Goal: Task Accomplishment & Management: Manage account settings

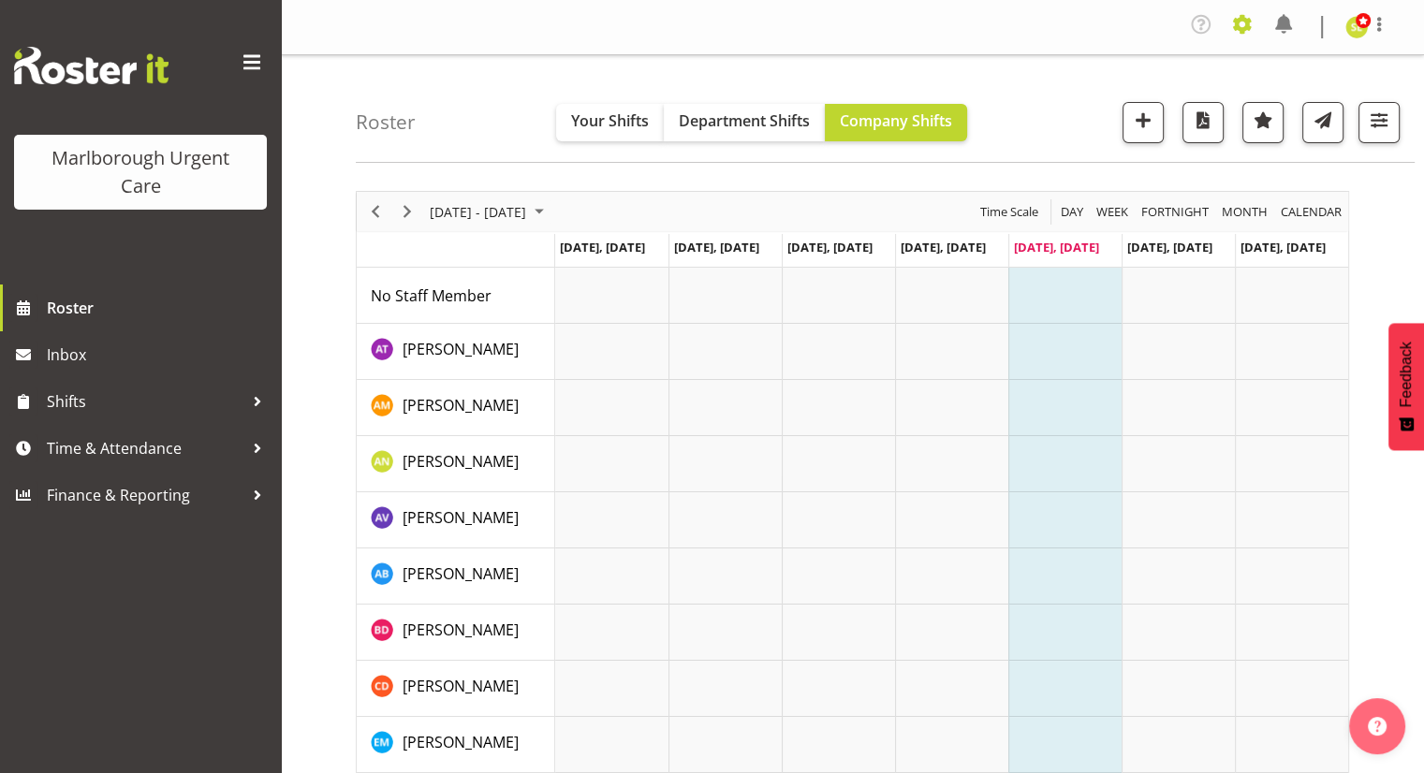
click at [1231, 20] on span at bounding box center [1243, 24] width 30 height 30
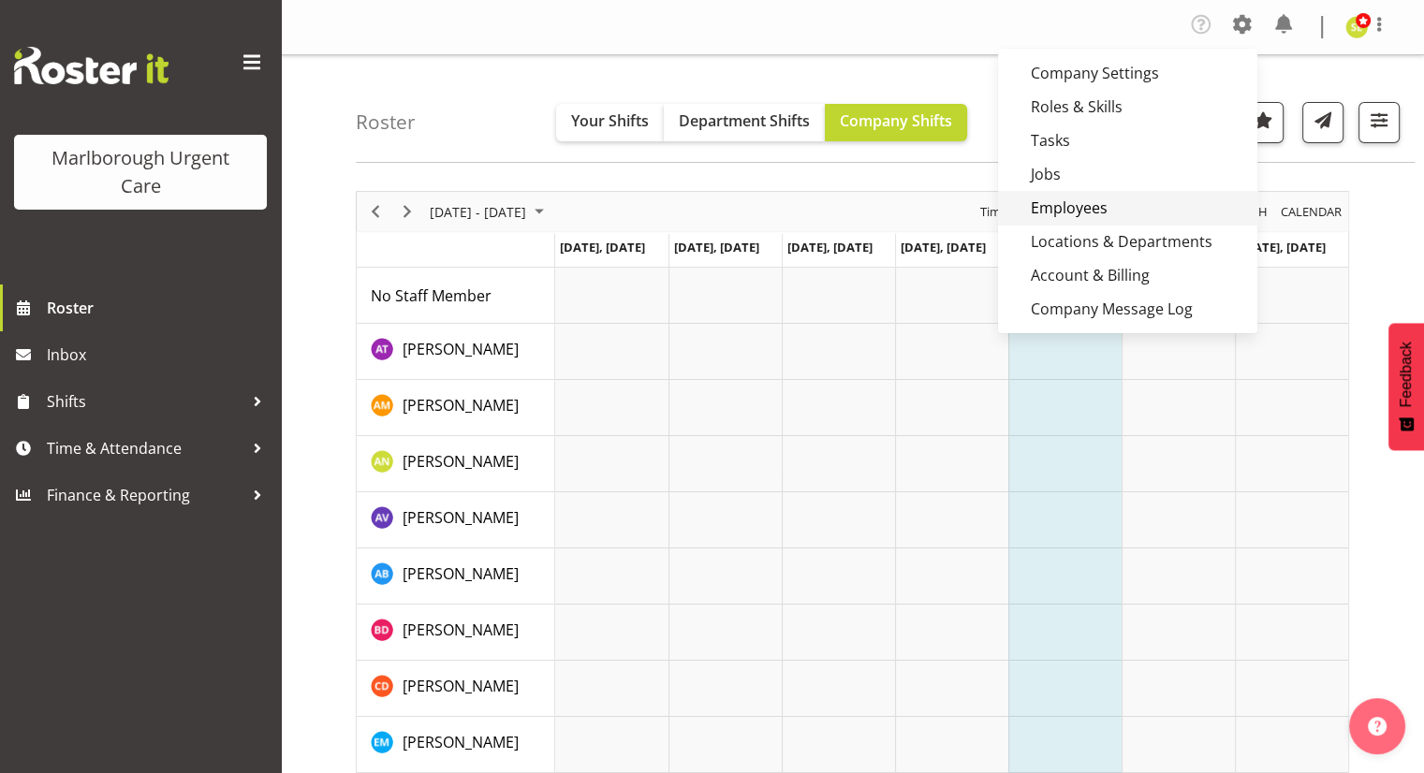
click at [1077, 207] on link "Employees" at bounding box center [1127, 208] width 259 height 34
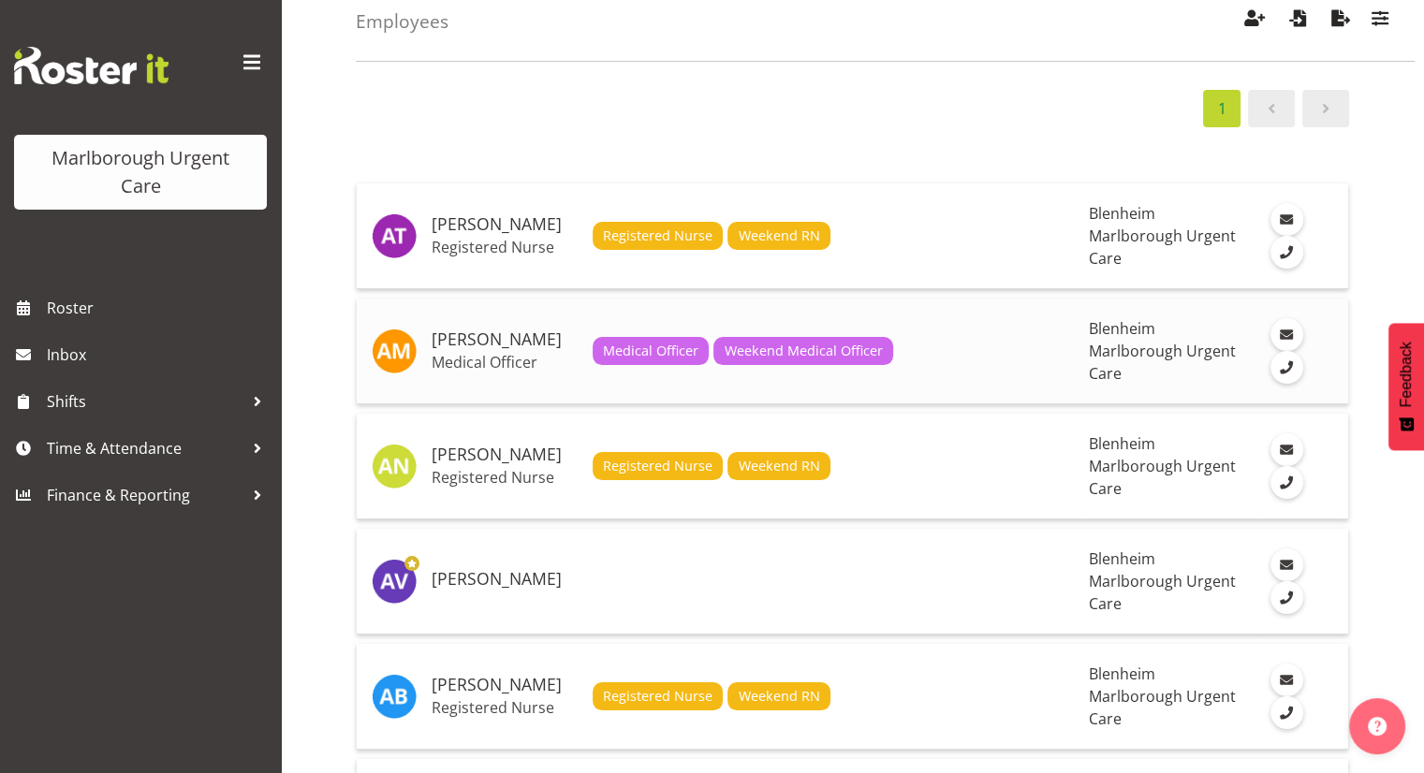
scroll to position [101, 0]
click at [462, 589] on h5 "[PERSON_NAME]" at bounding box center [505, 579] width 146 height 19
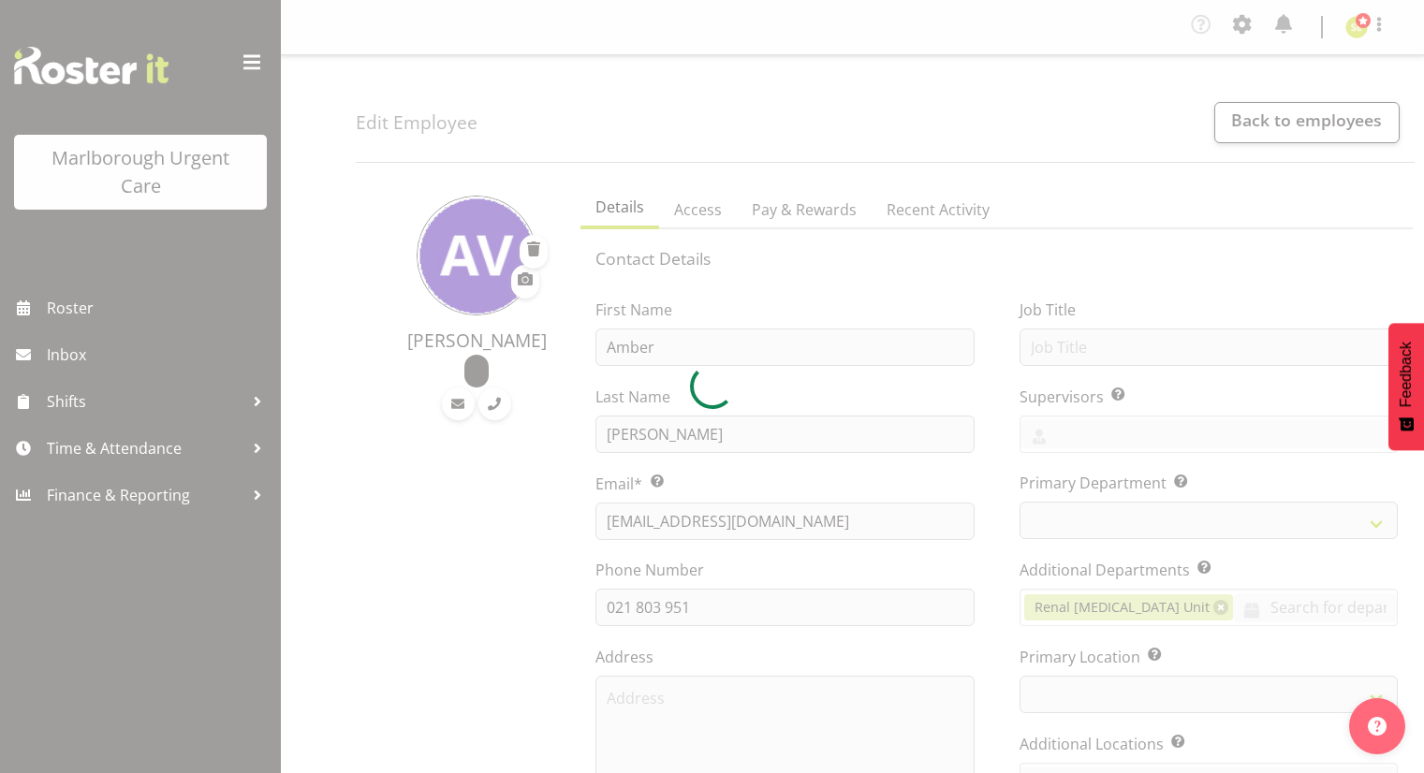
select select "TimelineWeek"
select select "925"
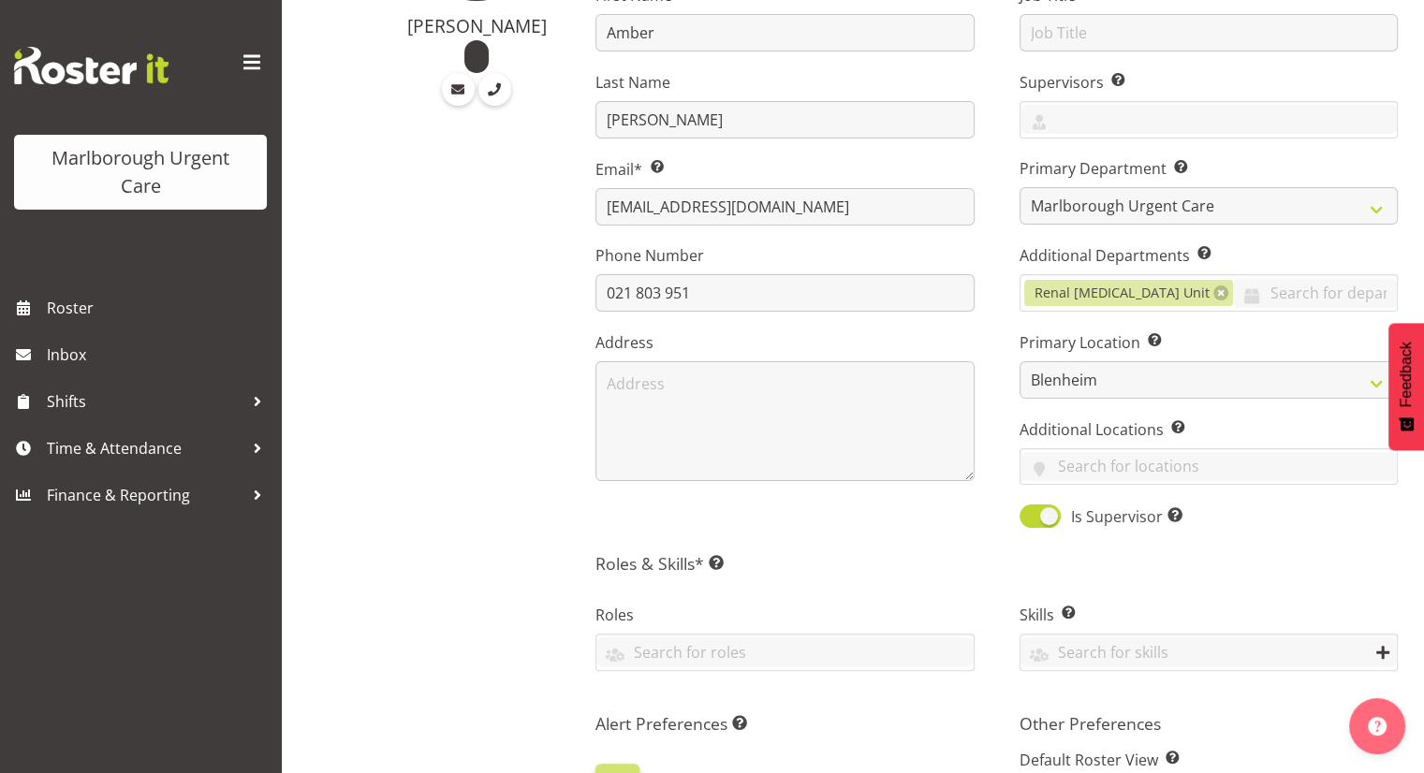
scroll to position [468, 0]
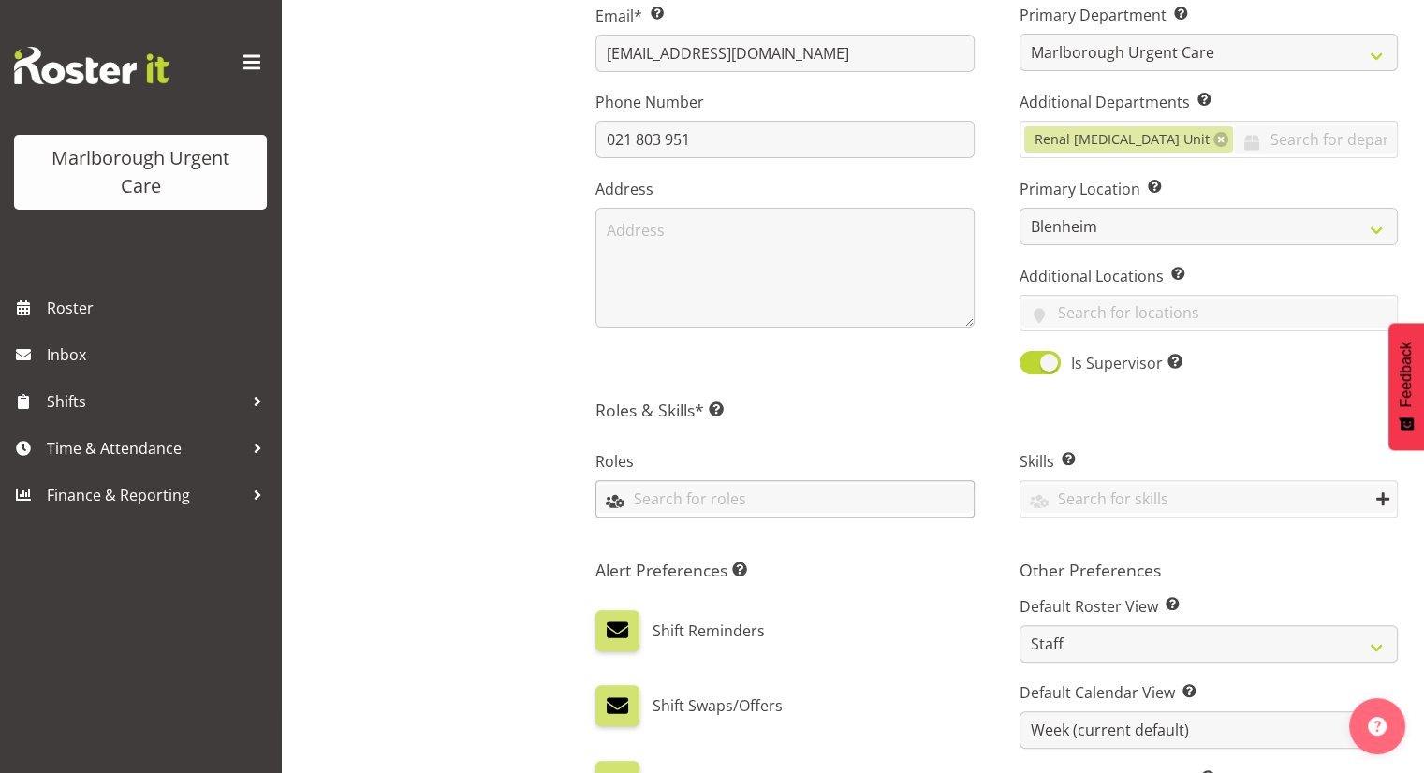
click at [637, 503] on input "text" at bounding box center [784, 498] width 376 height 29
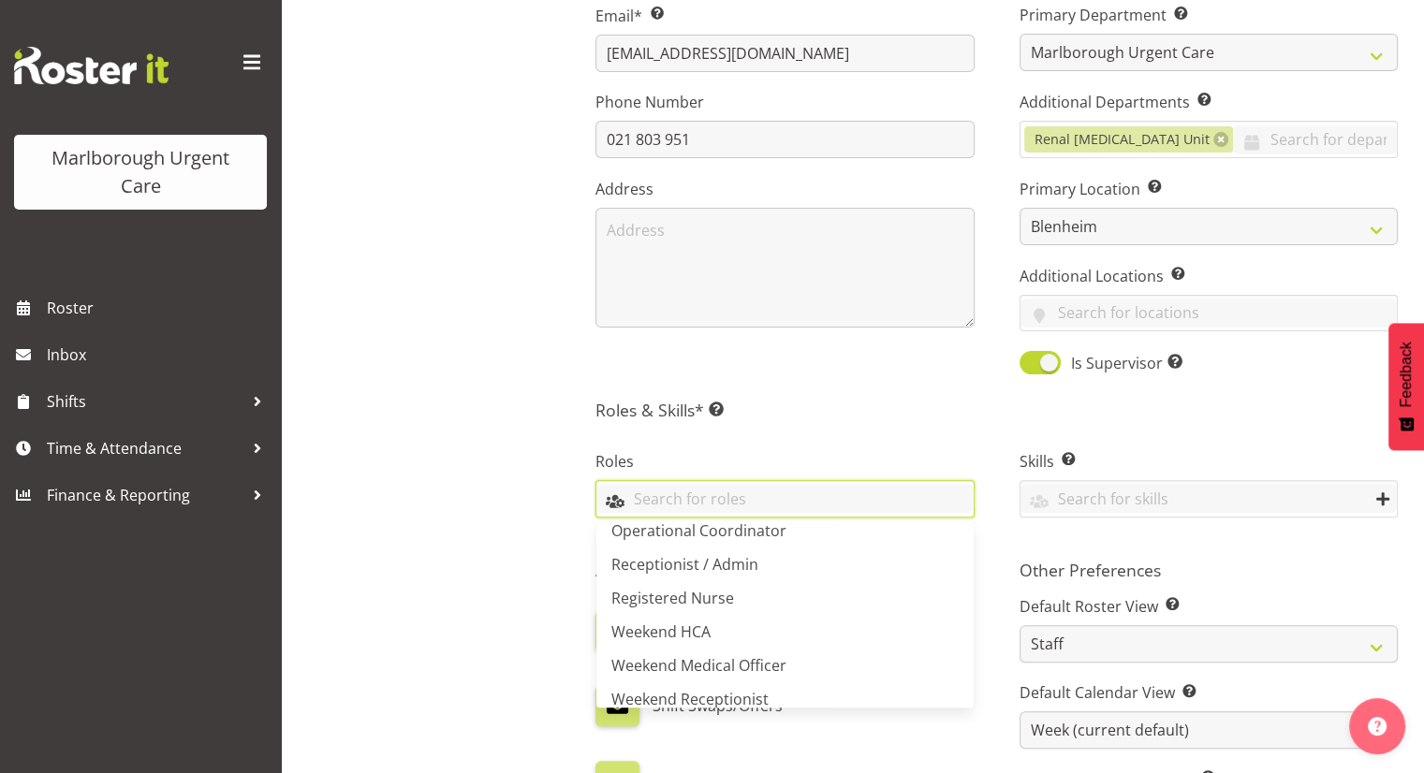
scroll to position [285, 0]
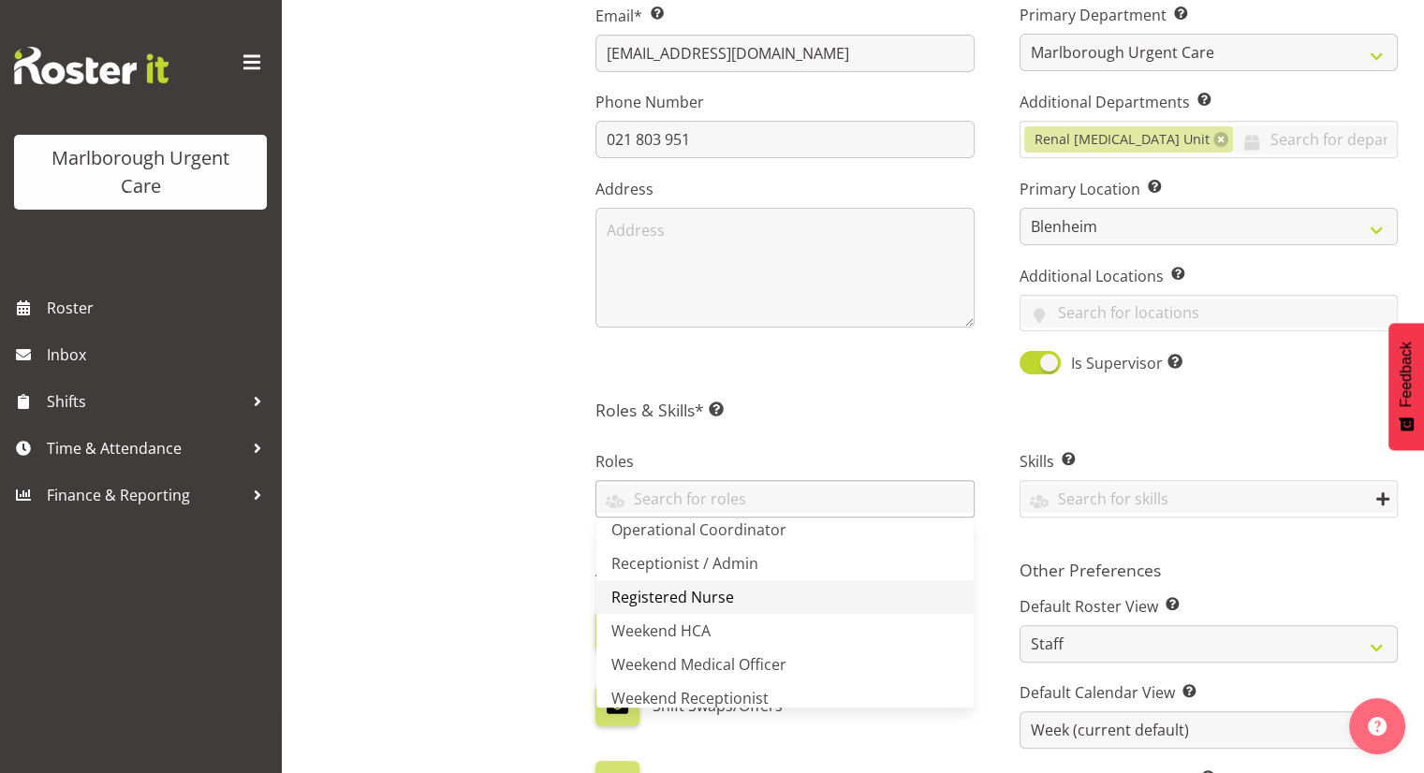
click at [699, 593] on span "Registered Nurse" at bounding box center [672, 597] width 123 height 21
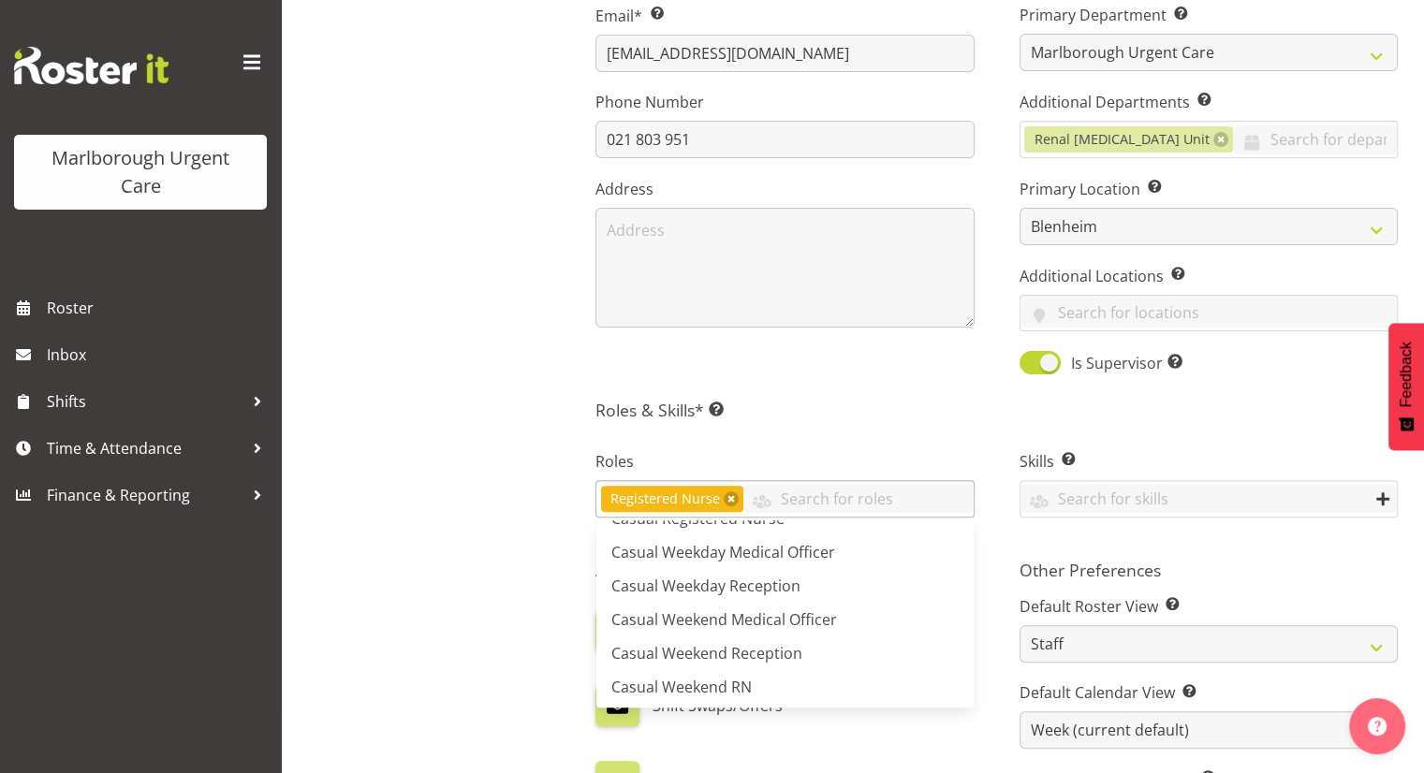
scroll to position [0, 0]
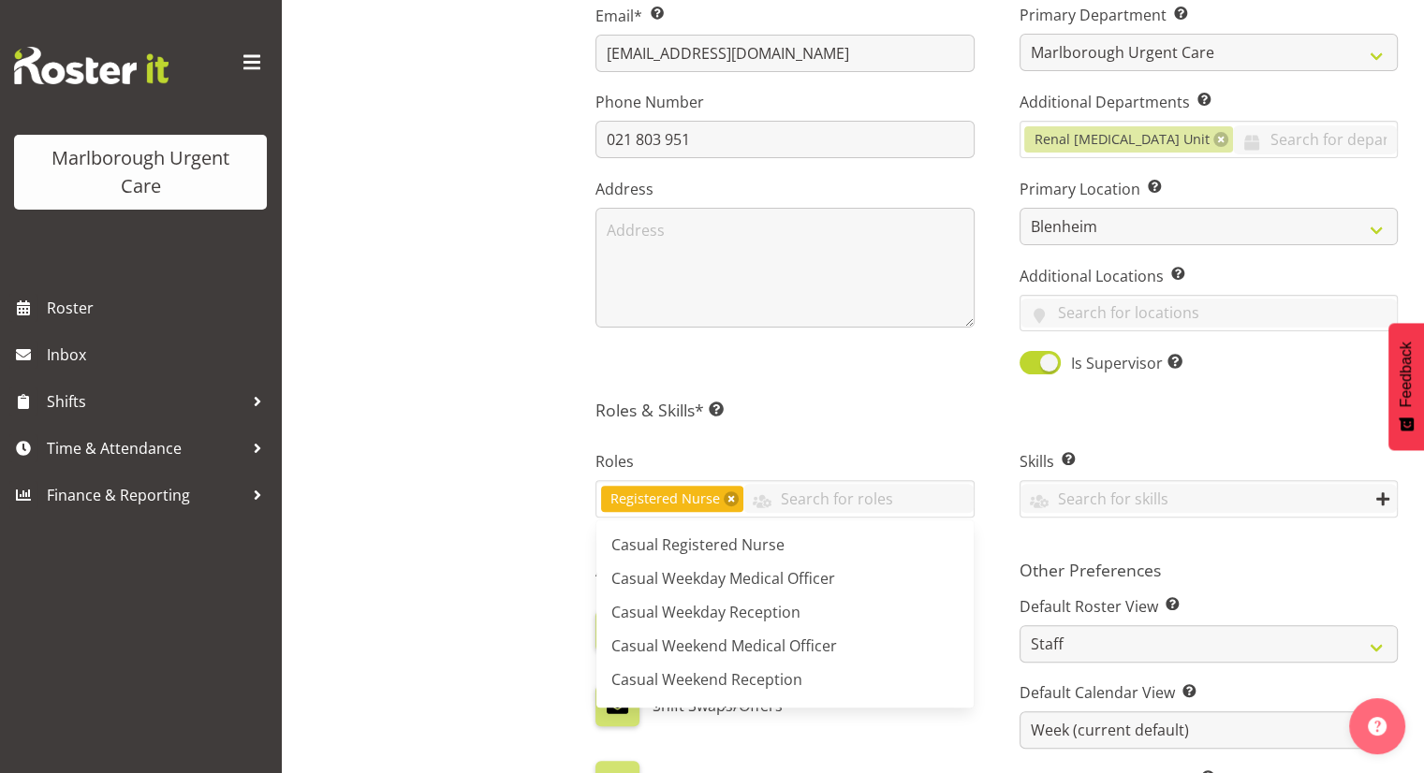
click at [520, 538] on div "[PERSON_NAME]" at bounding box center [462, 480] width 213 height 1543
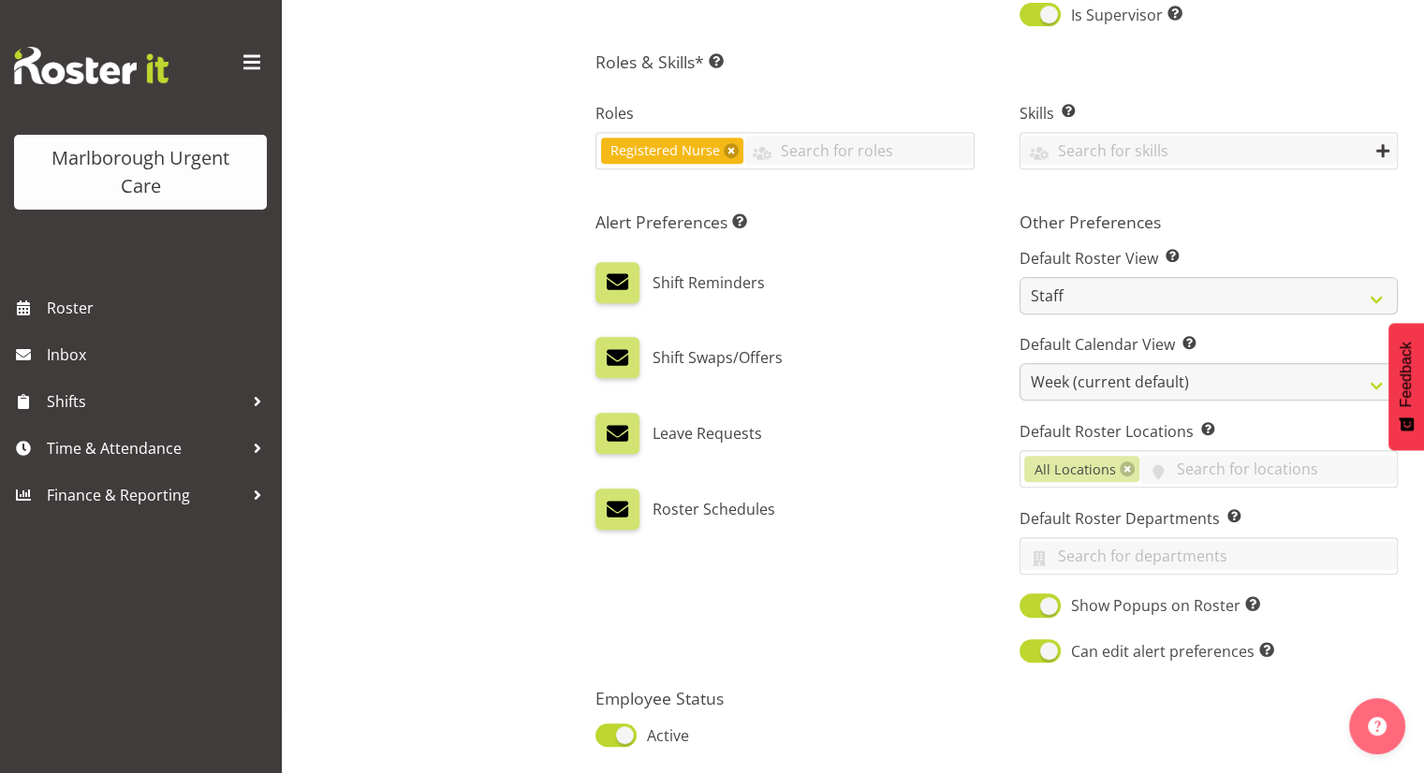
scroll to position [959, 0]
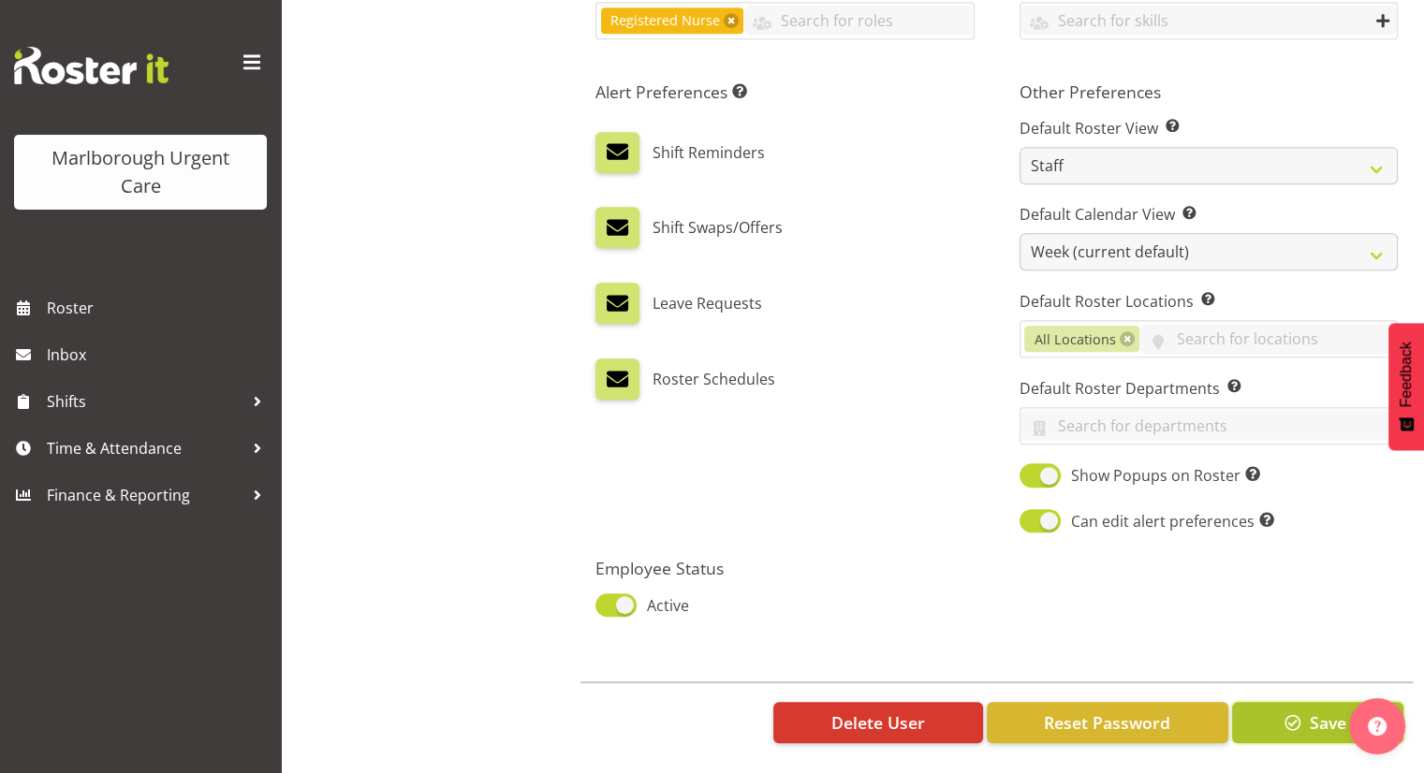
click at [1303, 723] on button "Save" at bounding box center [1317, 722] width 171 height 41
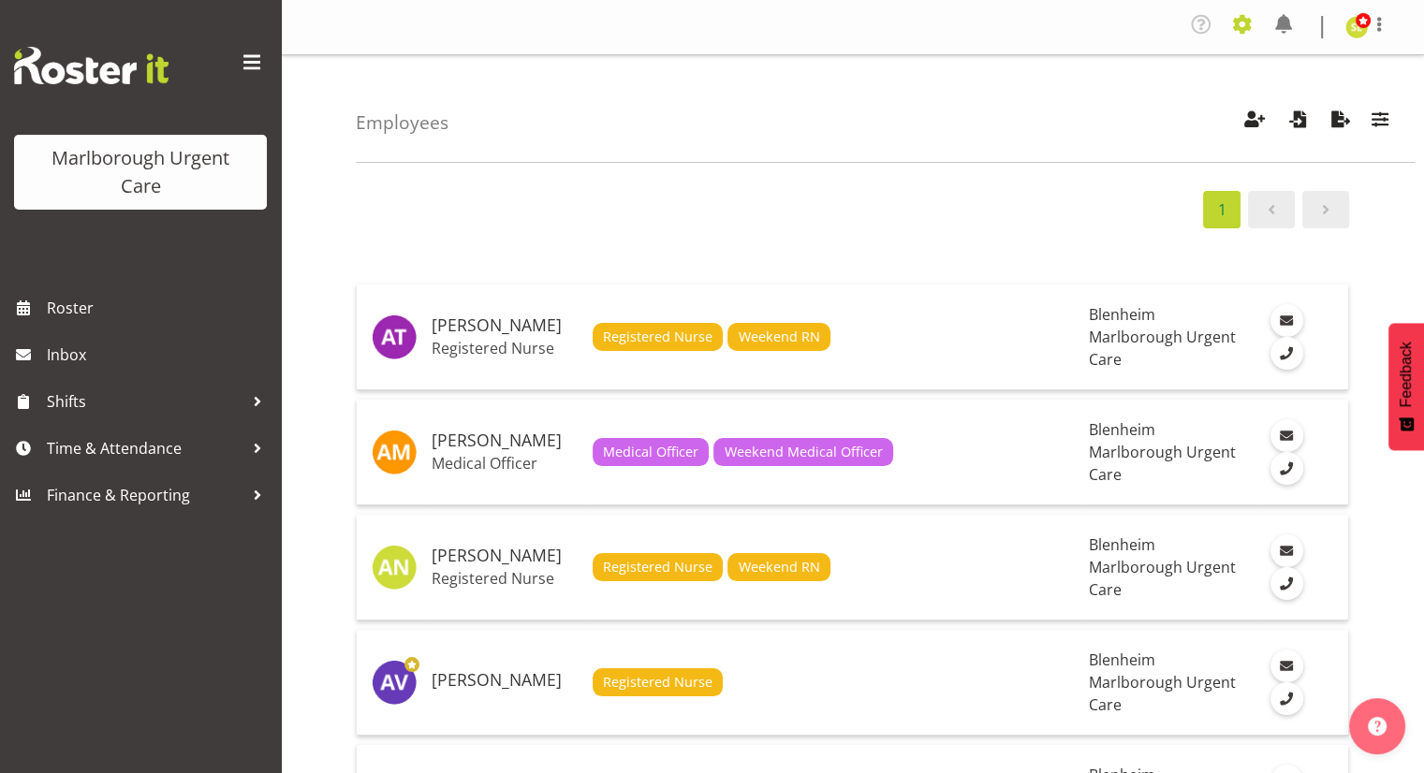
click at [1238, 27] on span at bounding box center [1243, 24] width 30 height 30
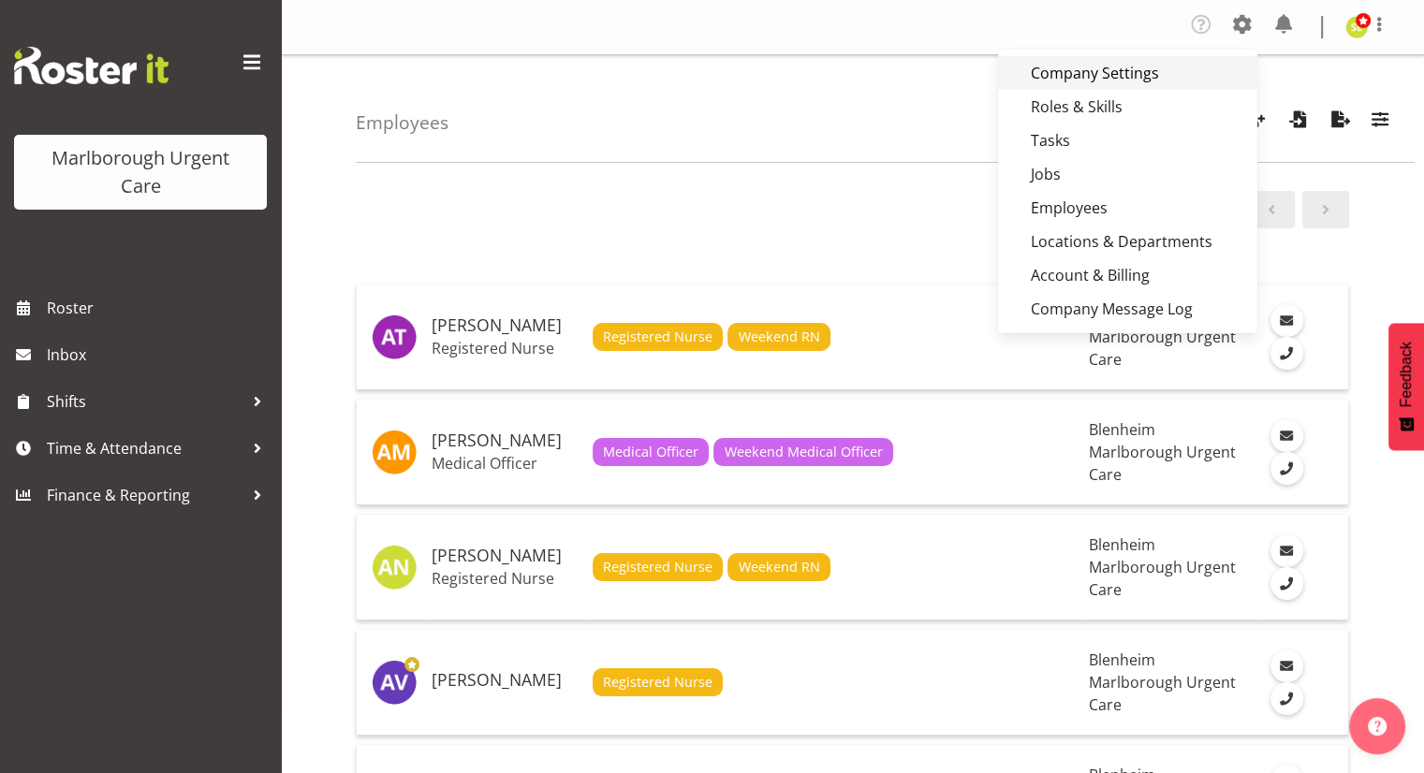
click at [1111, 76] on link "Company Settings" at bounding box center [1127, 73] width 259 height 34
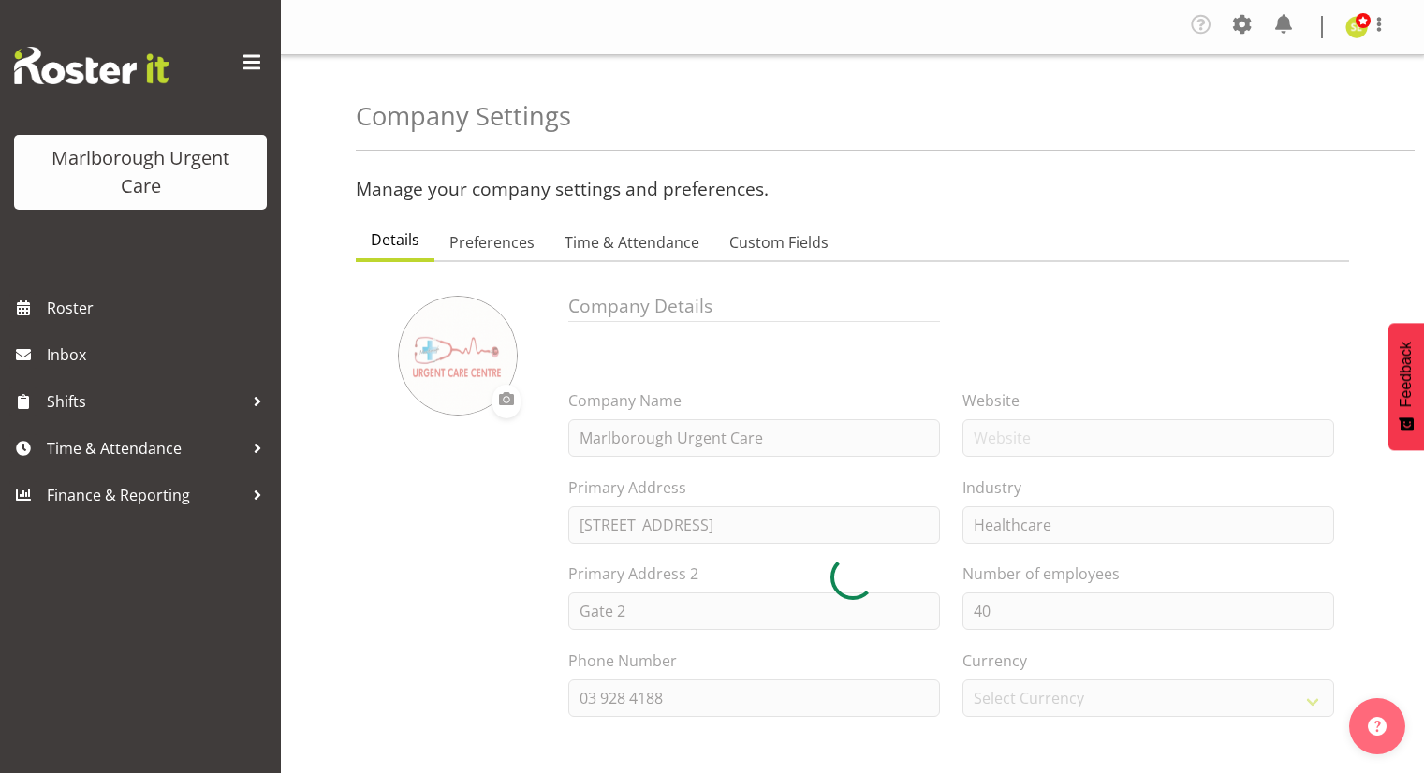
select select
select select "monday"
checkbox input "false"
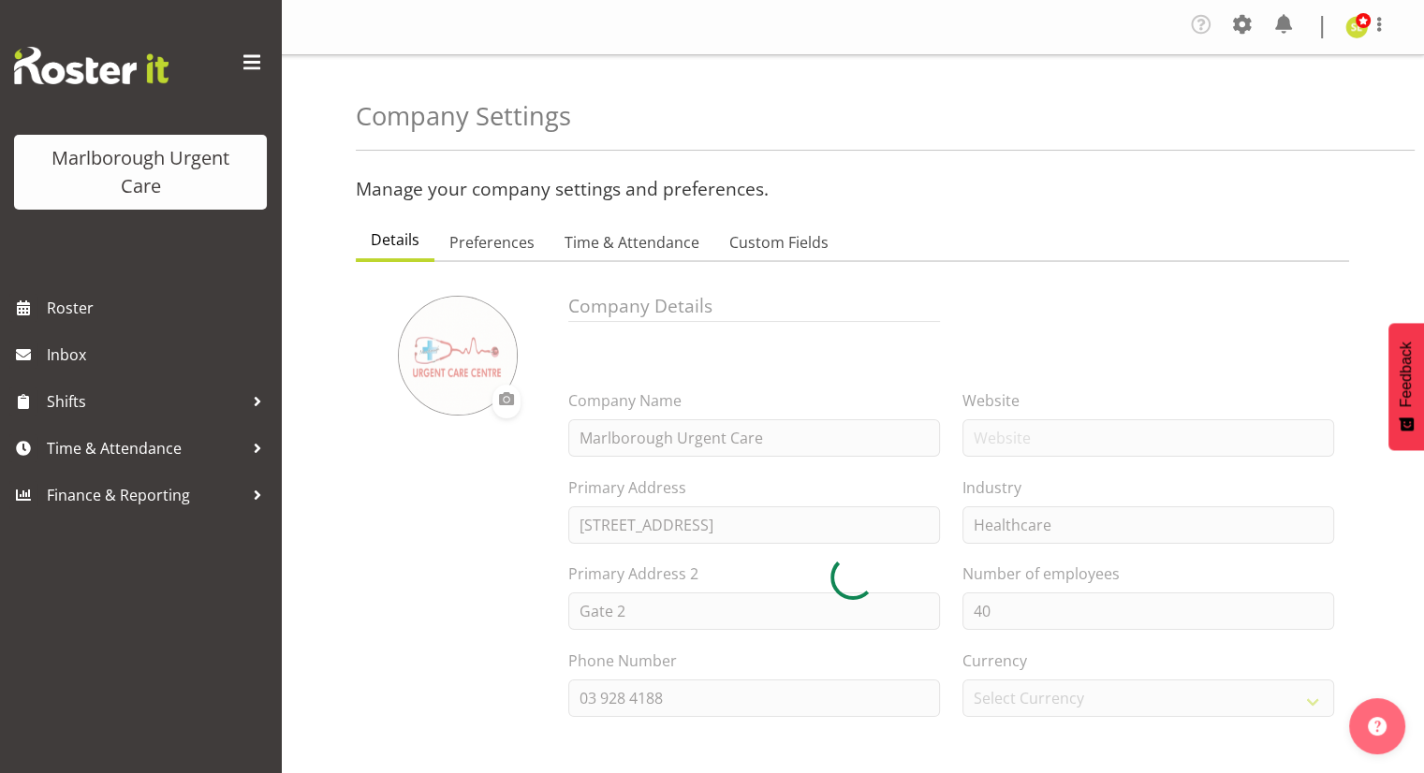
checkbox input "false"
checkbox input "true"
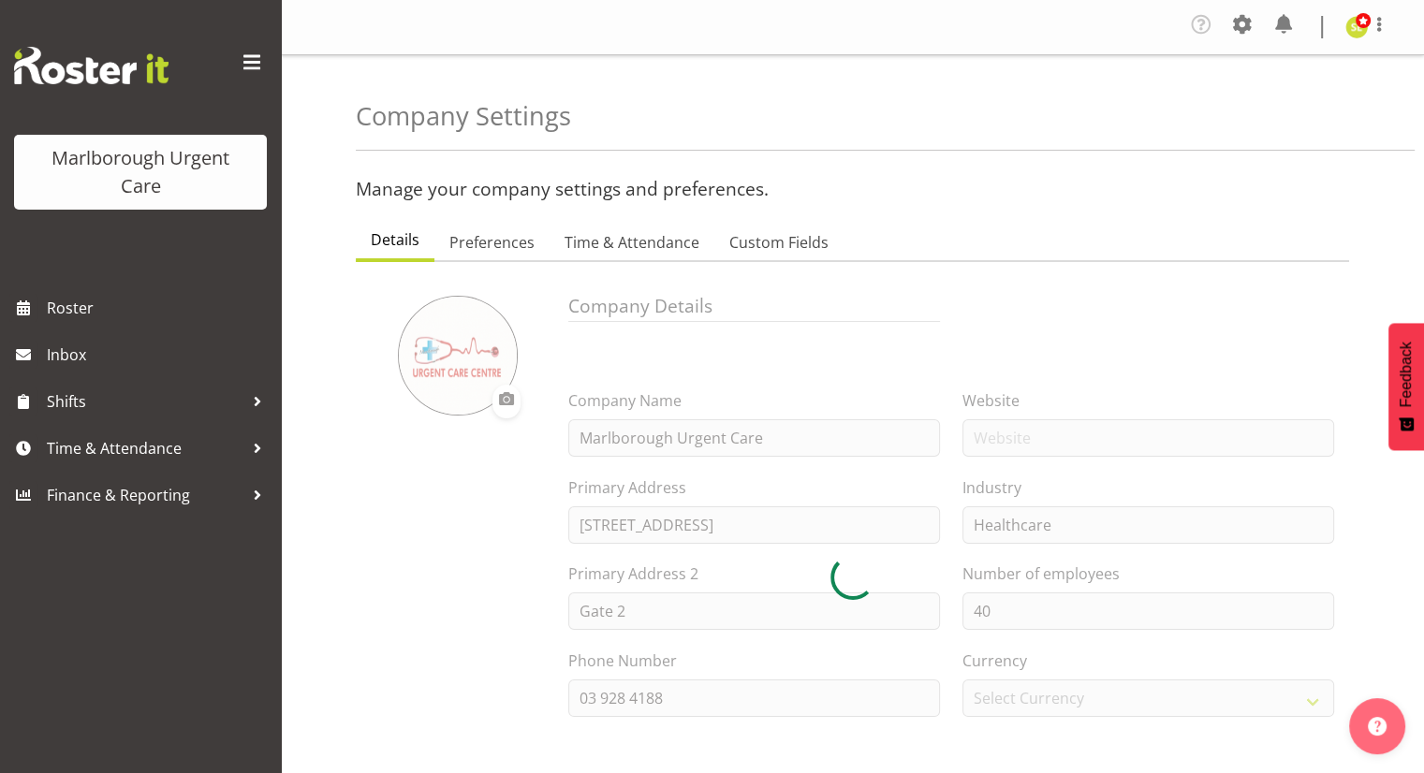
checkbox input "true"
checkbox input "false"
checkbox input "true"
type input "24"
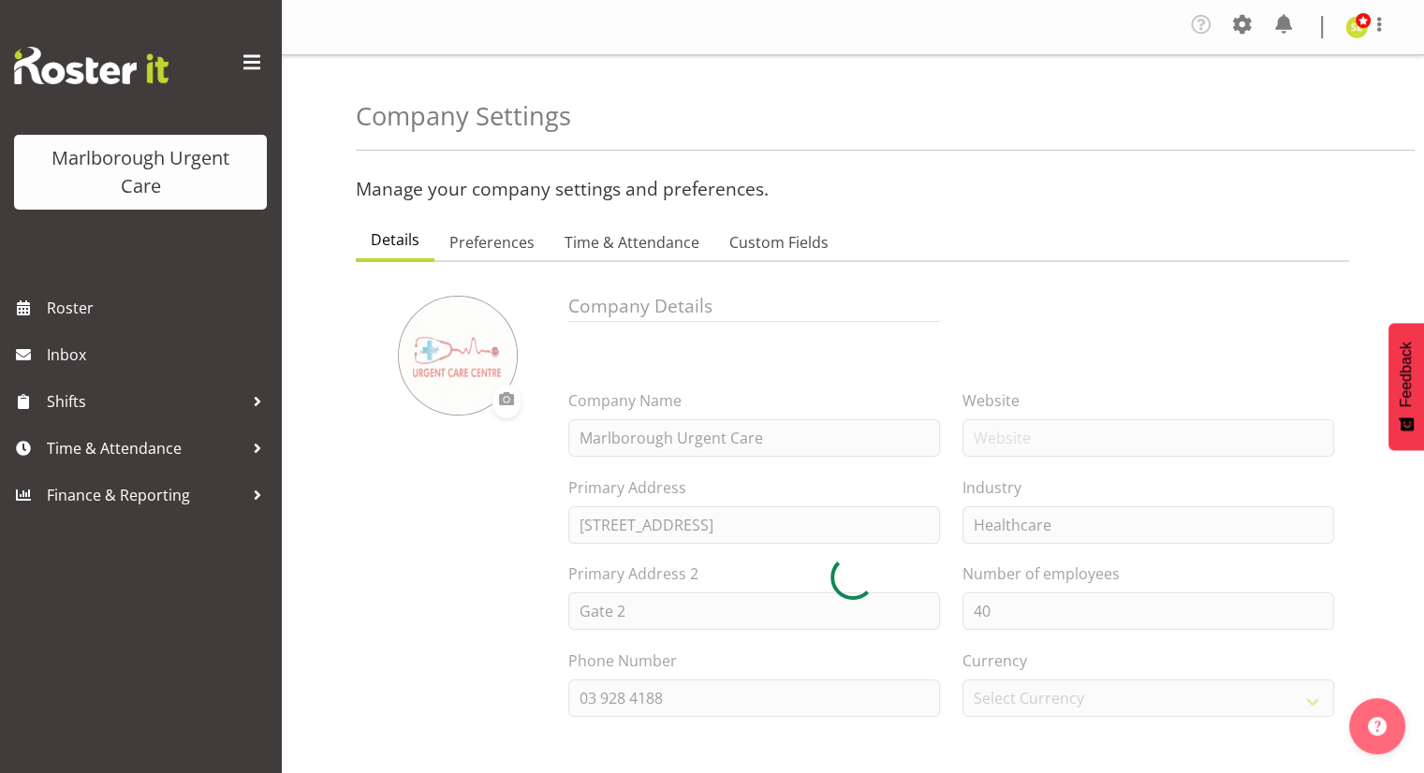
type input "0"
type input "24"
type input "12"
checkbox input "false"
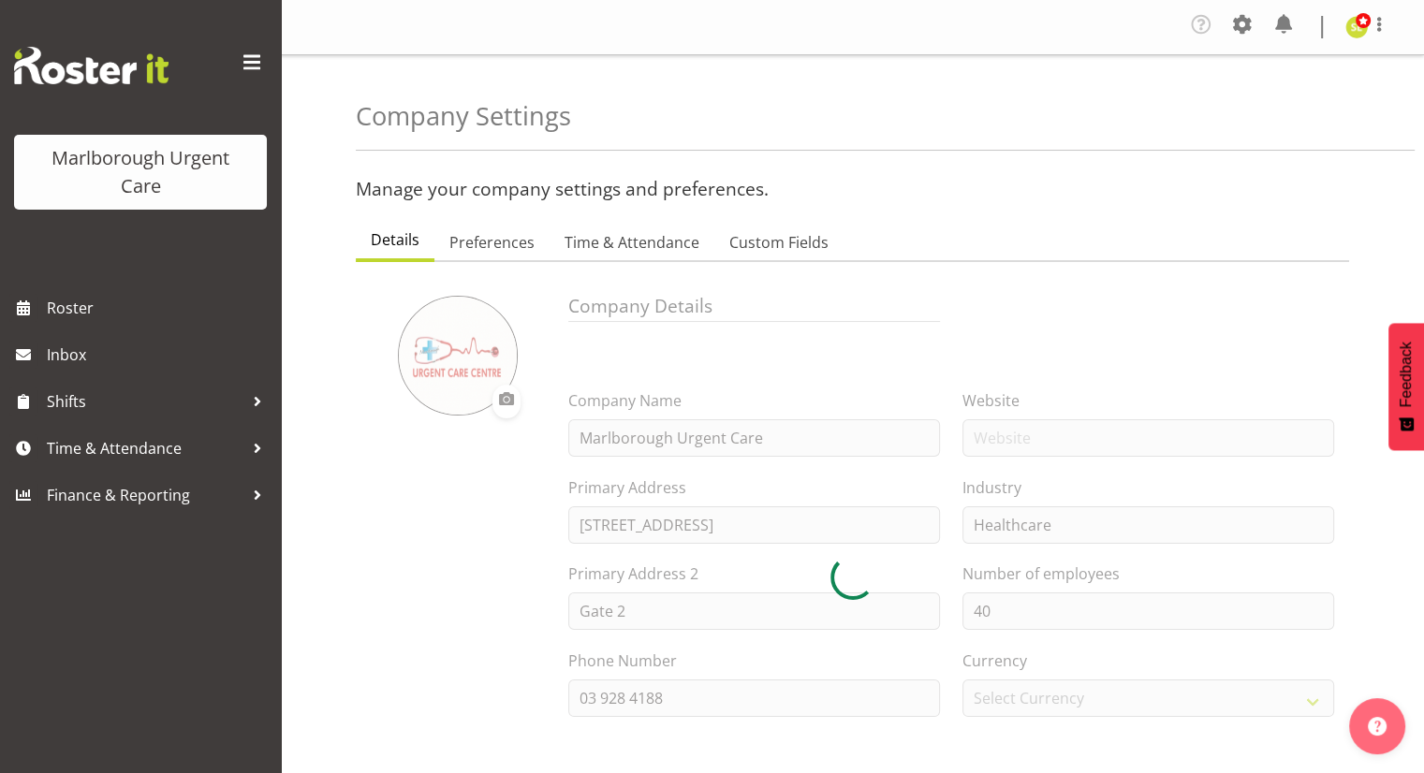
checkbox input "false"
select select "2_day_before"
type input "60"
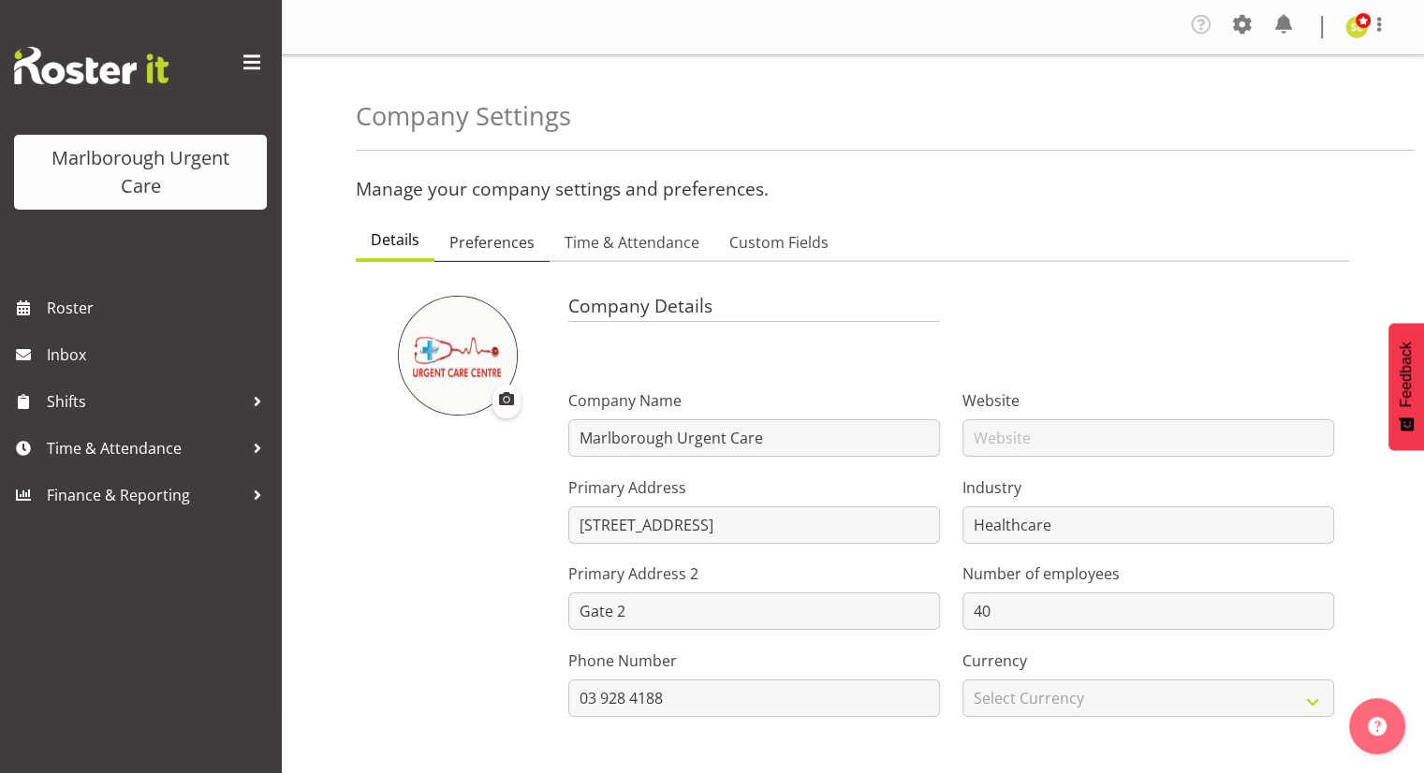
click at [533, 234] on link "Preferences" at bounding box center [491, 243] width 115 height 39
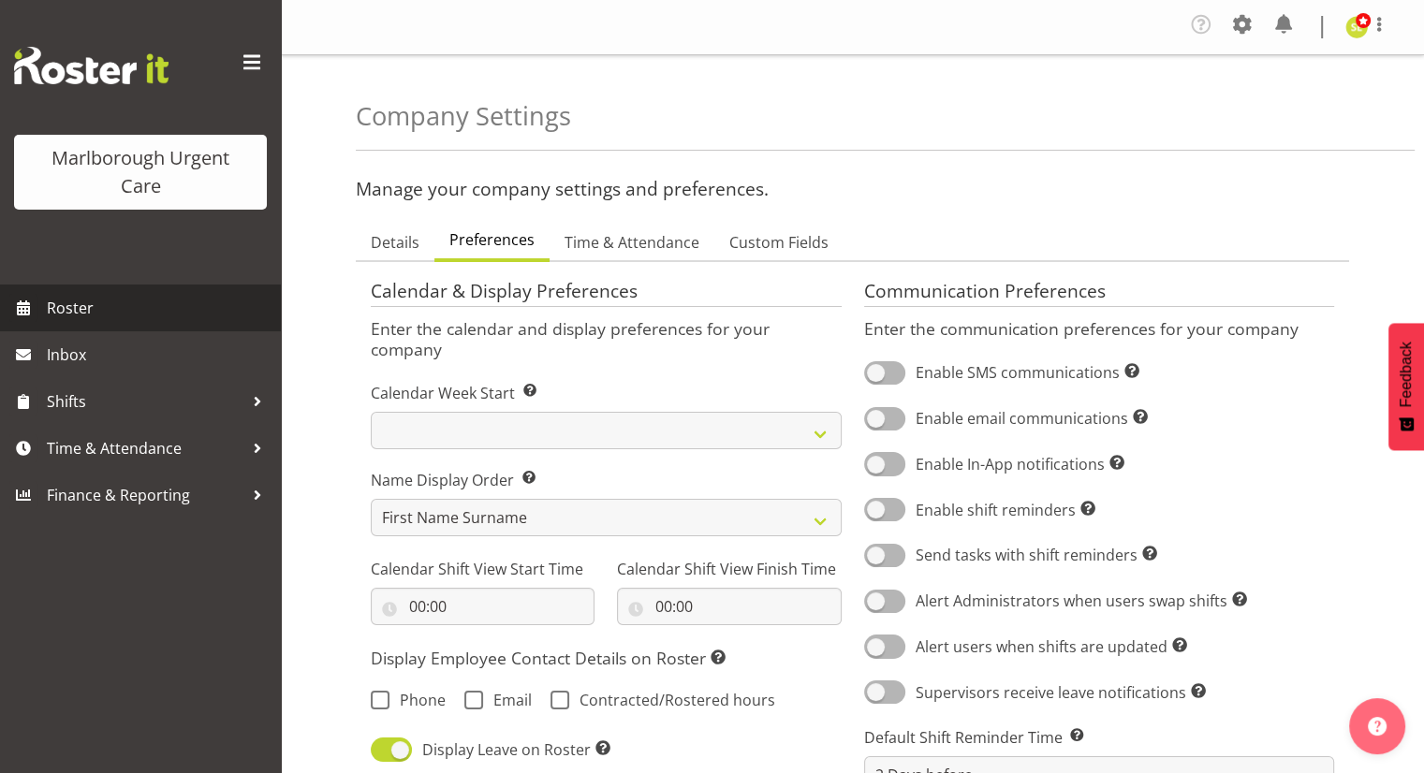
click at [106, 316] on span "Roster" at bounding box center [159, 308] width 225 height 28
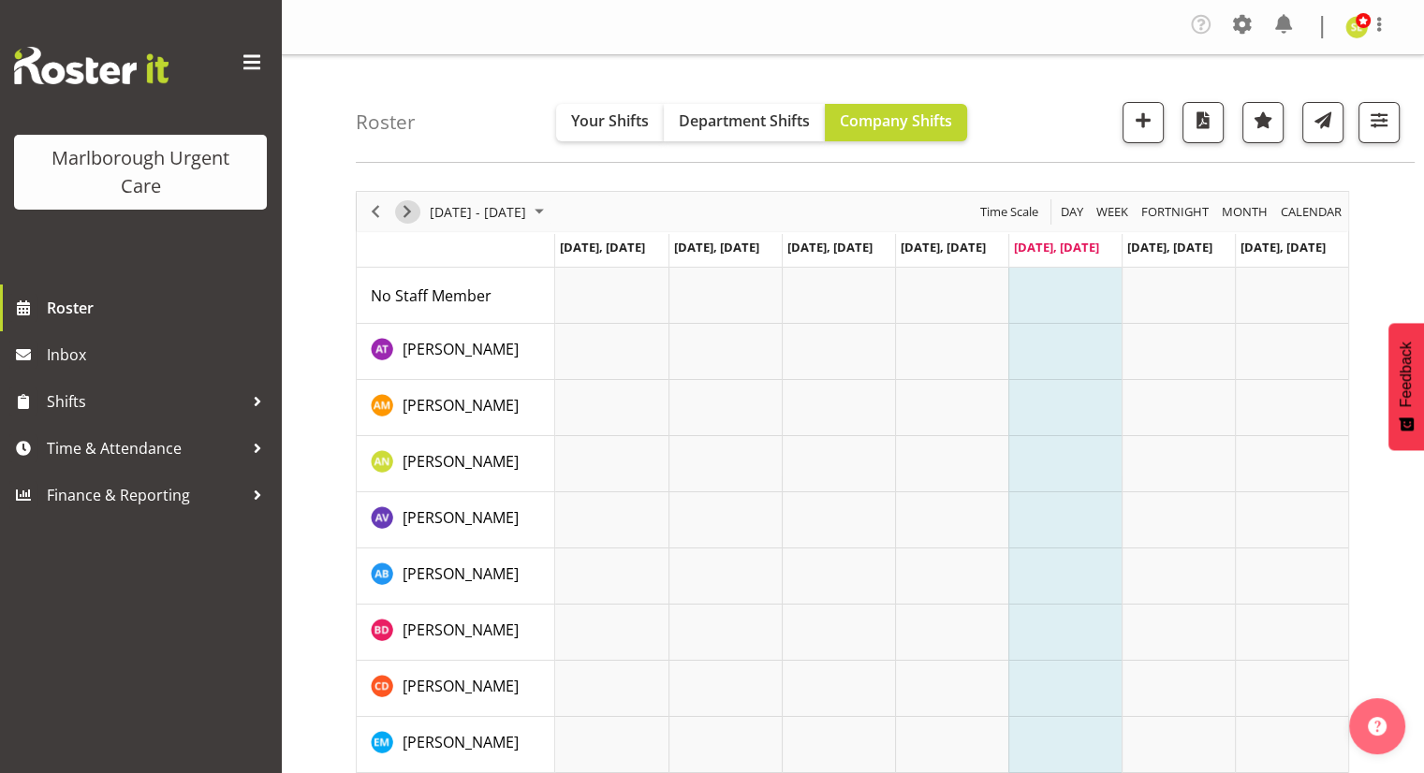
click at [397, 209] on span "Next" at bounding box center [407, 211] width 22 height 23
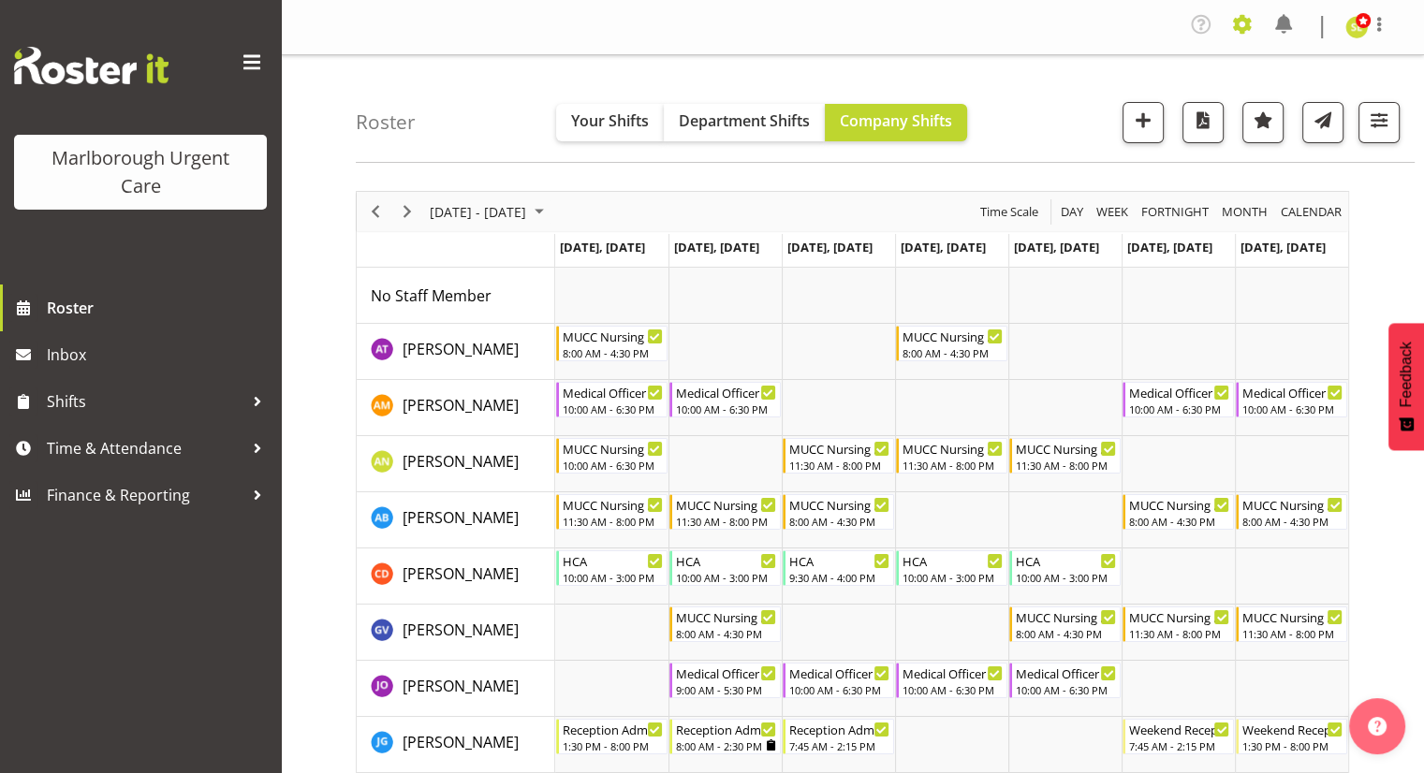
click at [1246, 18] on span at bounding box center [1243, 24] width 30 height 30
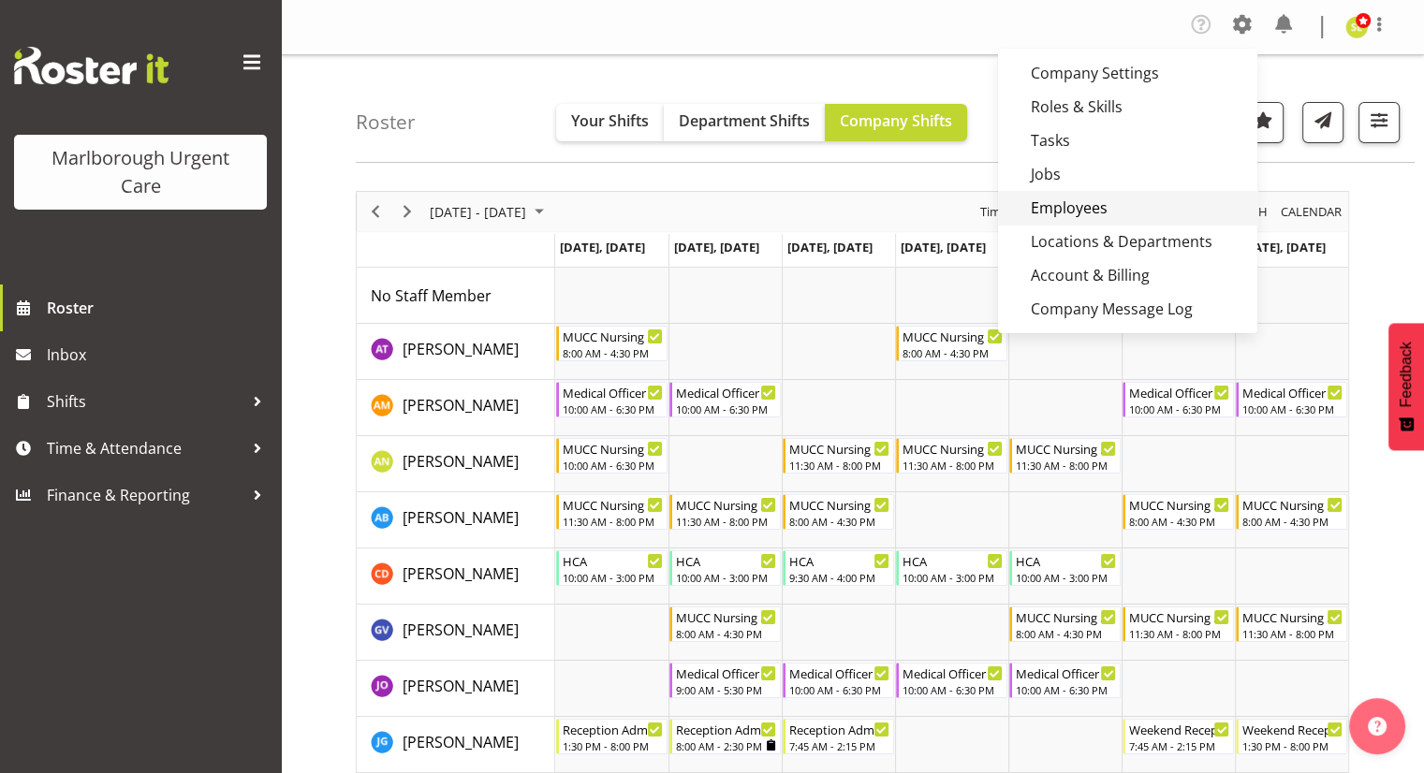
click at [1068, 202] on link "Employees" at bounding box center [1127, 208] width 259 height 34
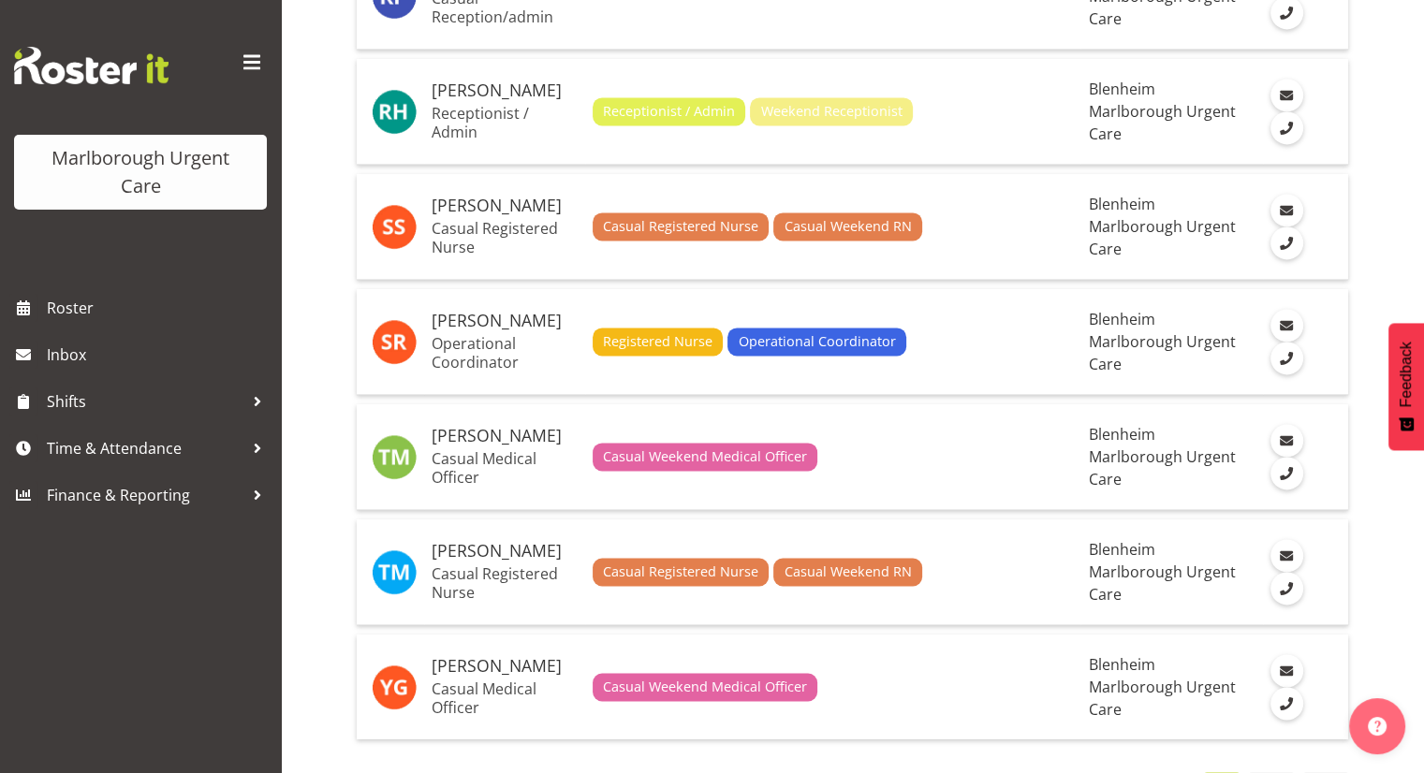
scroll to position [2727, 0]
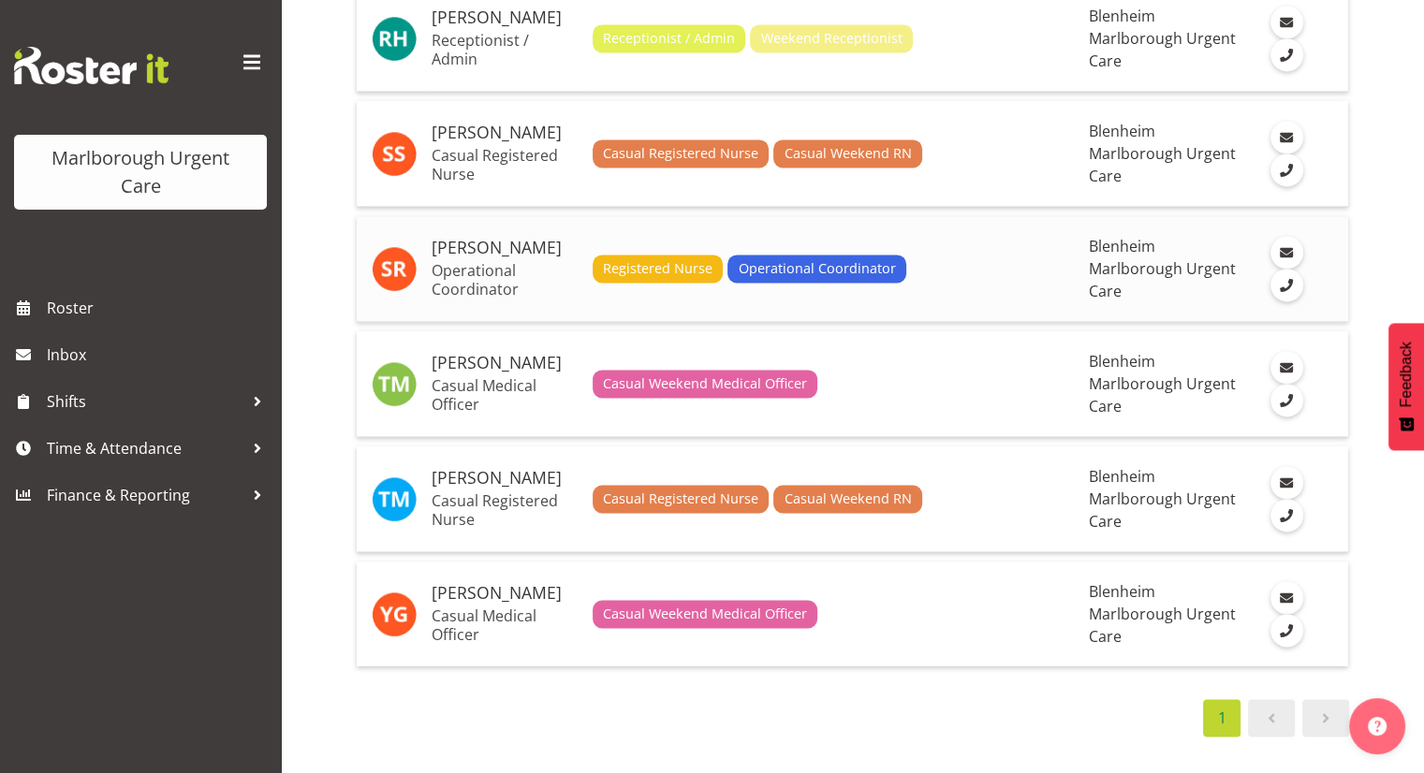
click at [1022, 257] on div "Registered Nurse Operational Coordinator" at bounding box center [833, 269] width 481 height 28
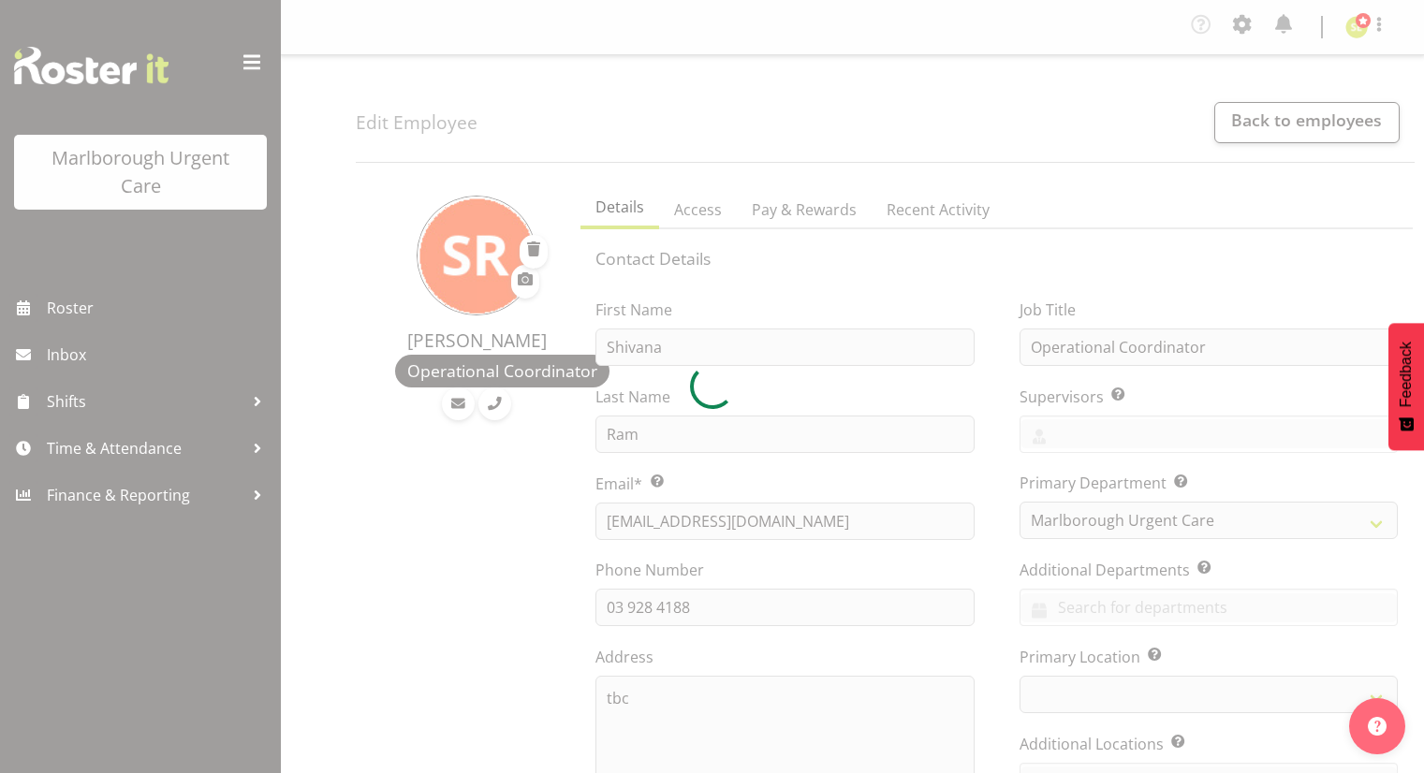
select select "TimelineWeek"
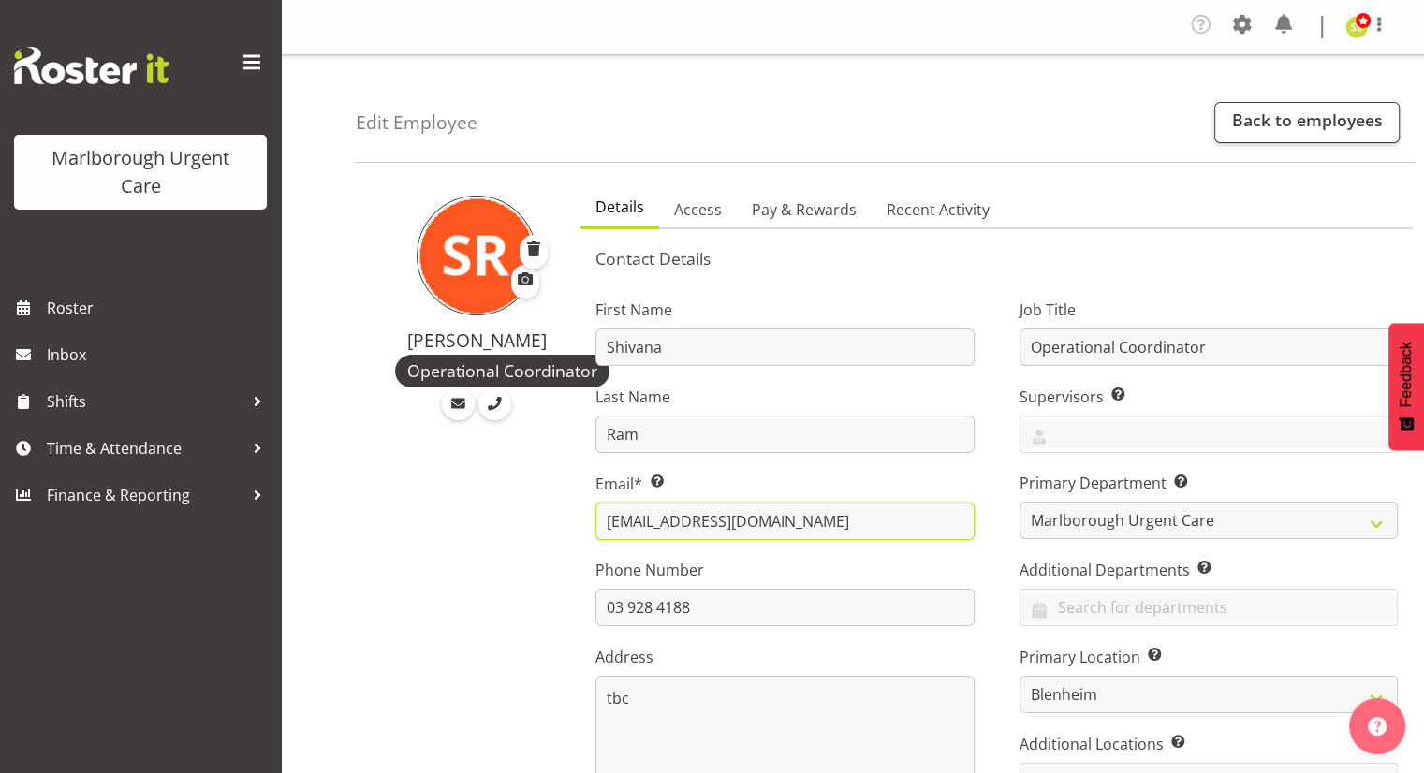
click at [799, 522] on input "anashiv05@gmail.com" at bounding box center [785, 521] width 378 height 37
drag, startPoint x: 799, startPoint y: 522, endPoint x: 558, endPoint y: 528, distance: 240.7
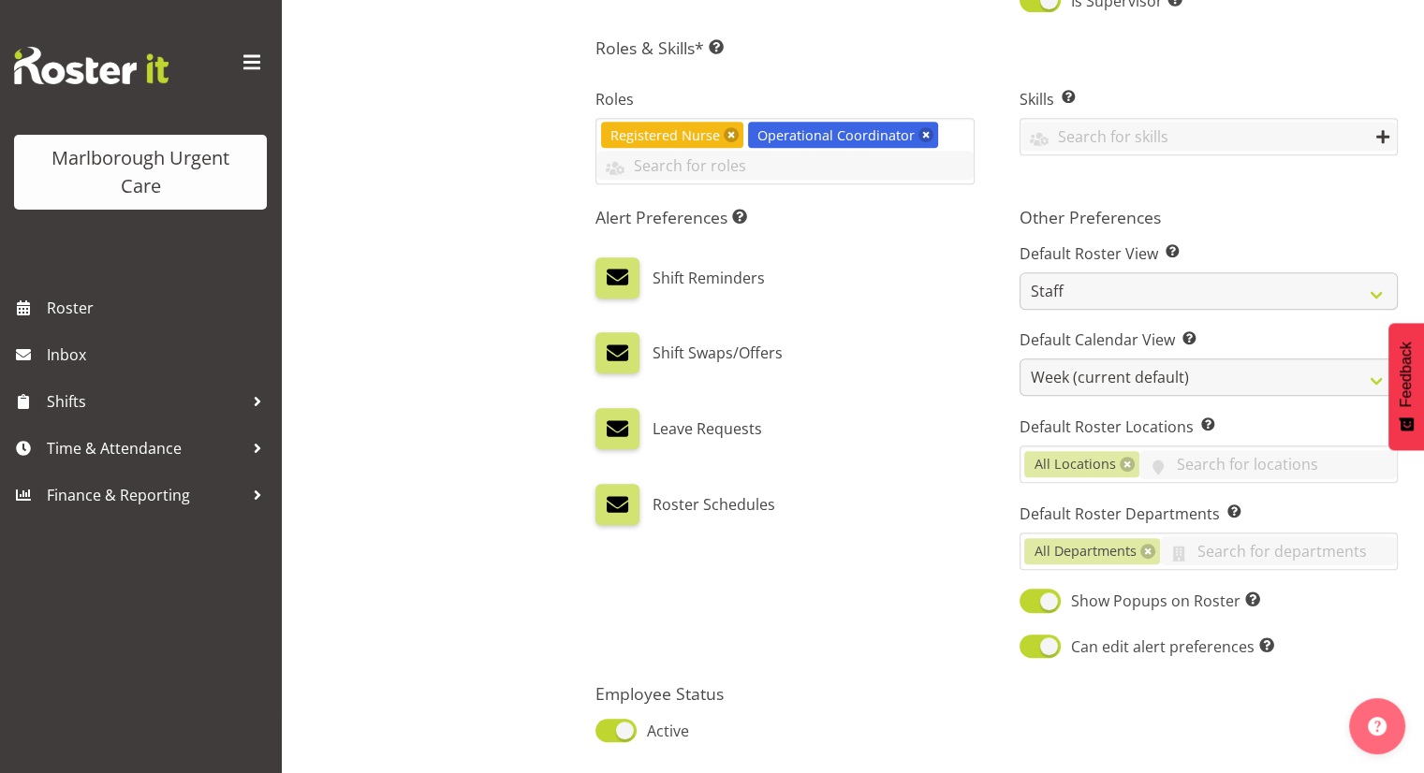
scroll to position [968, 0]
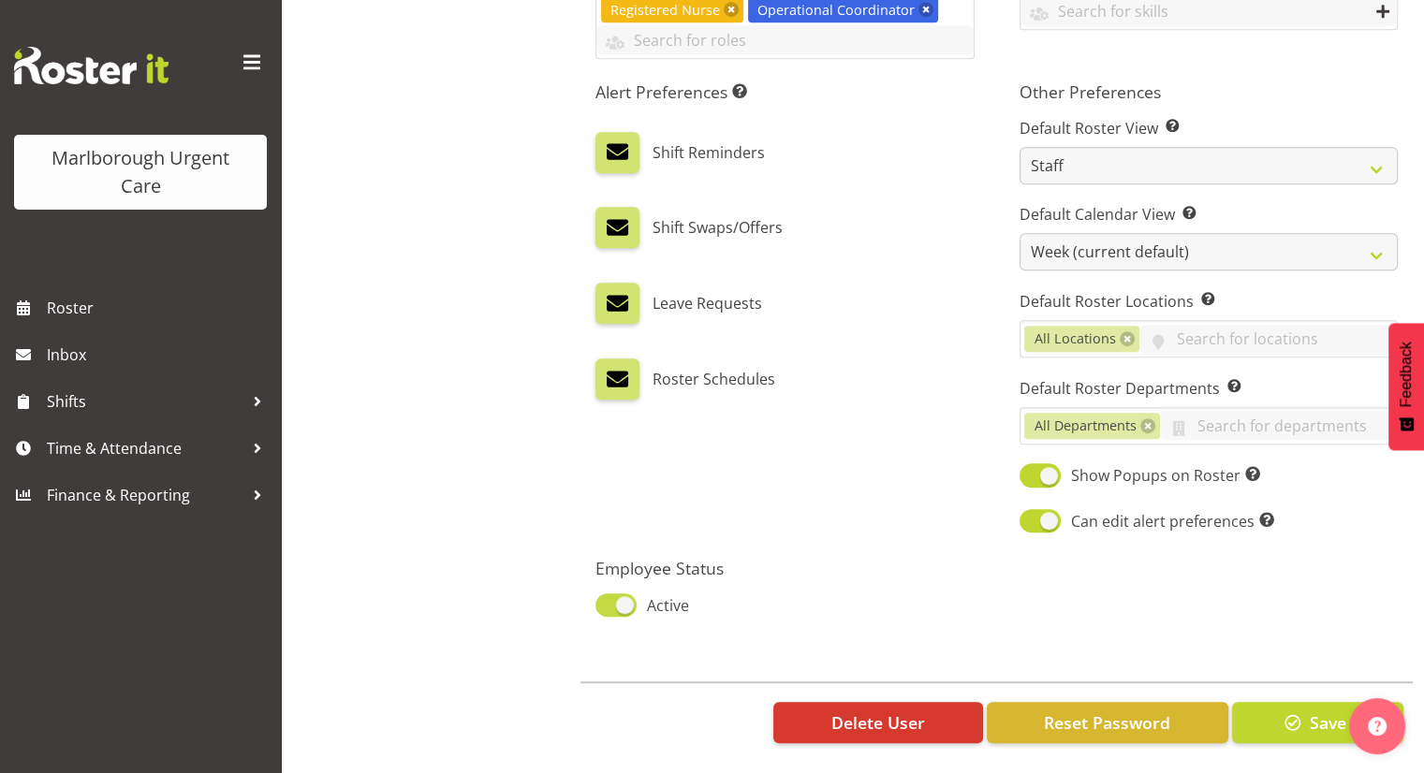
click at [619, 594] on span at bounding box center [616, 605] width 41 height 23
click at [608, 599] on input "Active" at bounding box center [602, 605] width 12 height 12
checkbox input "false"
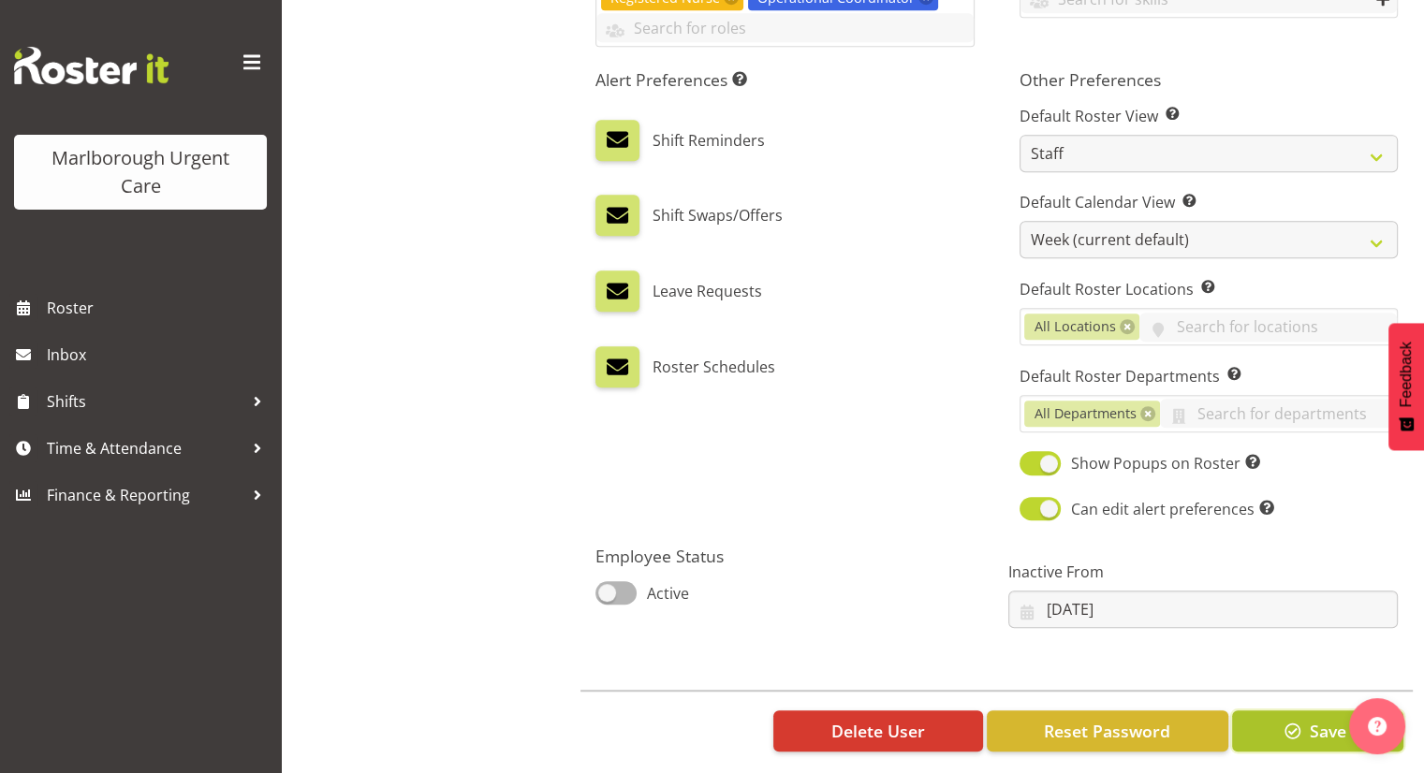
click at [1288, 737] on span "button" at bounding box center [1293, 731] width 24 height 24
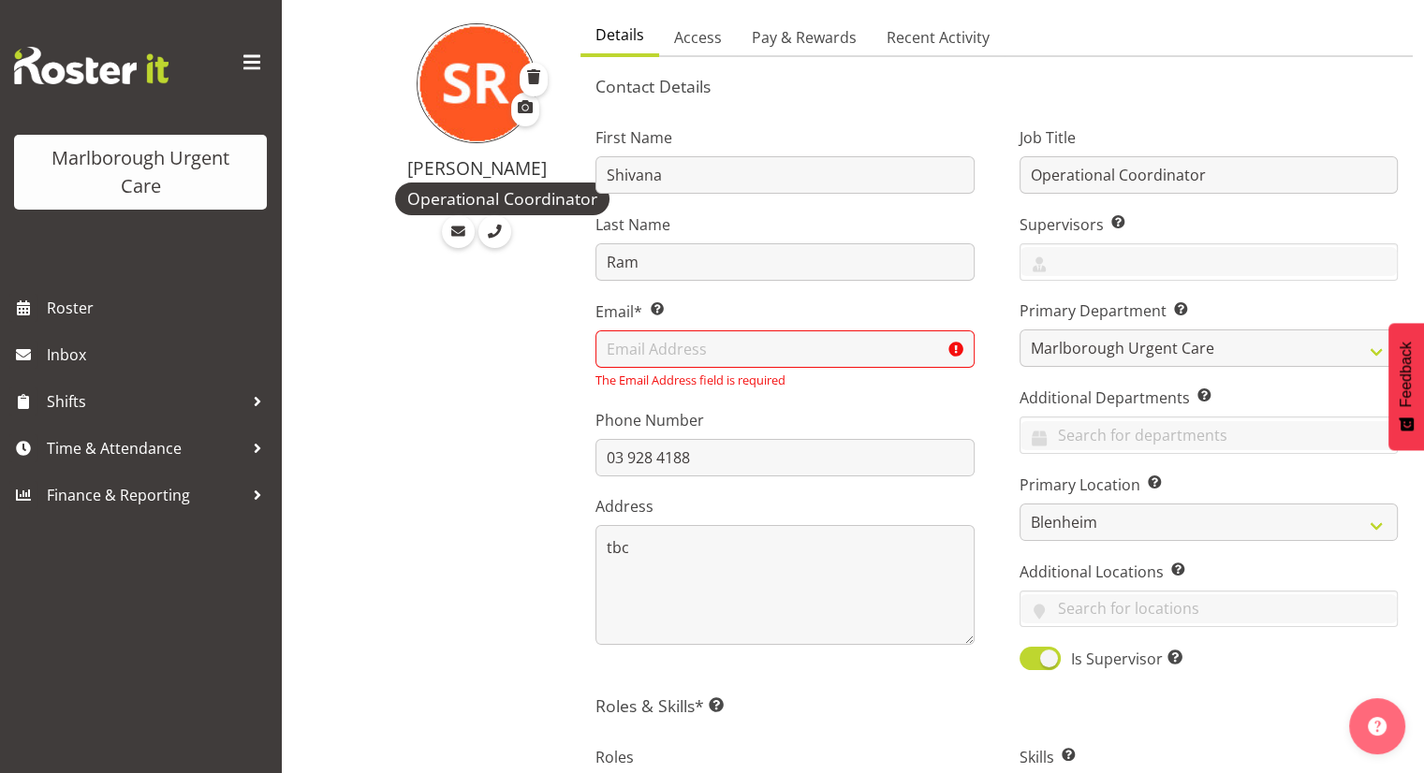
scroll to position [0, 0]
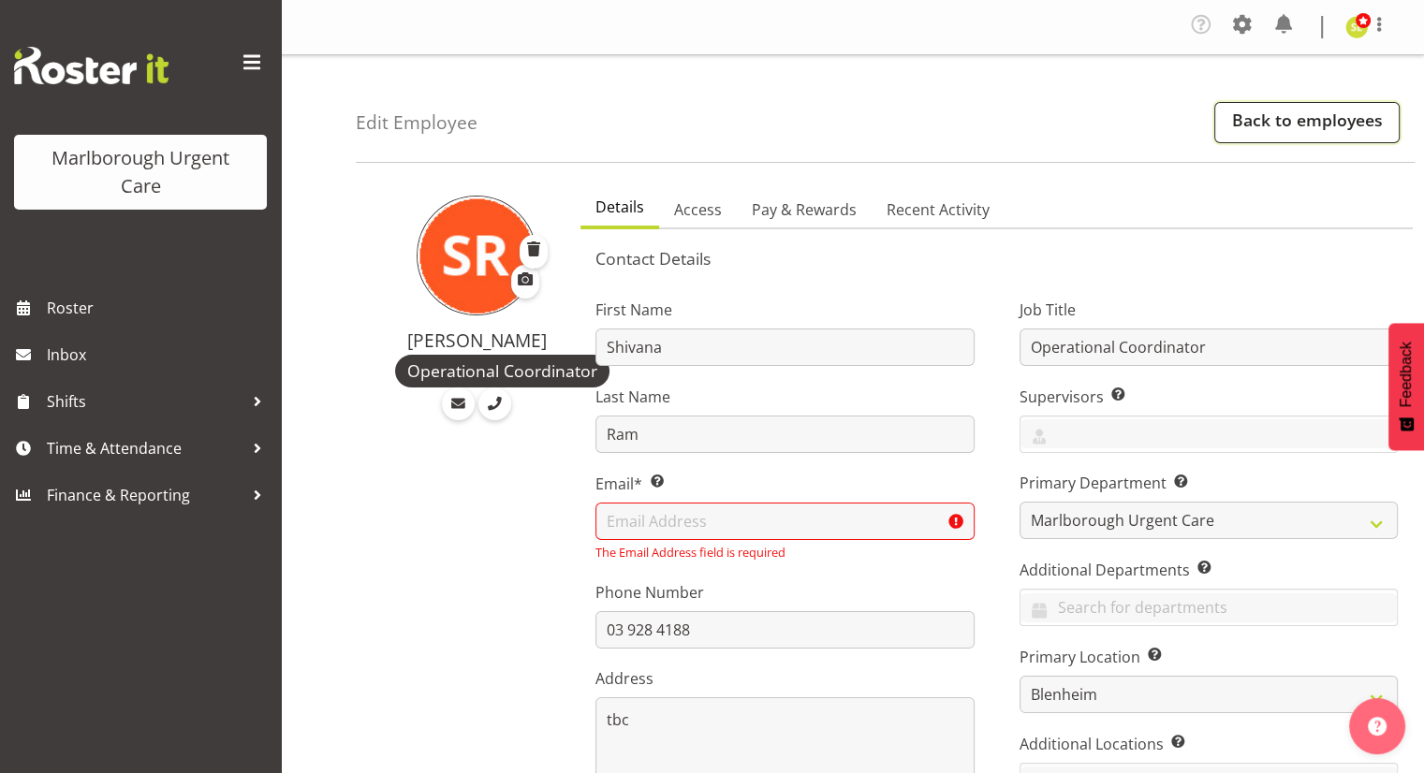
click at [1221, 127] on link "Back to employees" at bounding box center [1306, 122] width 185 height 41
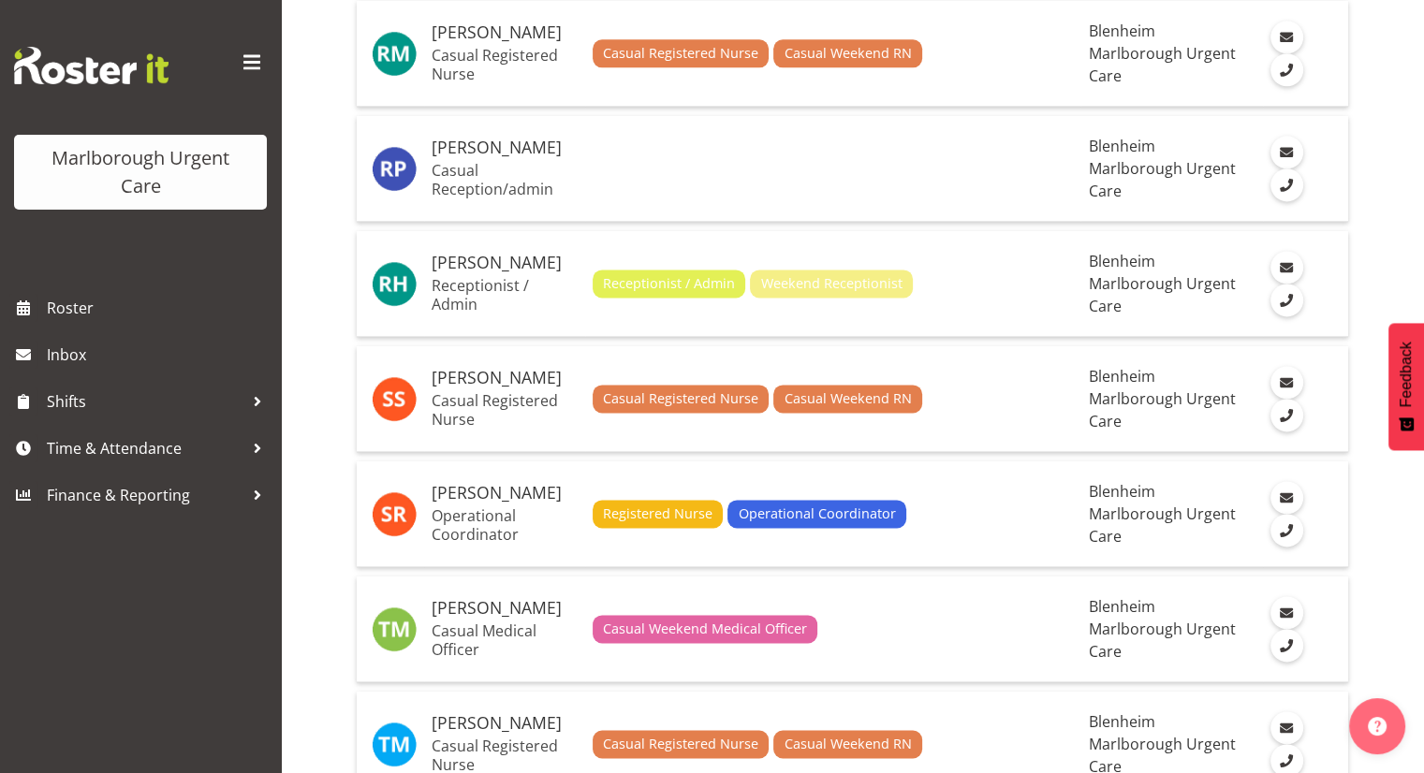
scroll to position [2493, 0]
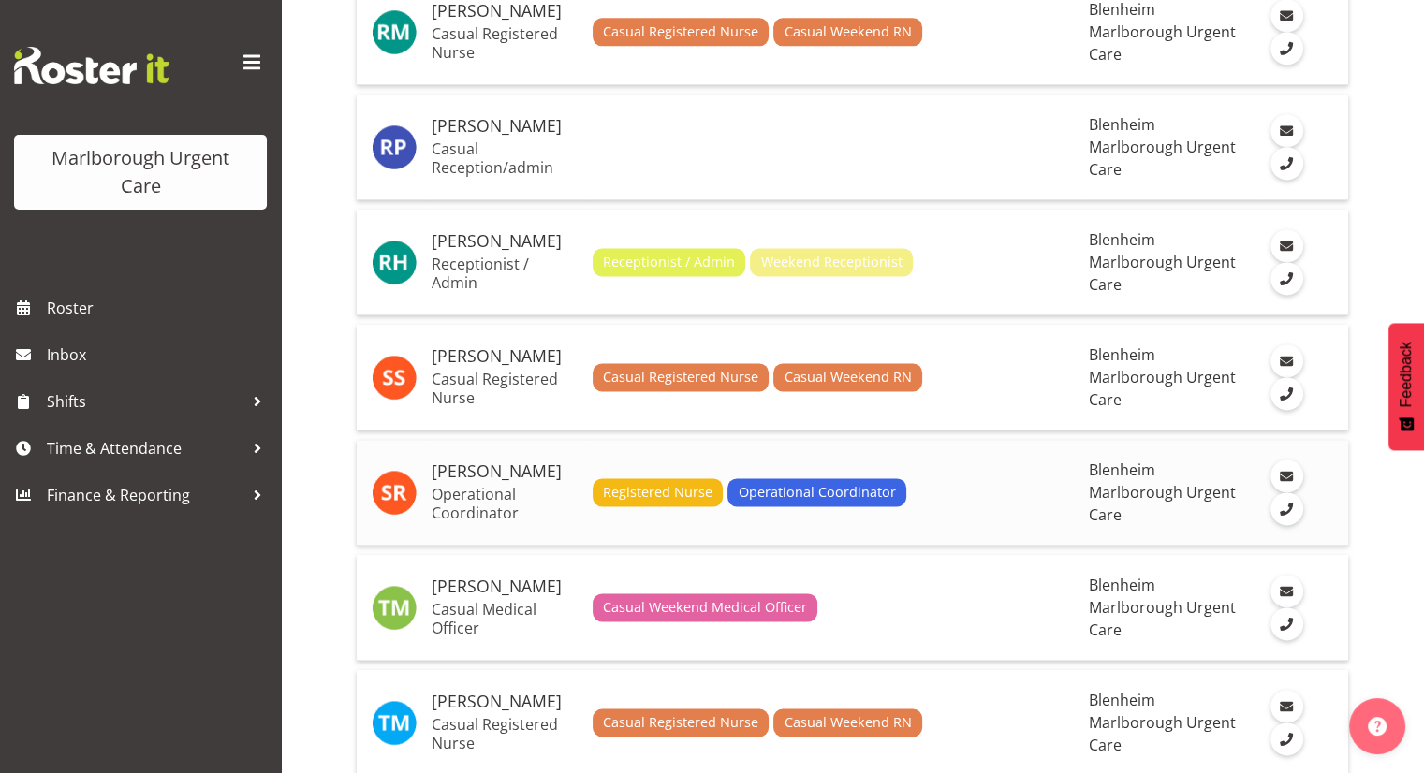
click at [475, 493] on p "Operational Coordinator" at bounding box center [505, 503] width 146 height 37
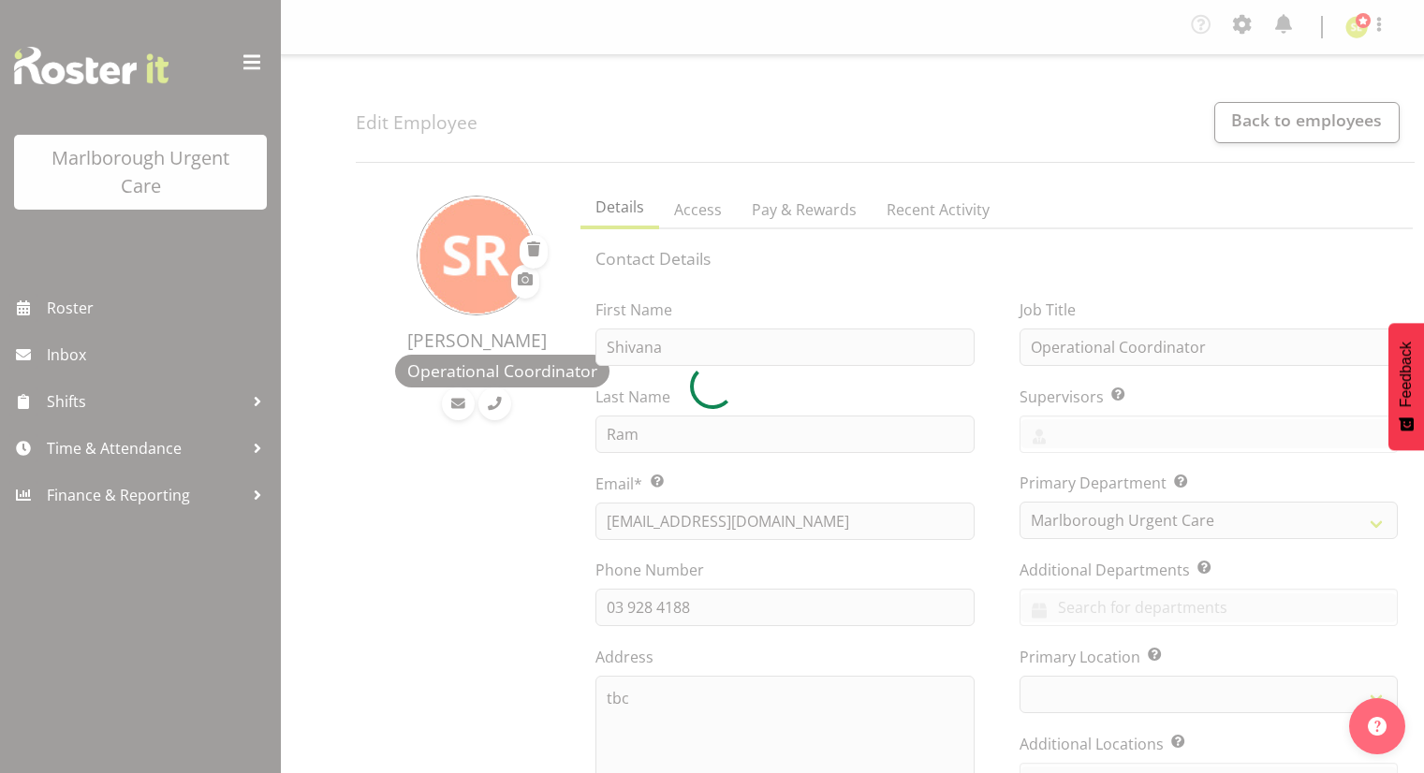
select select "TimelineWeek"
select select "1282"
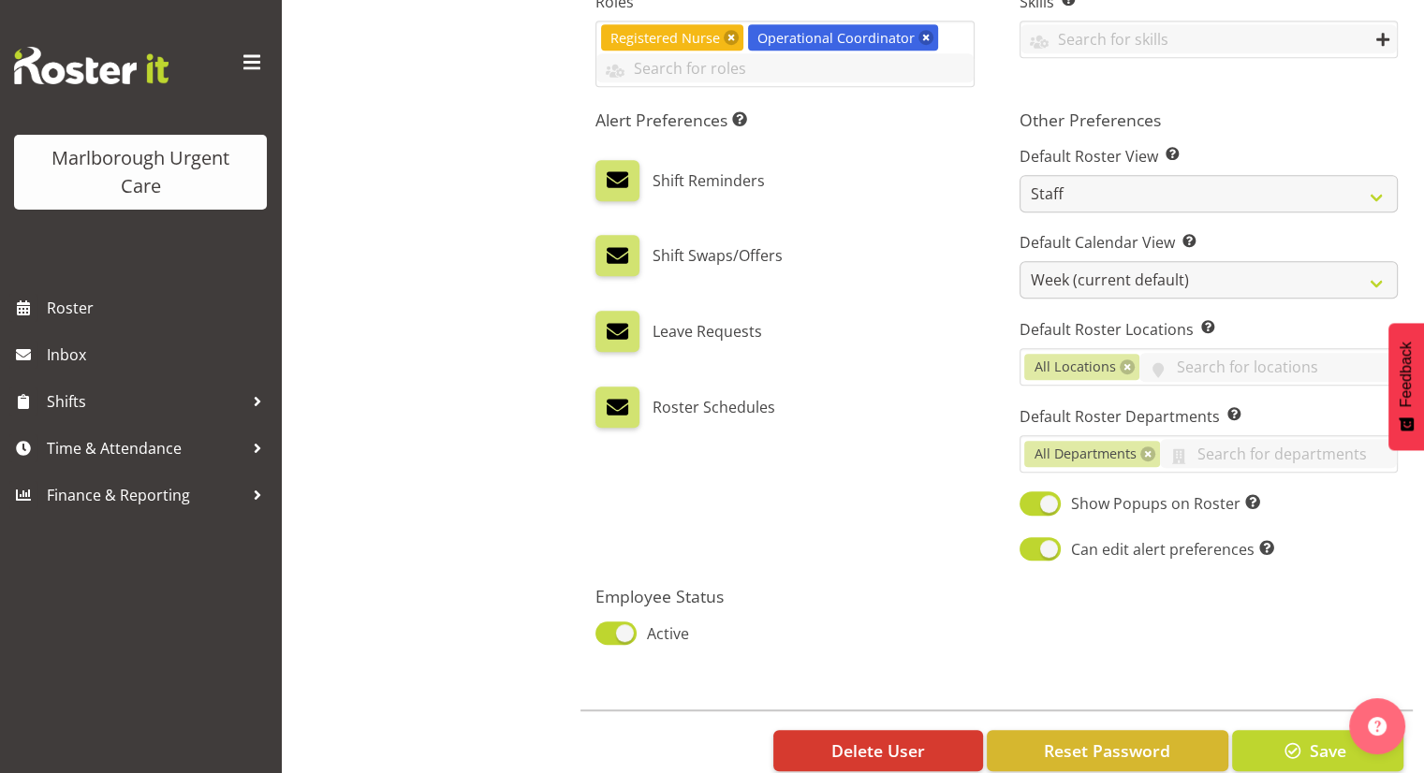
scroll to position [968, 0]
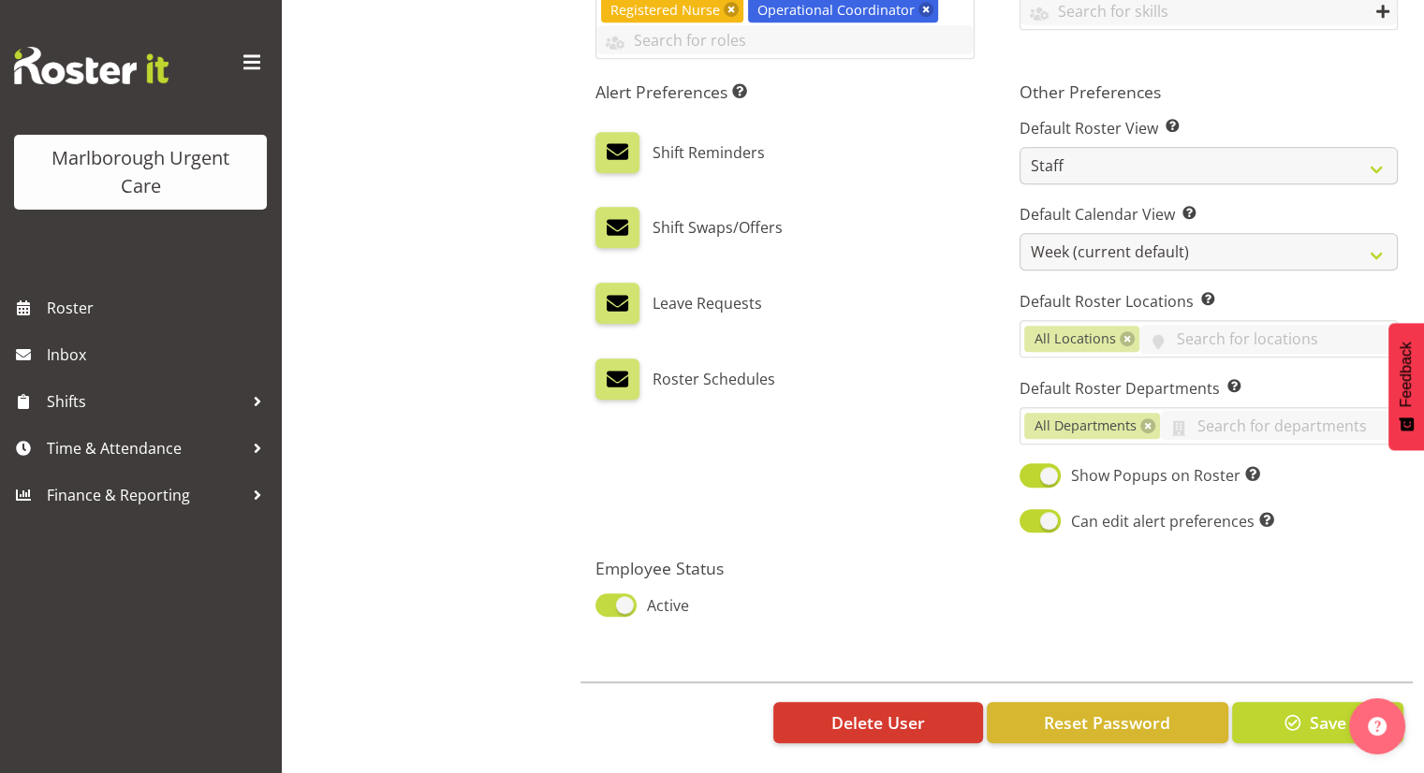
click at [625, 601] on span at bounding box center [616, 605] width 41 height 23
click at [608, 601] on input "Active" at bounding box center [602, 605] width 12 height 12
checkbox input "false"
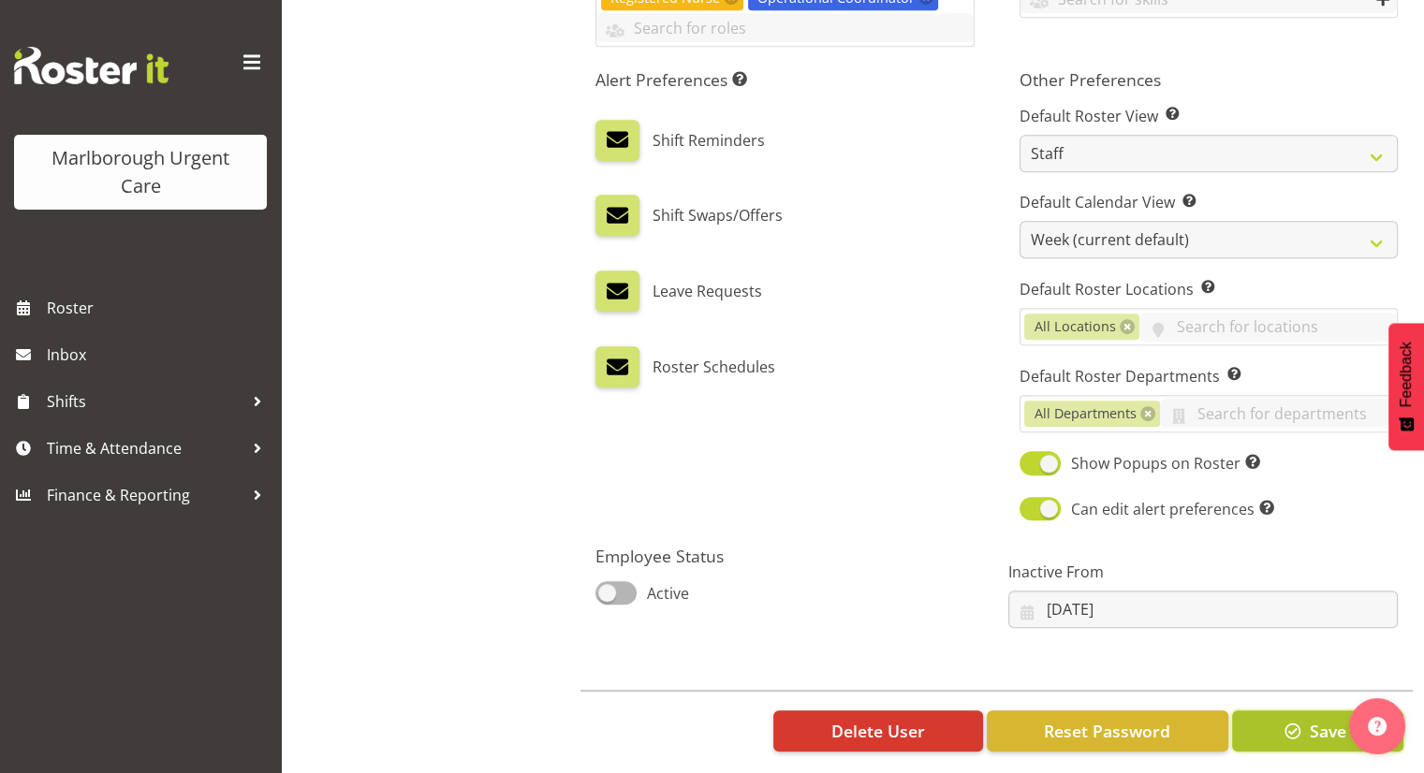
click at [1292, 740] on span "button" at bounding box center [1293, 731] width 24 height 24
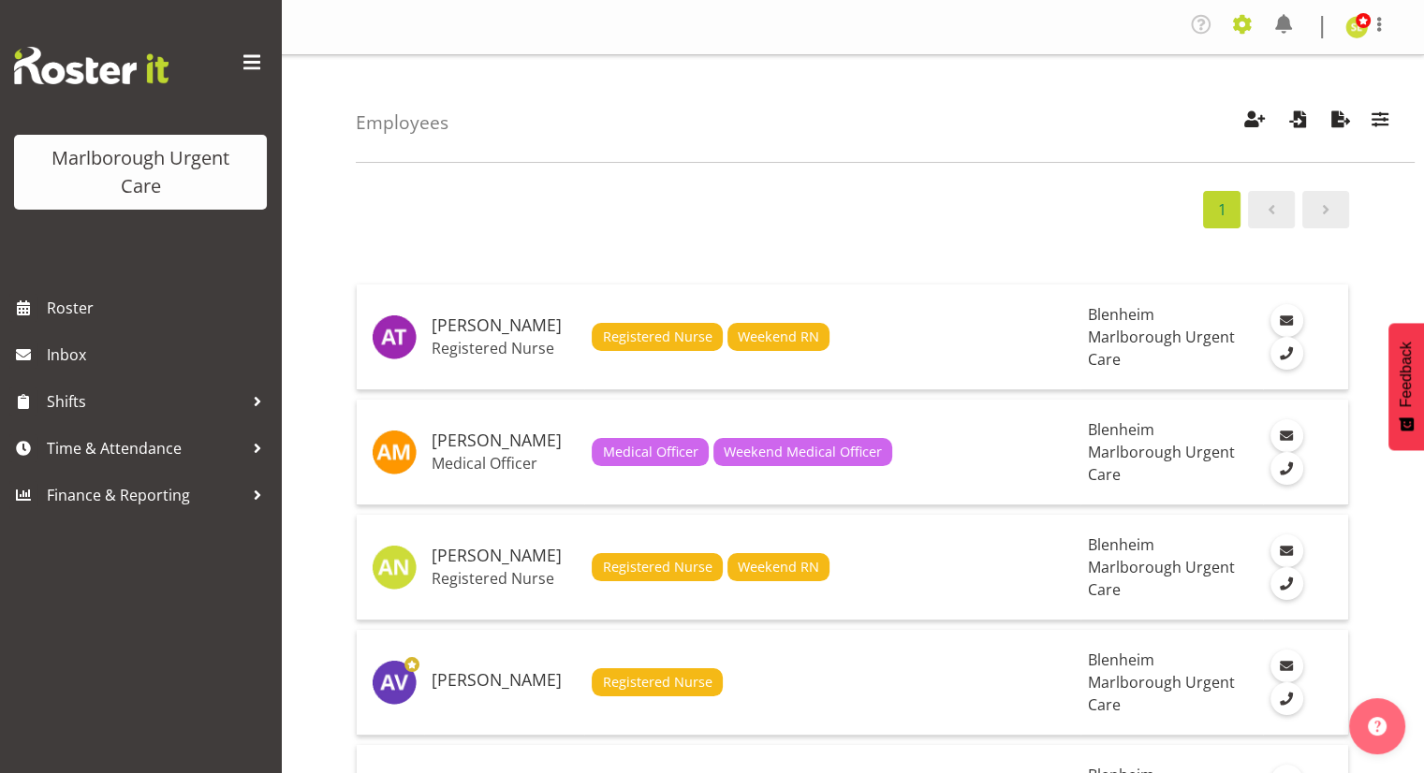
click at [1243, 29] on span at bounding box center [1243, 24] width 30 height 30
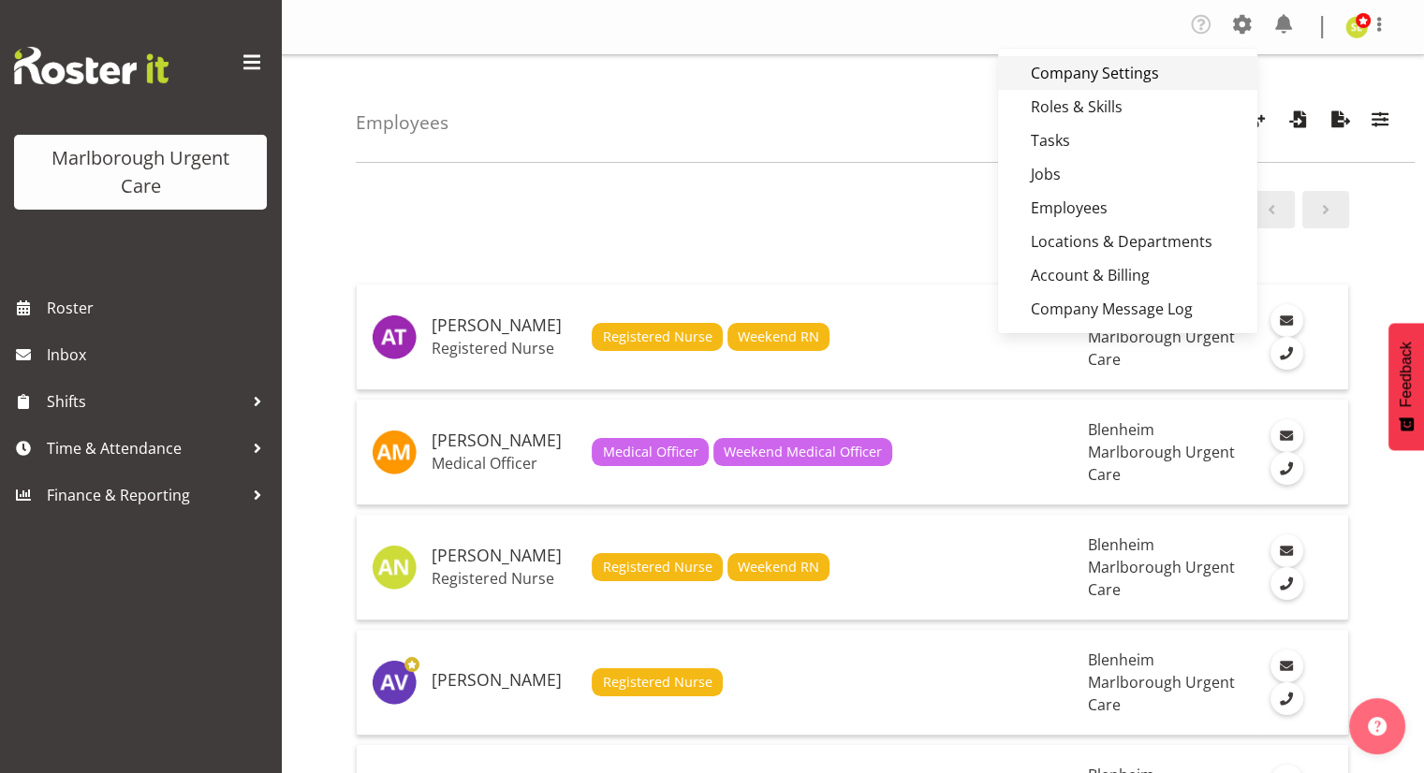
click at [1124, 76] on link "Company Settings" at bounding box center [1127, 73] width 259 height 34
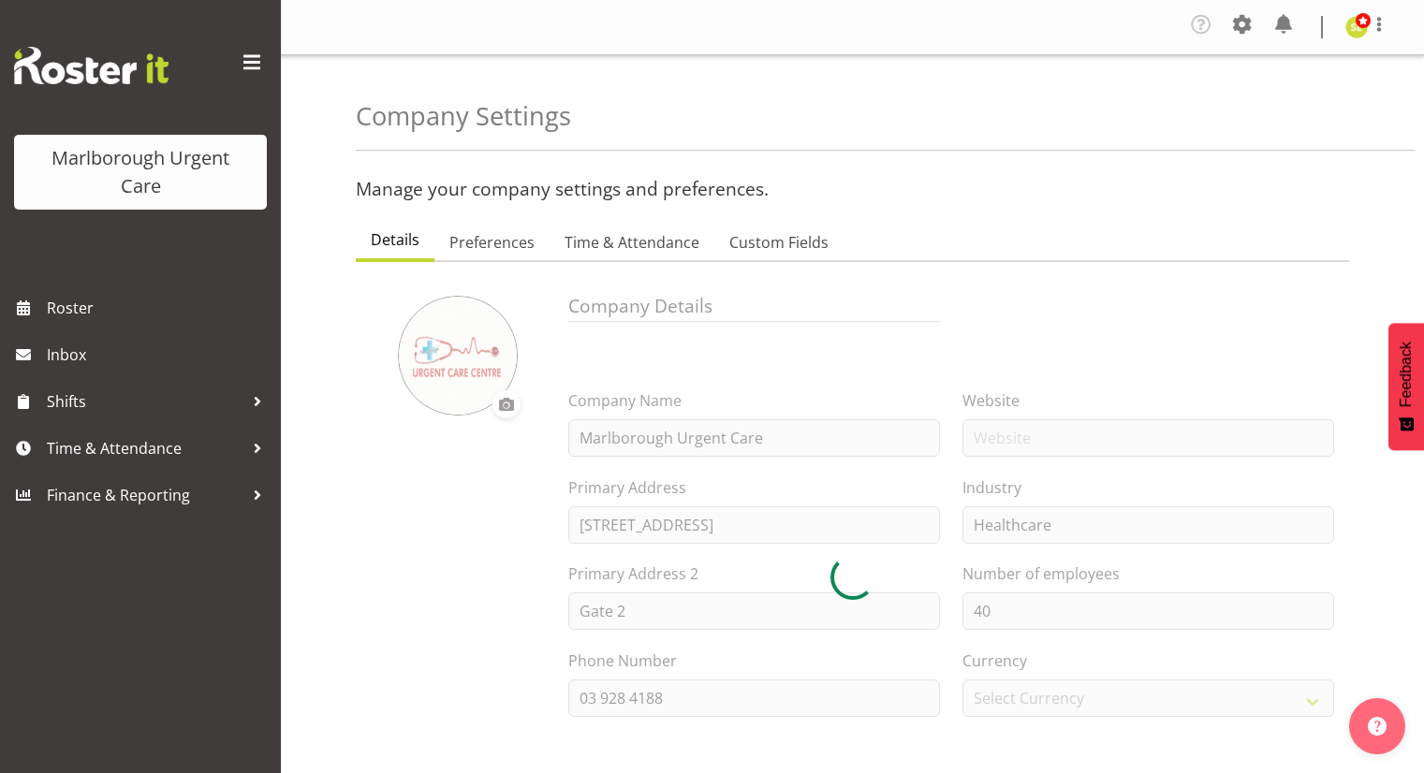
select select "[DATE]"
select select "2_day_before"
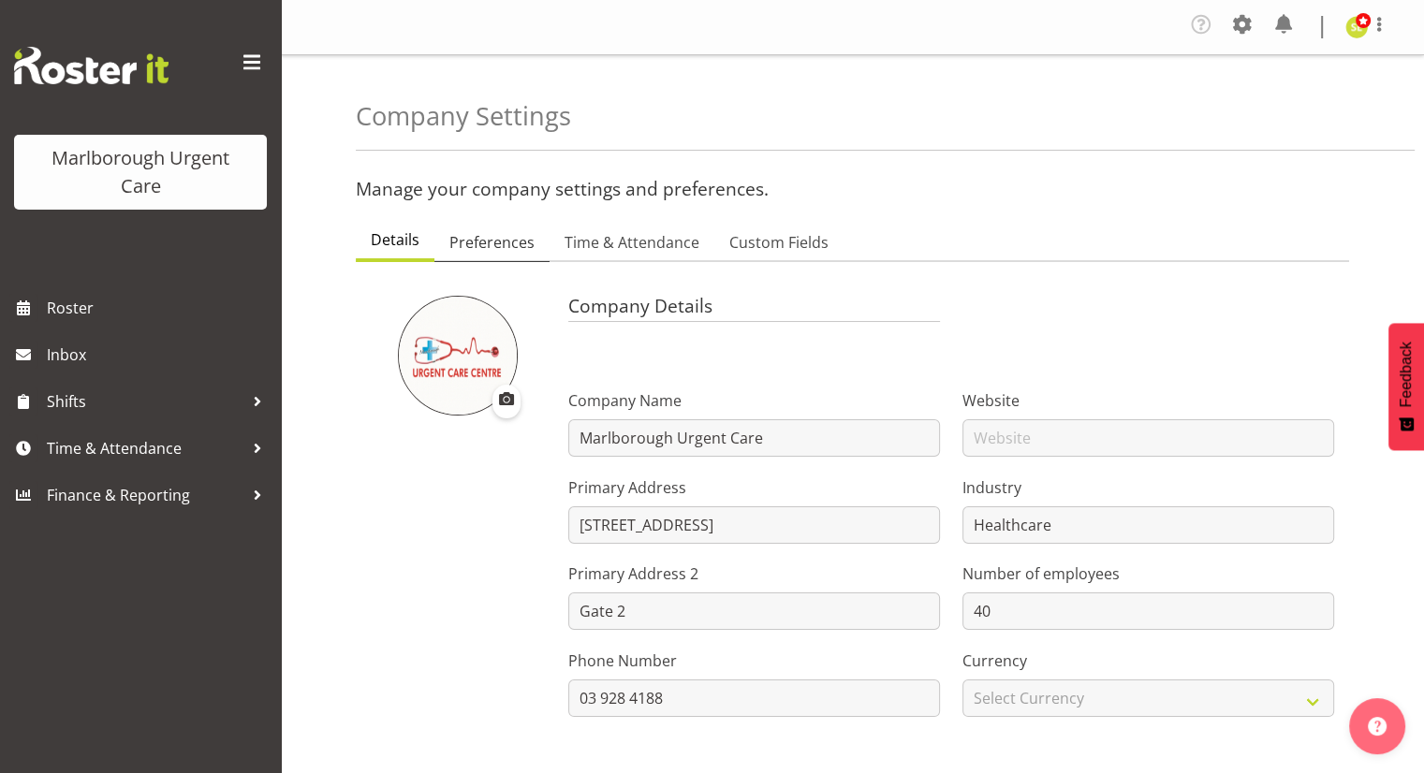
click at [511, 233] on span "Preferences" at bounding box center [491, 242] width 85 height 22
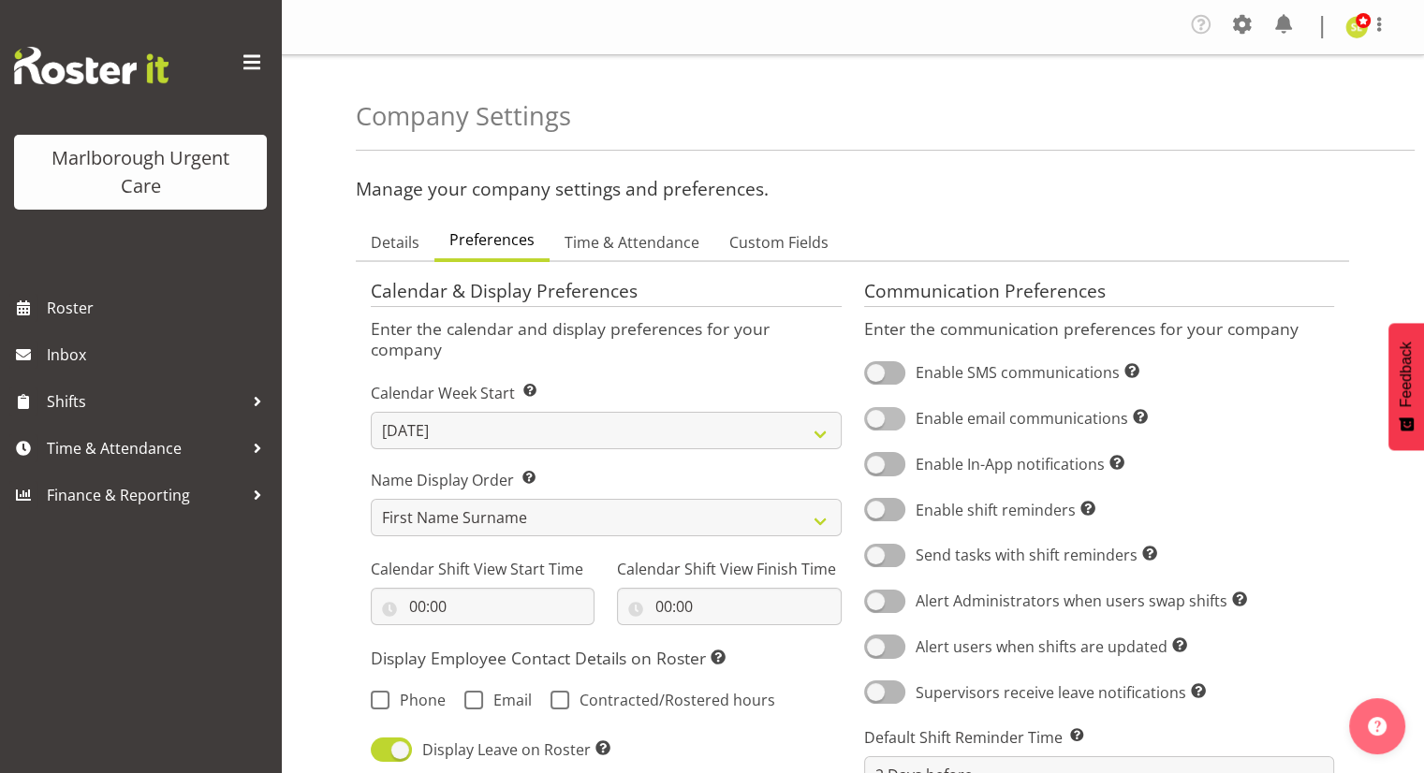
click at [885, 428] on span at bounding box center [884, 418] width 41 height 23
click at [876, 425] on input "Enable email communications Turn on or off email communications for your entire…" at bounding box center [870, 419] width 12 height 12
checkbox input "true"
click at [883, 467] on span at bounding box center [884, 463] width 41 height 23
click at [876, 467] on input "Enable In-App notifications Turn on or off In-App communications for your entir…" at bounding box center [870, 464] width 12 height 12
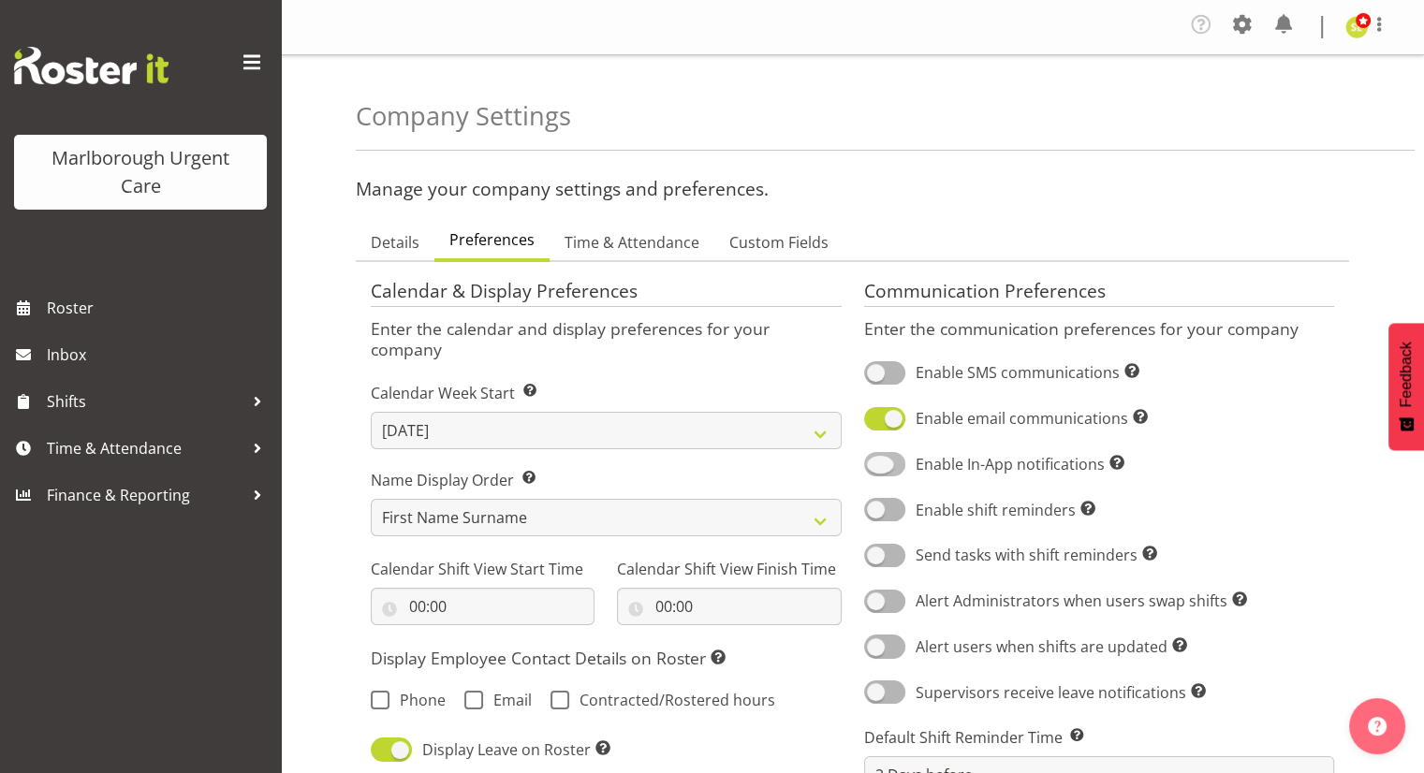
checkbox input "true"
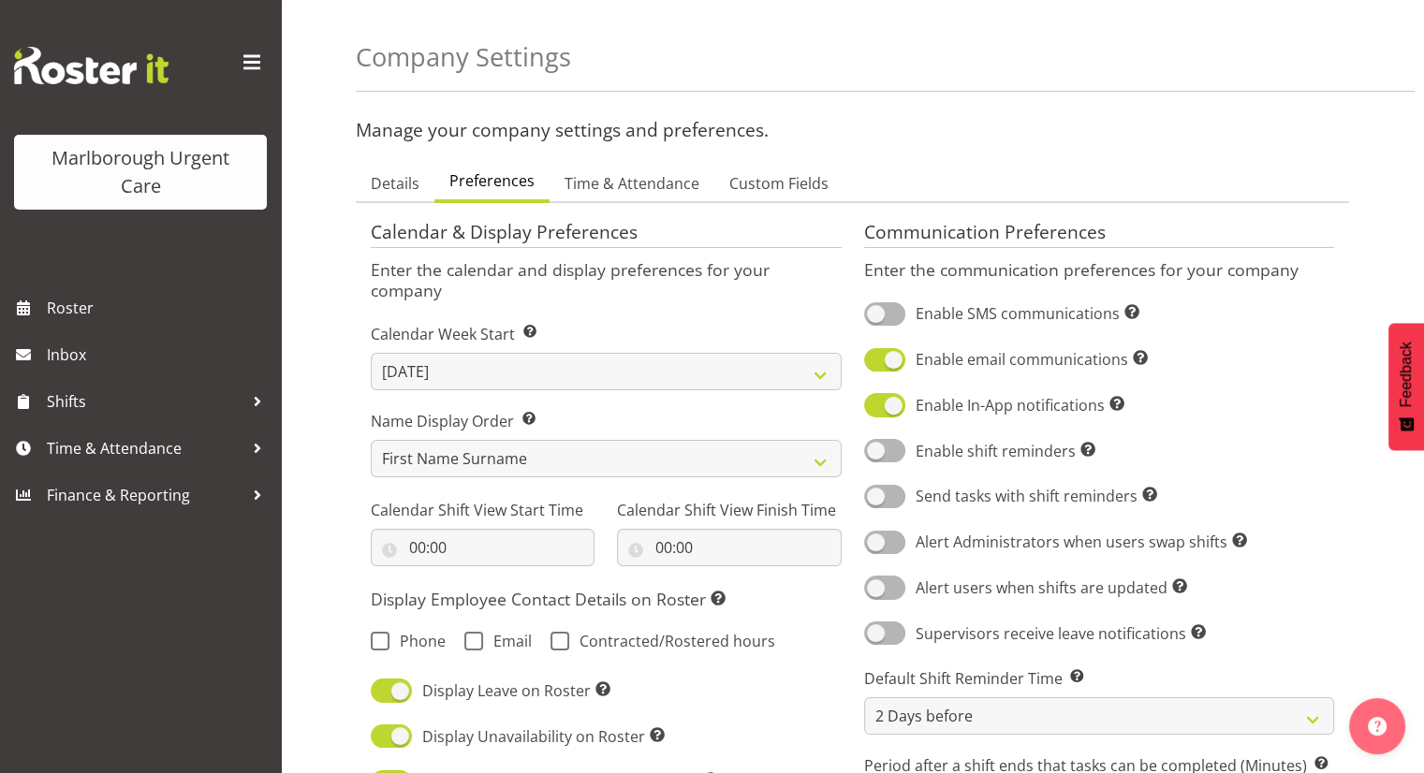
scroll to position [60, 0]
click at [876, 449] on span at bounding box center [884, 449] width 41 height 23
click at [876, 449] on input "Enable shift reminders Turn on shift reminders for all employees." at bounding box center [870, 450] width 12 height 12
checkbox input "true"
click at [884, 537] on span at bounding box center [884, 541] width 41 height 23
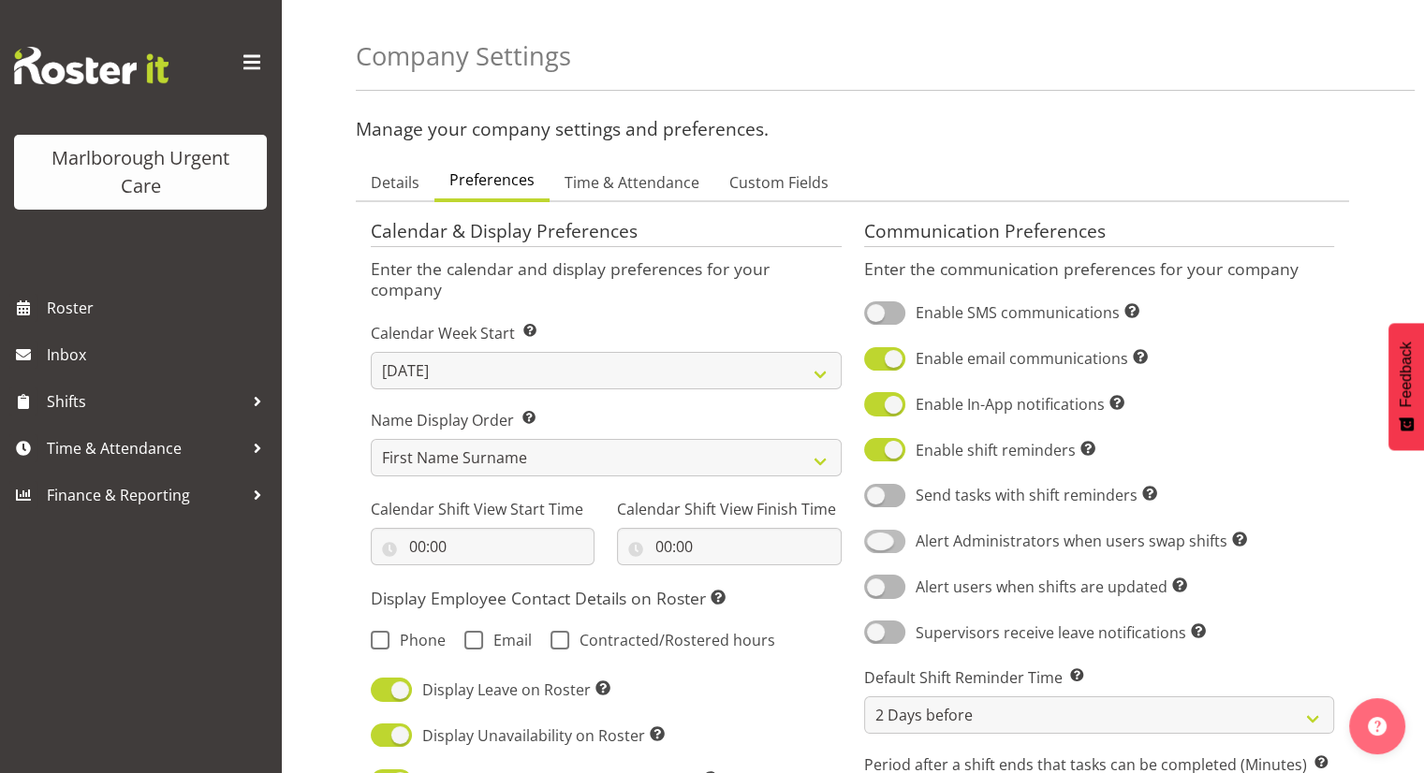
click at [876, 537] on input "Alert Administrators when users swap shifts Sends a notification to Administrat…" at bounding box center [870, 542] width 12 height 12
checkbox input "true"
click at [883, 592] on span at bounding box center [884, 586] width 41 height 23
click at [876, 592] on input "Alert users when shifts are updated Sends a notification to users when a shift …" at bounding box center [870, 587] width 12 height 12
checkbox input "true"
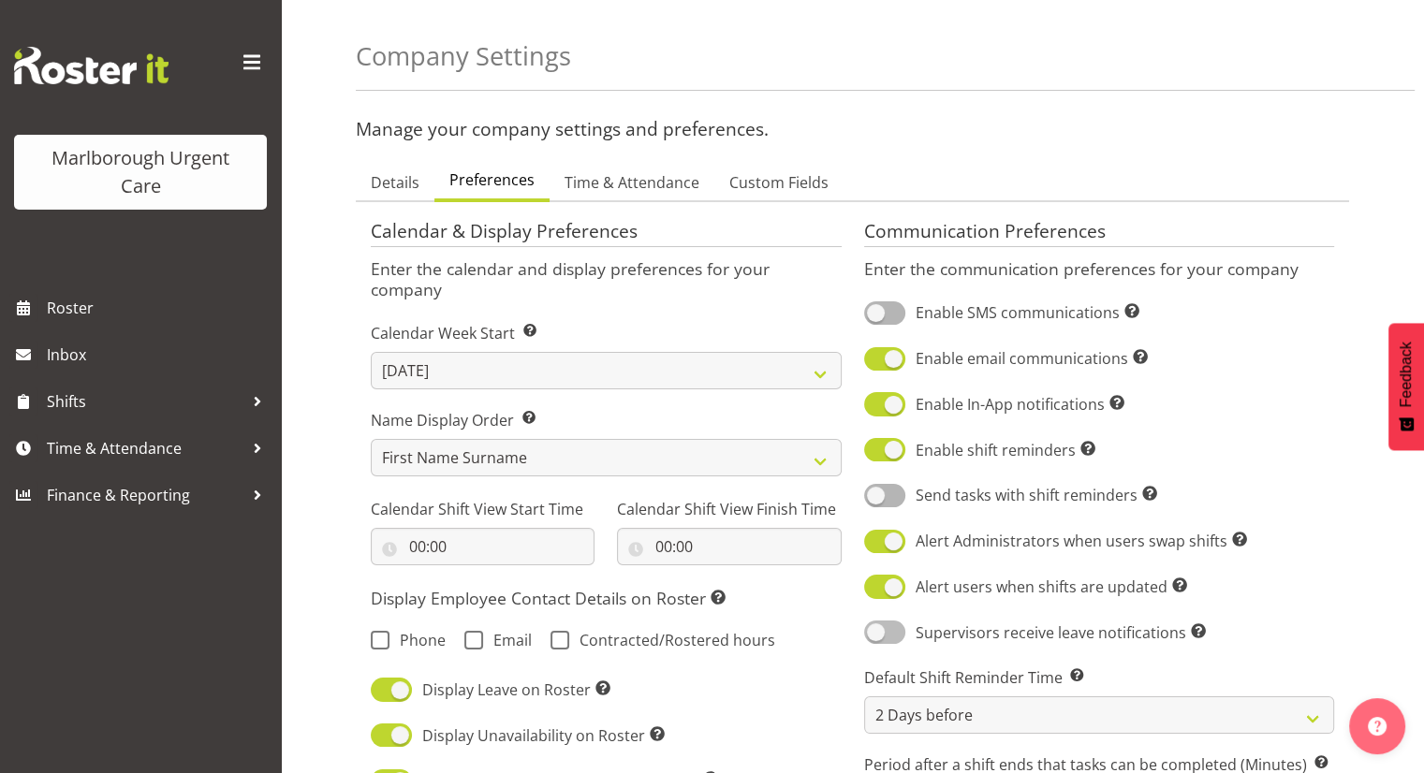
click at [884, 635] on span at bounding box center [884, 632] width 41 height 23
click at [876, 635] on input "Supervisors receive leave notifications Supervisors receive leave notifications…" at bounding box center [870, 632] width 12 height 12
checkbox input "true"
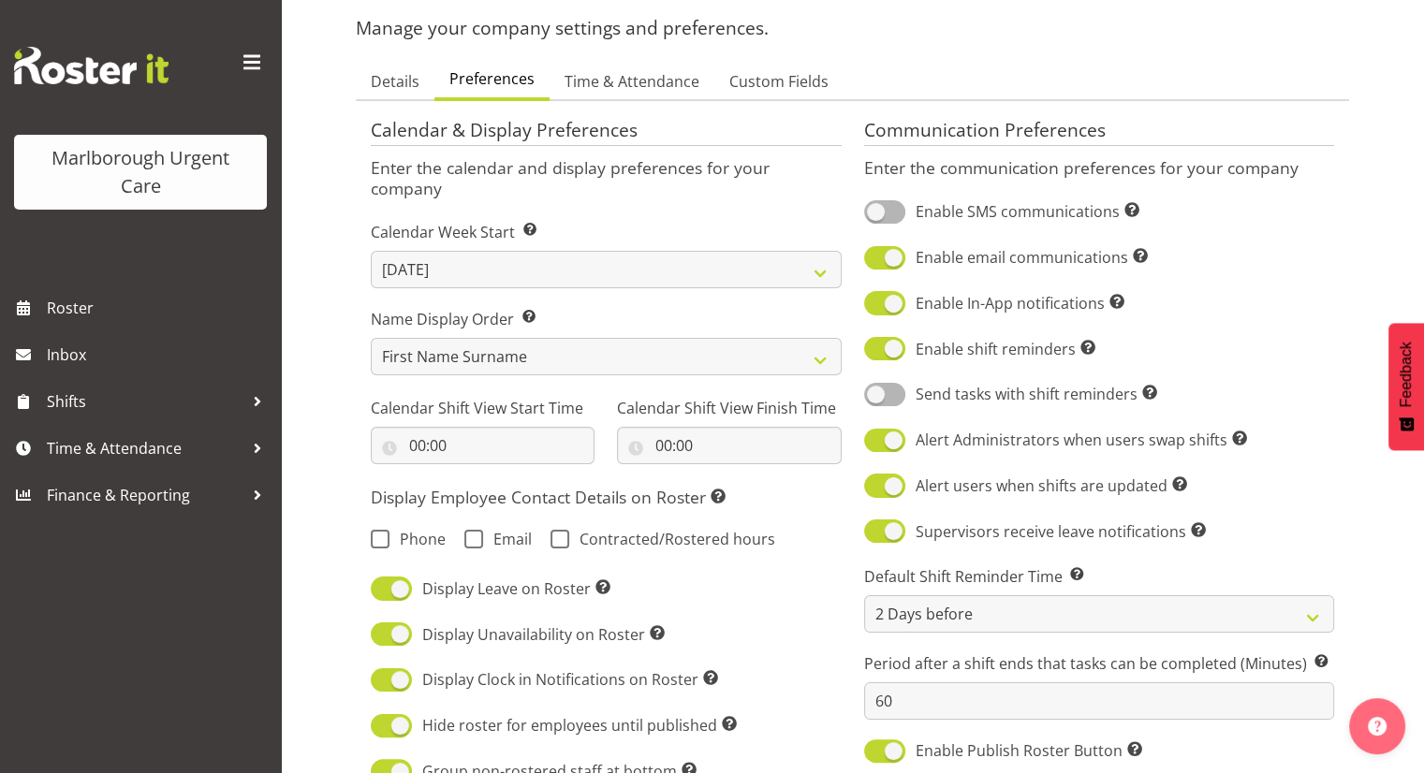
scroll to position [160, 0]
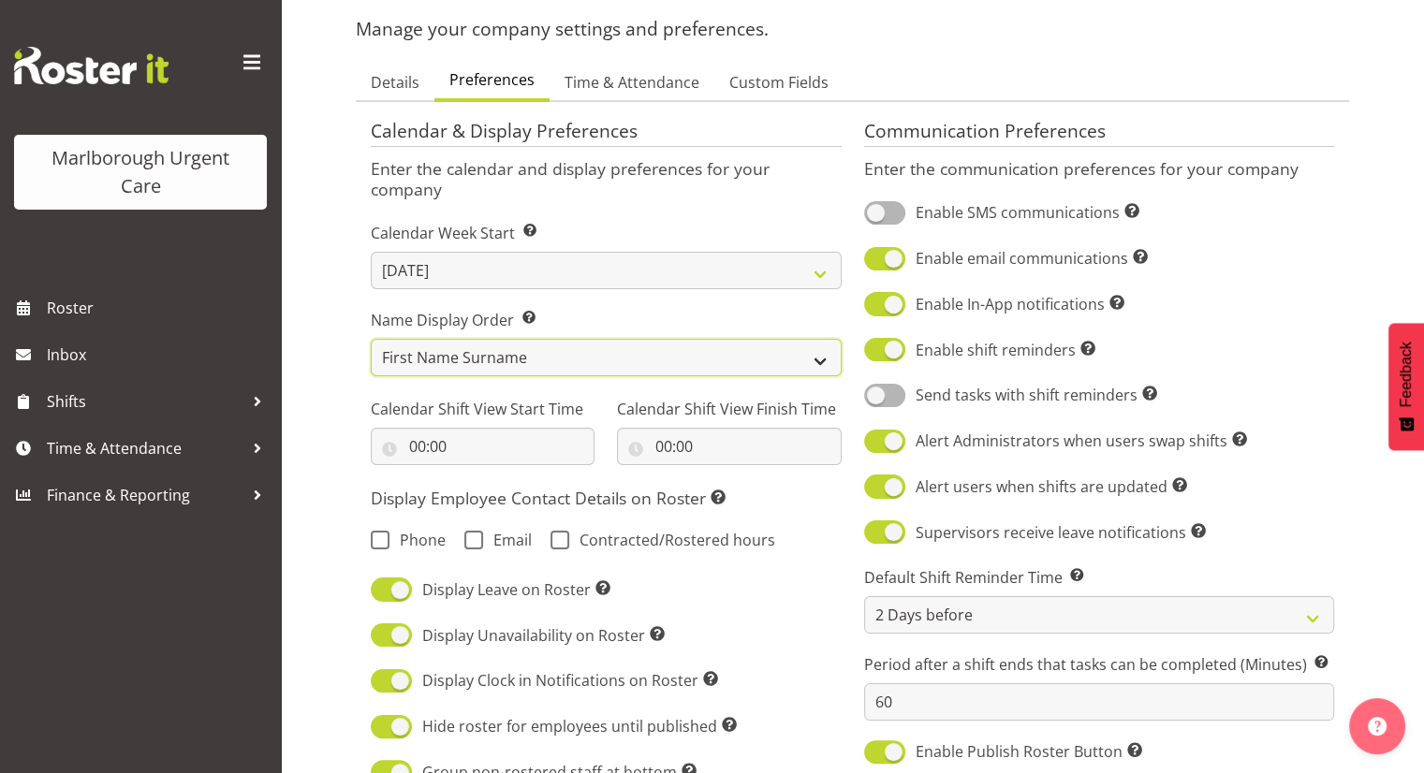
click at [607, 346] on select "First Name Surname Surname, First Name" at bounding box center [606, 357] width 471 height 37
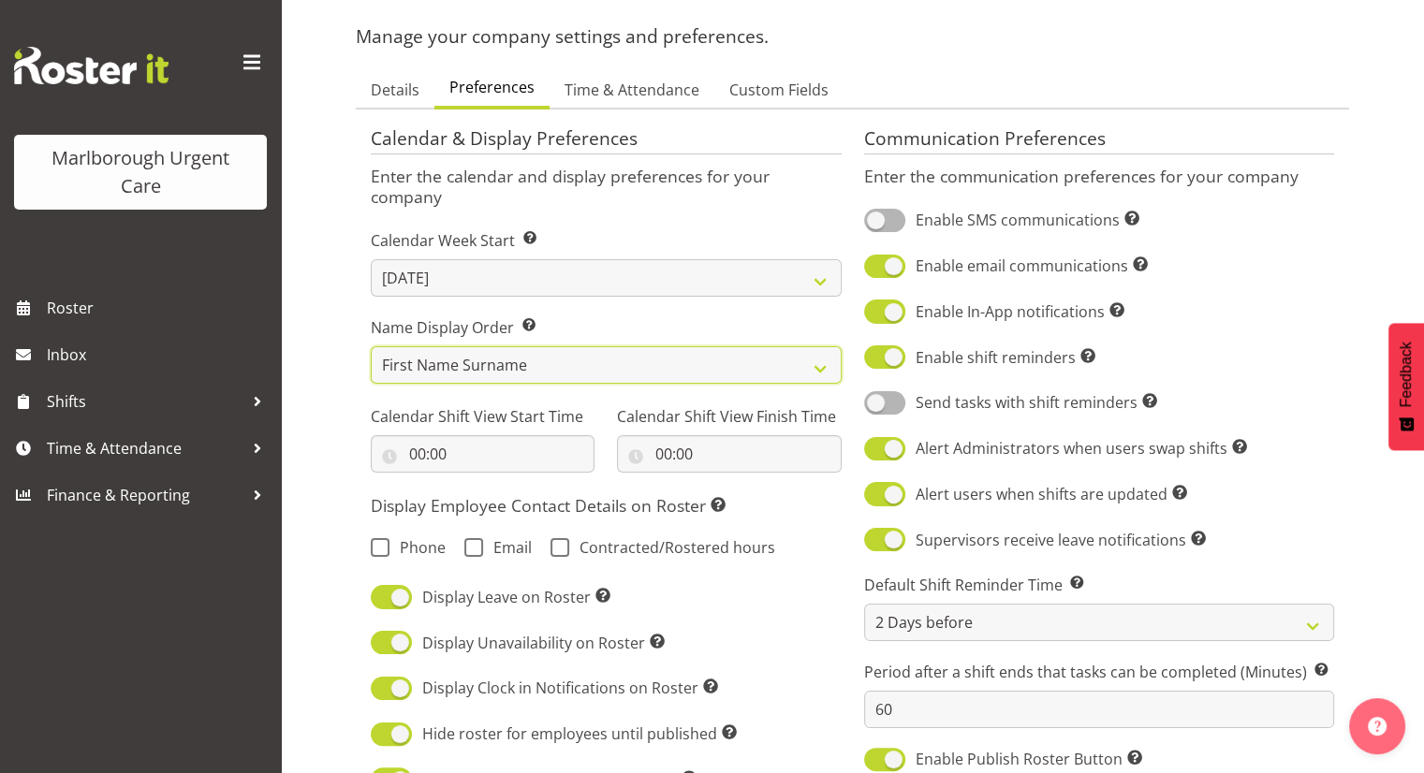
scroll to position [81, 0]
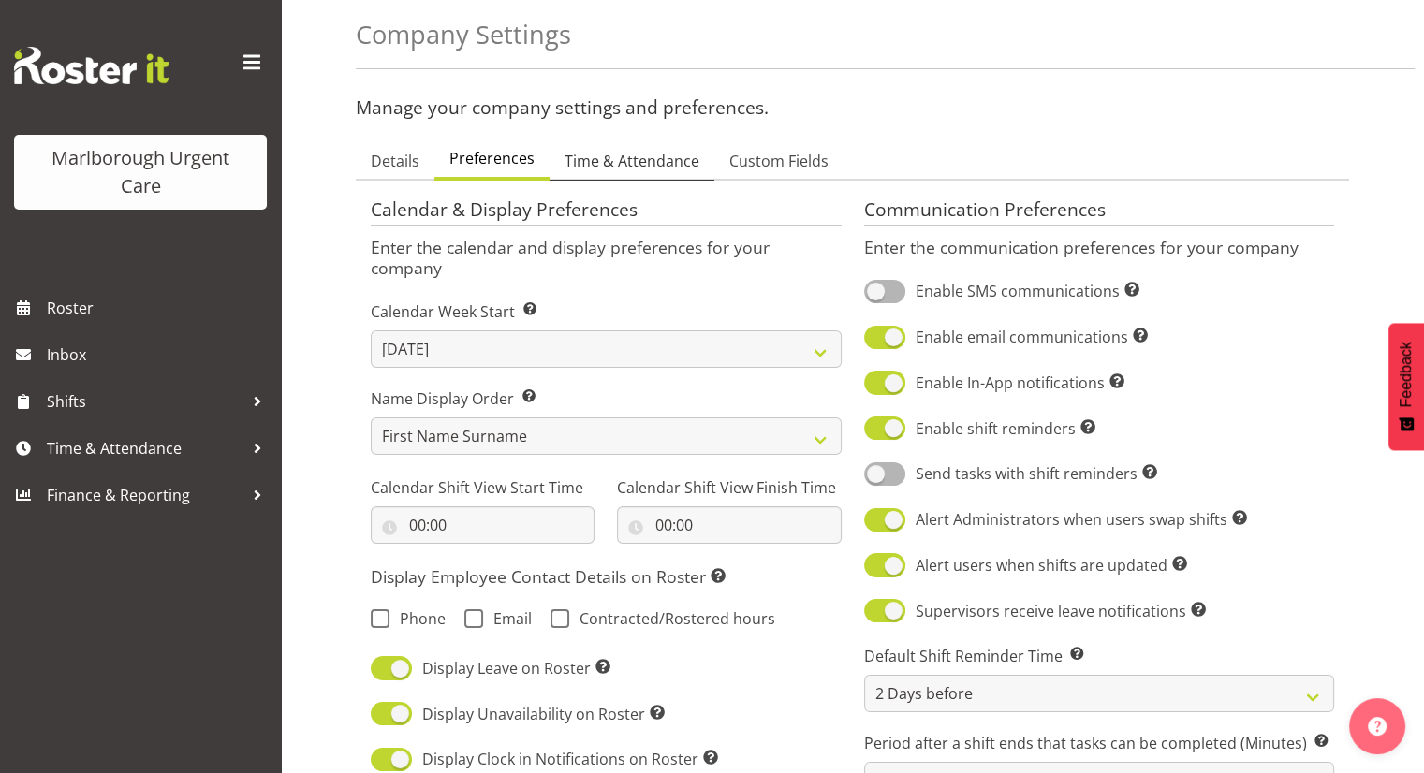
click at [652, 151] on span "Time & Attendance" at bounding box center [632, 161] width 135 height 22
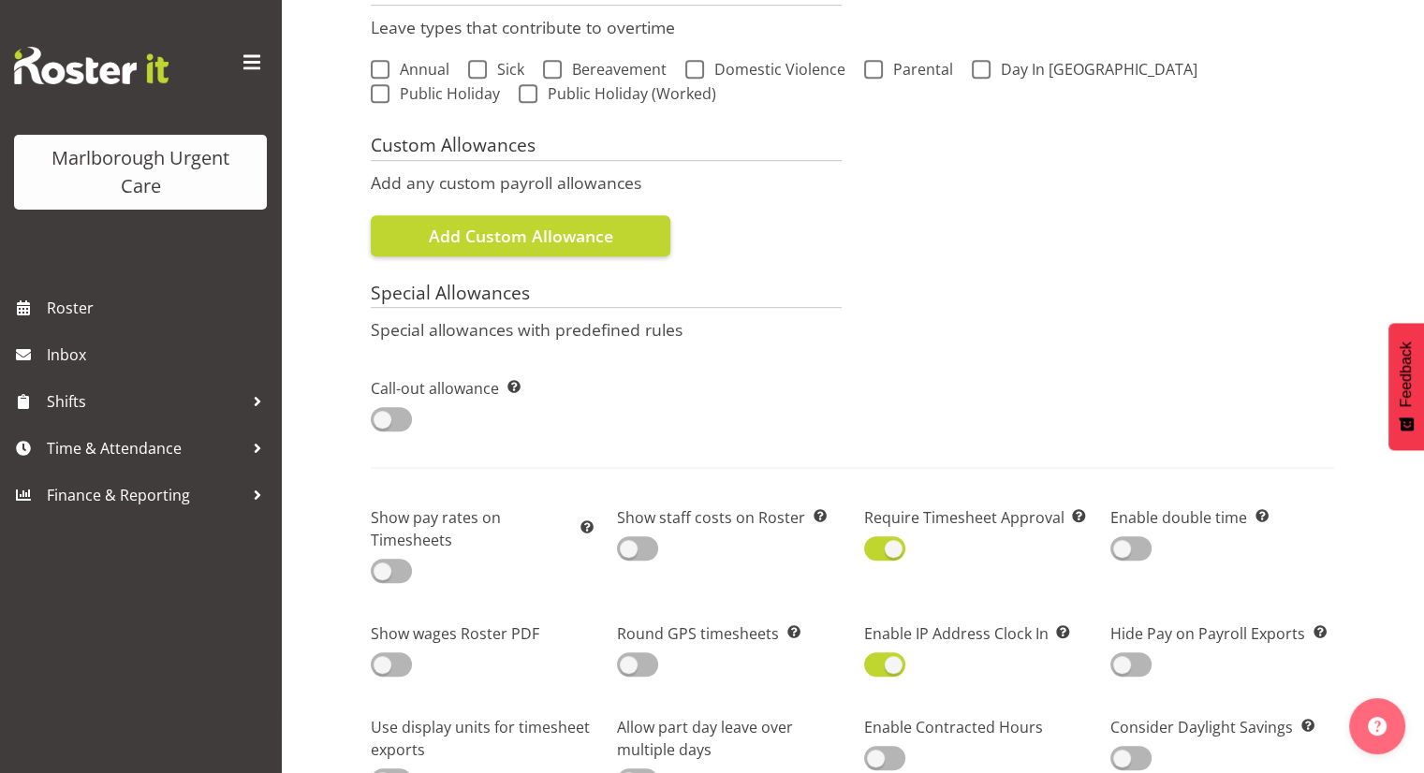
scroll to position [1112, 0]
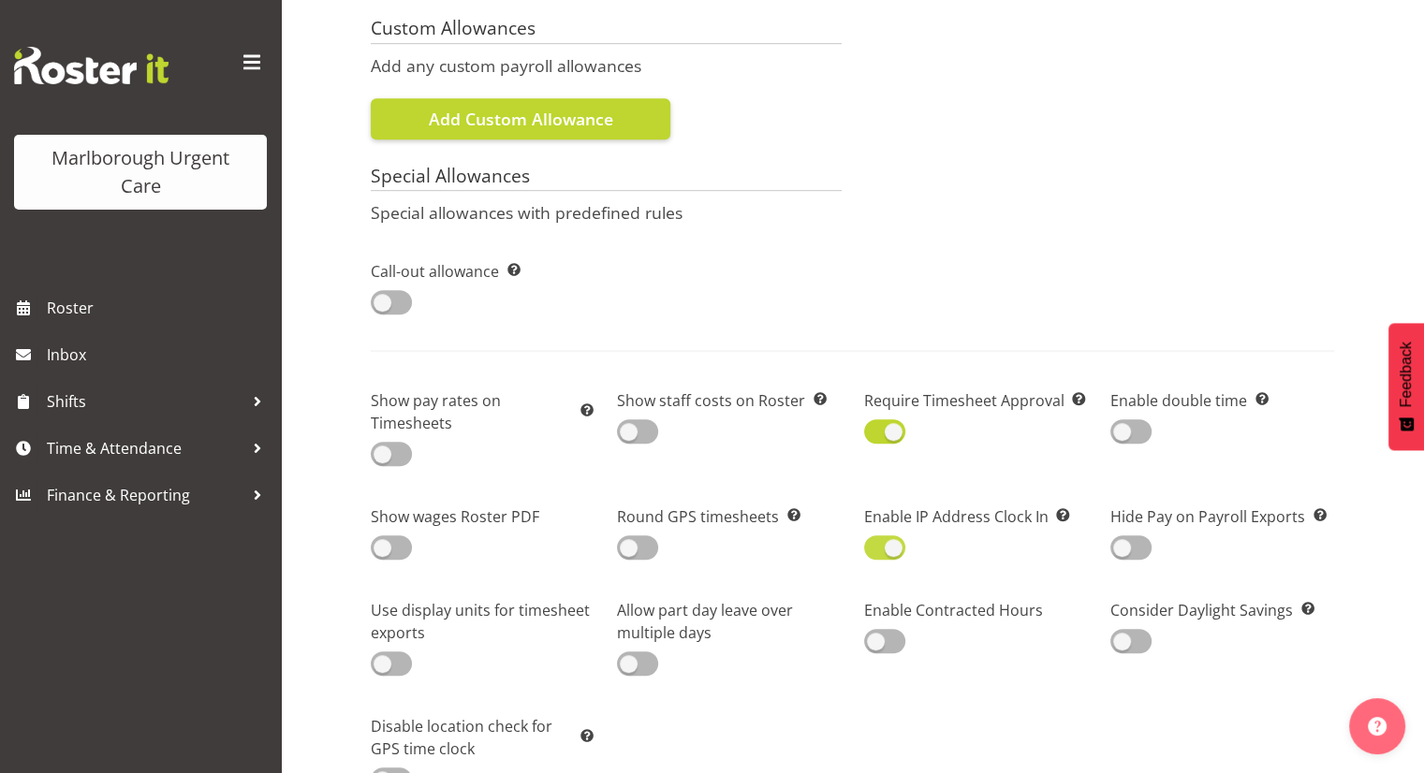
click at [895, 541] on span at bounding box center [884, 547] width 41 height 23
click at [876, 542] on input "checkbox" at bounding box center [870, 548] width 12 height 12
checkbox input "false"
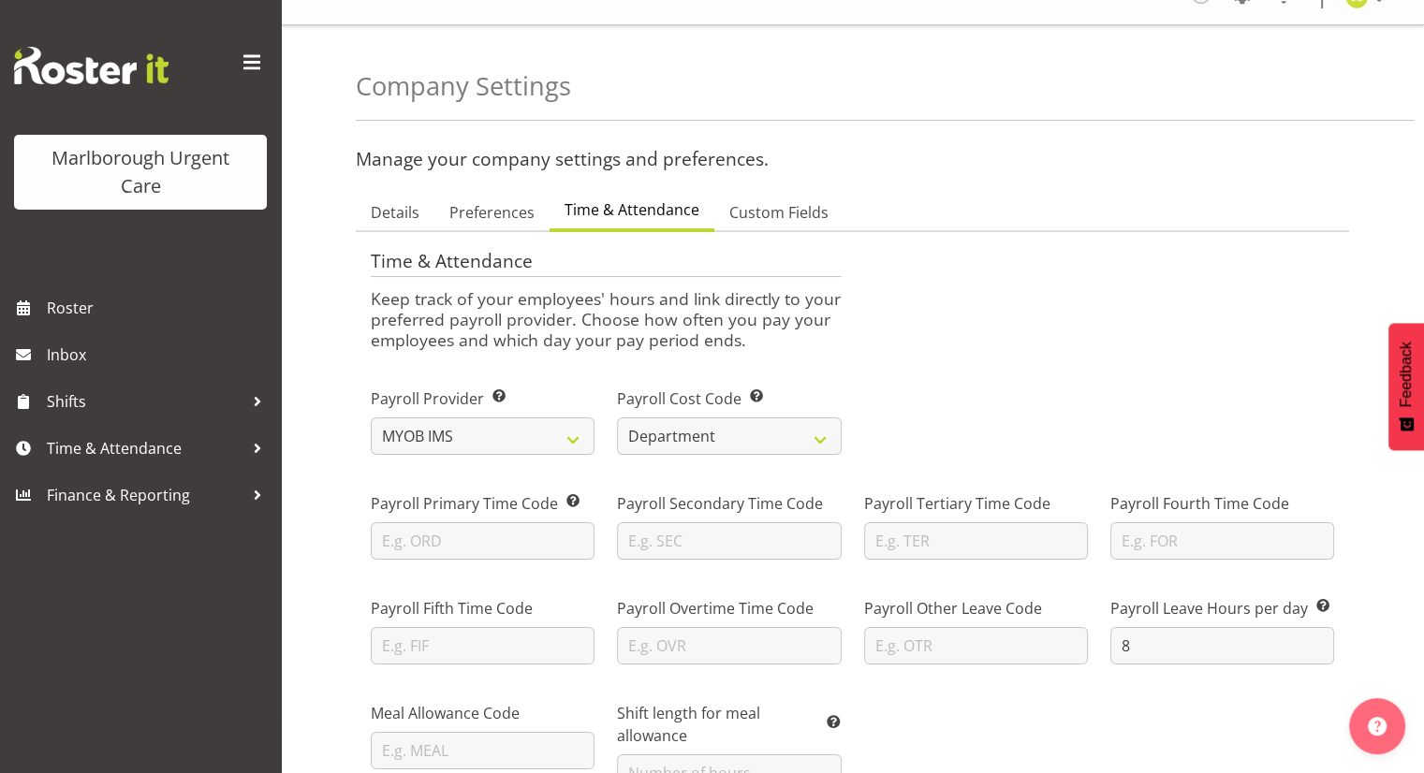
scroll to position [0, 0]
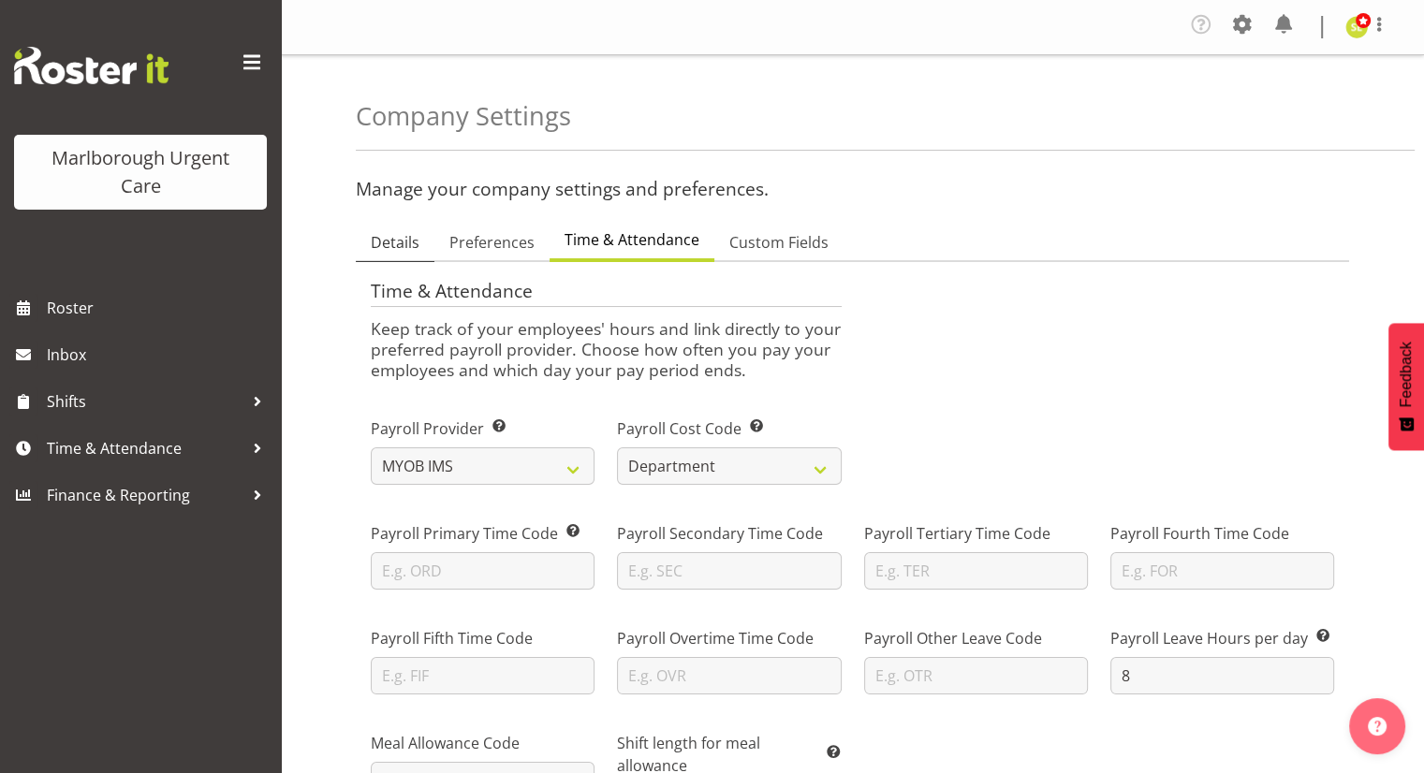
click at [403, 240] on span "Details" at bounding box center [395, 242] width 49 height 22
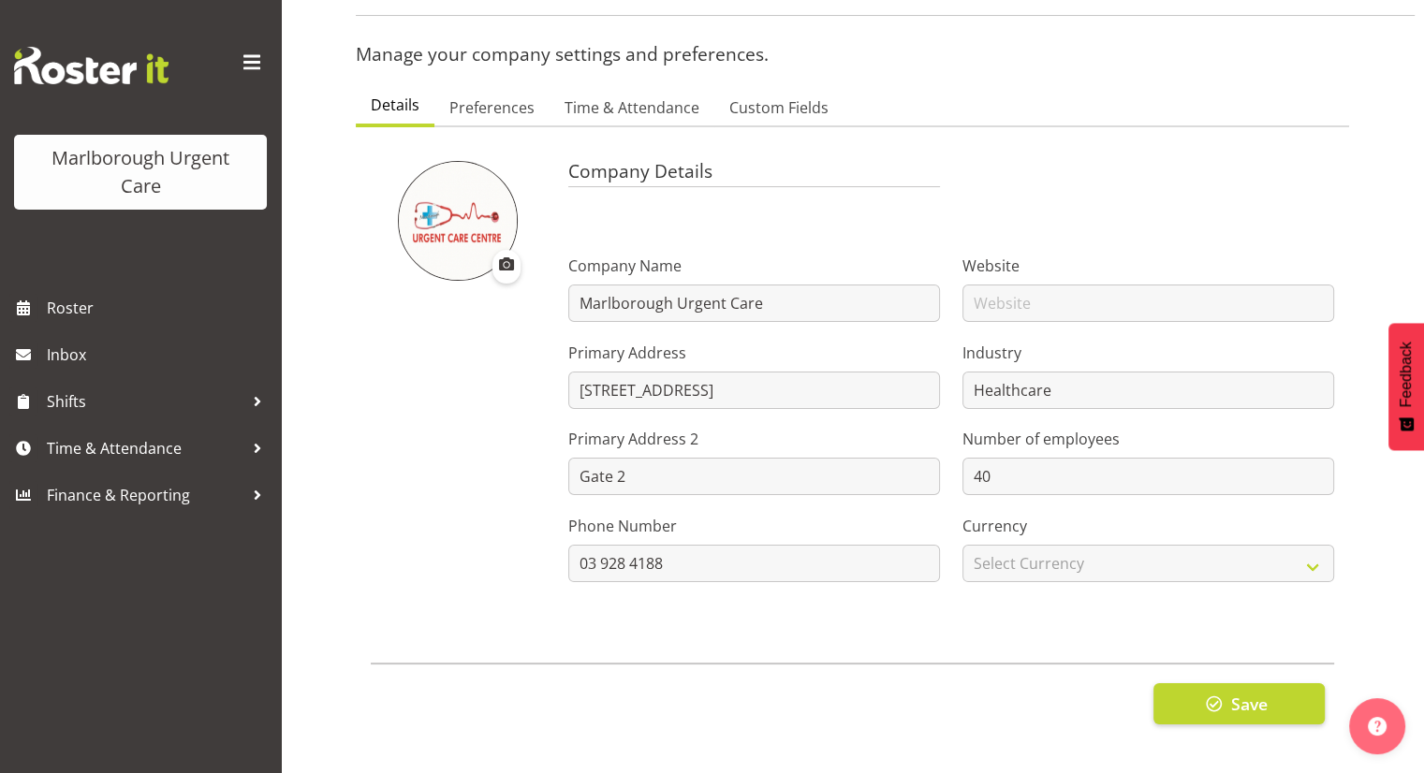
scroll to position [139, 0]
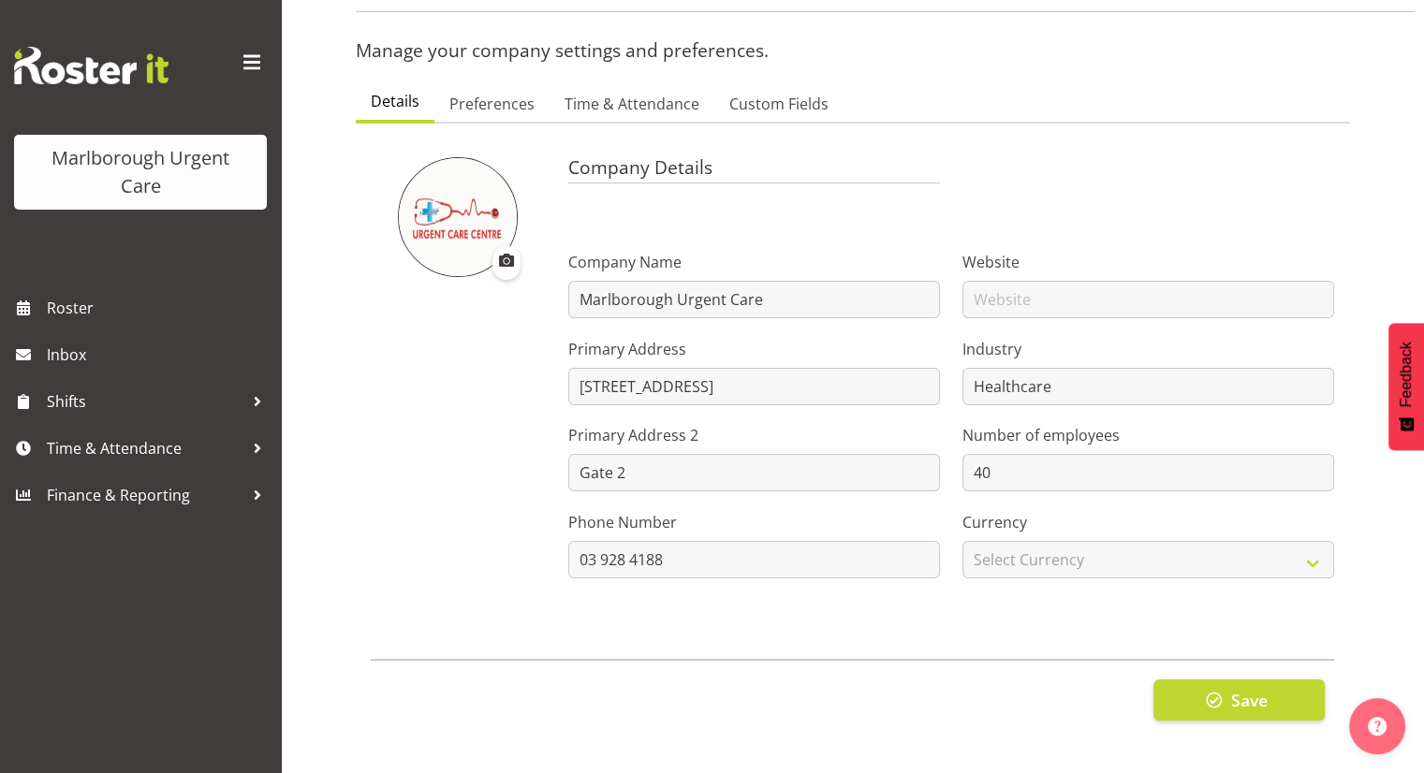
click at [507, 132] on section "Company Details Company Name Marlborough Urgent Care Primary Address 30 Hospita…" at bounding box center [852, 439] width 993 height 631
click at [519, 105] on span "Preferences" at bounding box center [491, 104] width 85 height 22
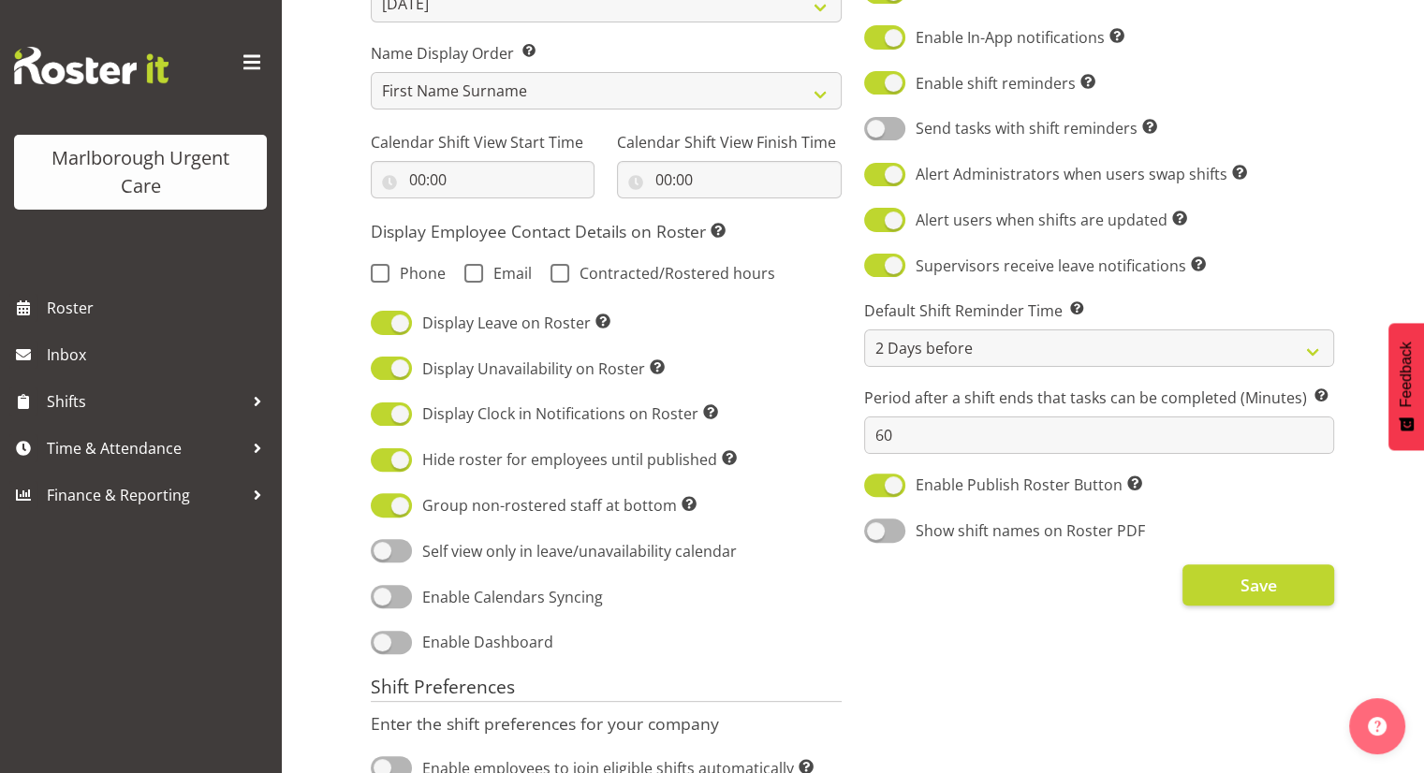
scroll to position [536, 0]
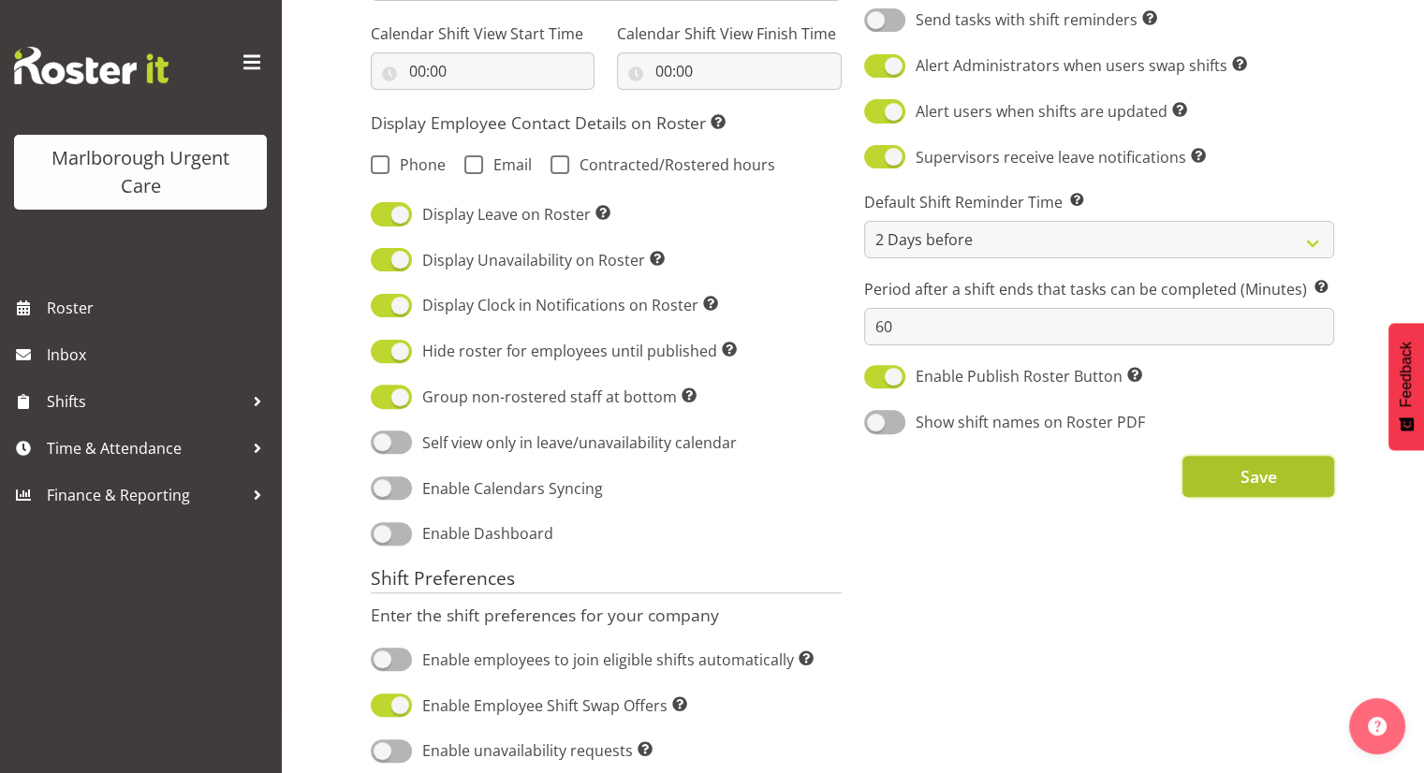
click at [1236, 480] on button "Save" at bounding box center [1259, 476] width 152 height 41
click at [1258, 479] on span "Save" at bounding box center [1258, 476] width 37 height 24
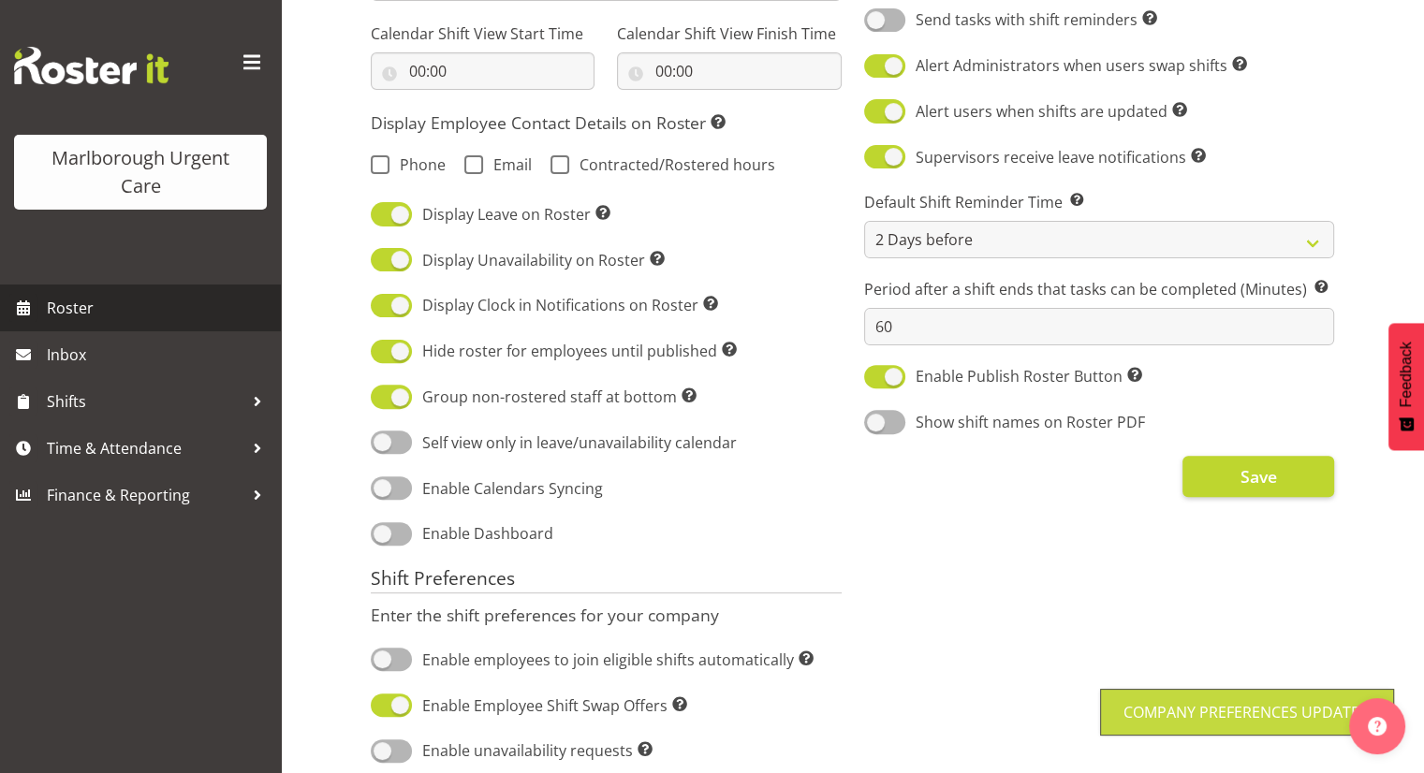
click at [145, 317] on span "Roster" at bounding box center [159, 308] width 225 height 28
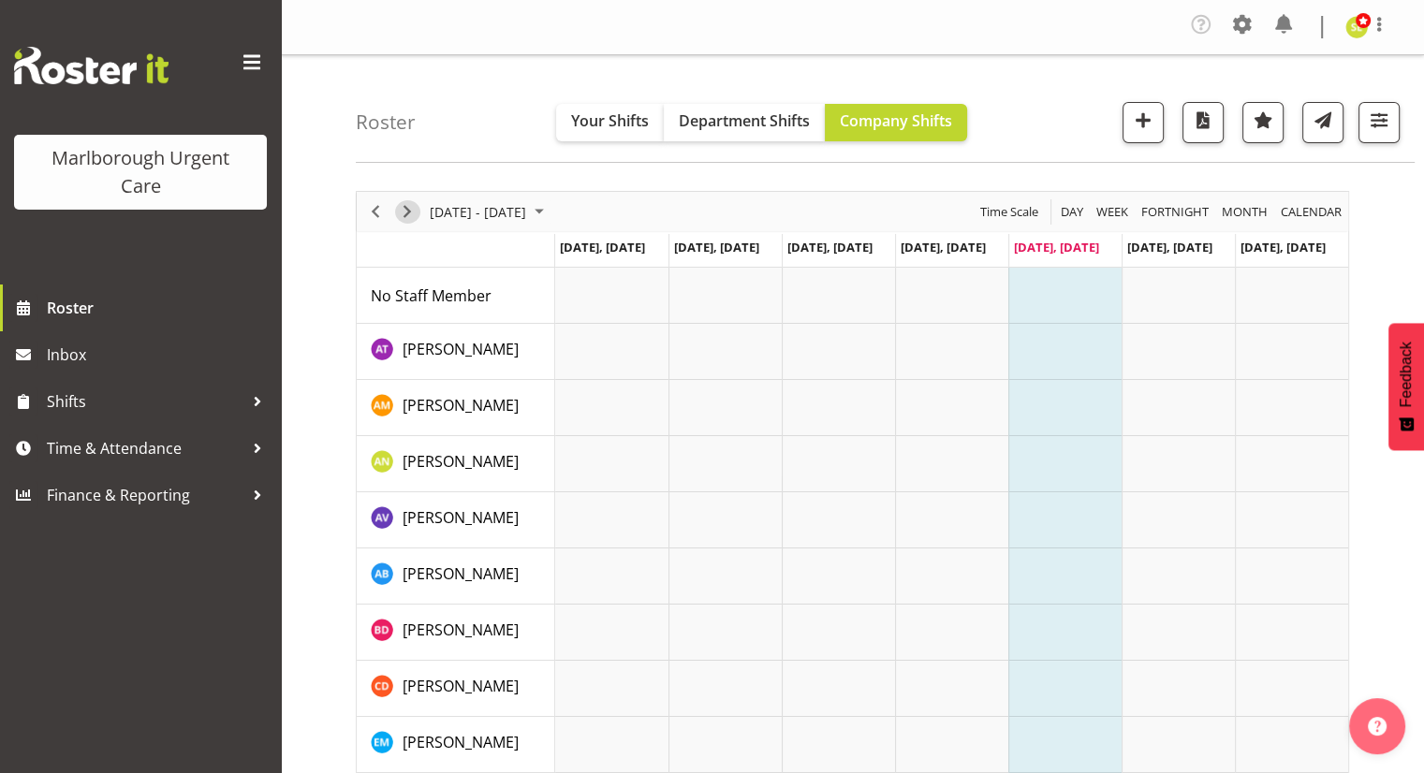
click at [405, 213] on span "Next" at bounding box center [407, 211] width 22 height 23
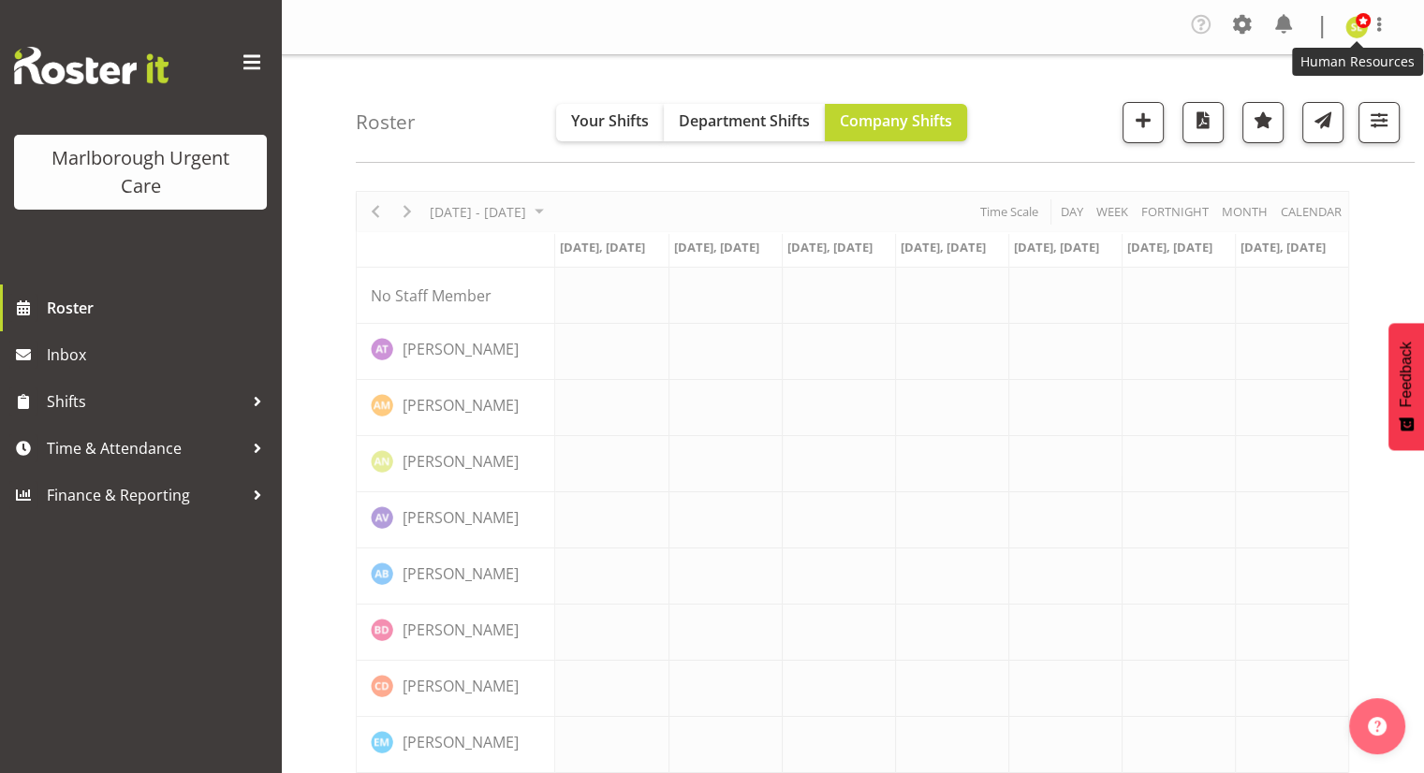
click at [1364, 17] on span at bounding box center [1363, 20] width 15 height 15
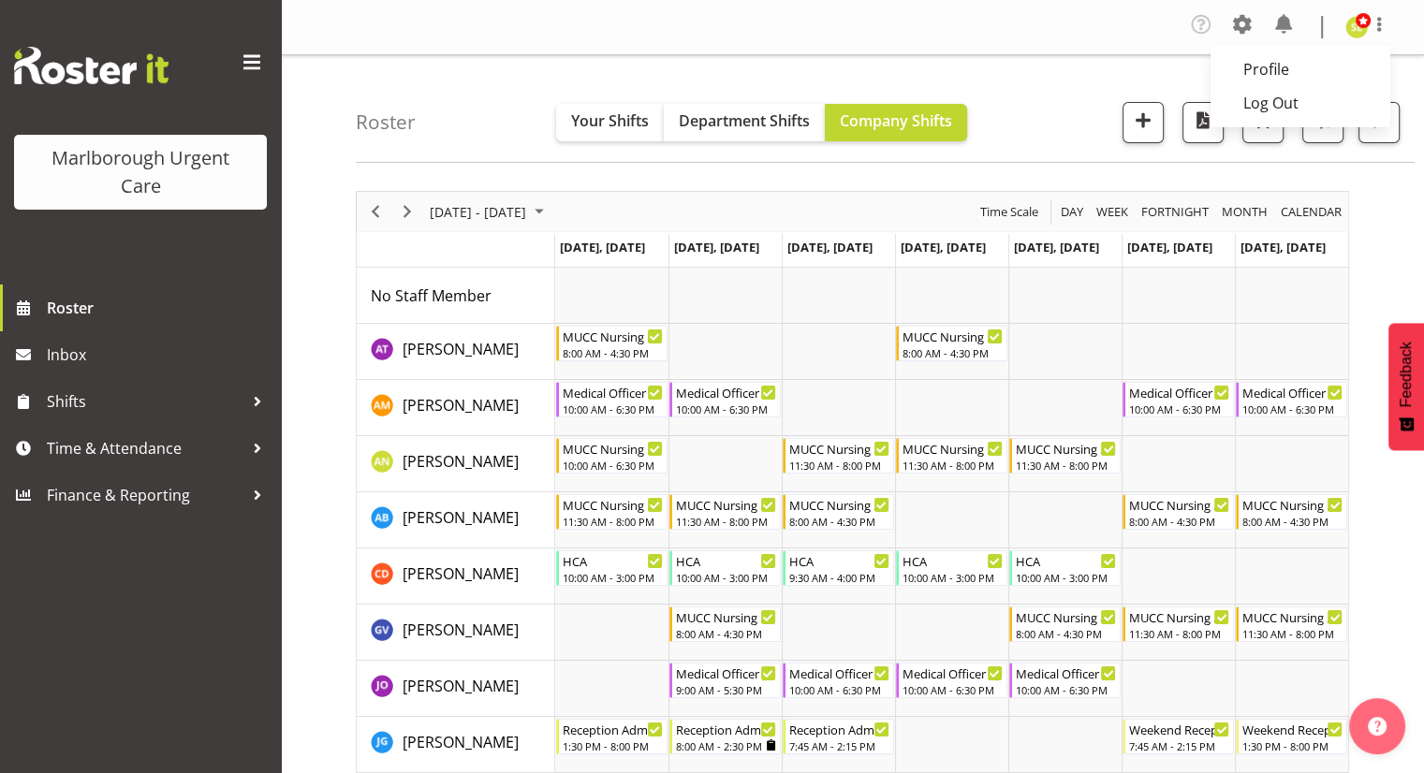
click at [952, 56] on div "Roster Your Shifts Department Shifts Company Shifts All Locations [GEOGRAPHIC_D…" at bounding box center [885, 109] width 1059 height 108
click at [1350, 40] on div at bounding box center [1368, 27] width 45 height 28
click at [1293, 99] on link "Log Out" at bounding box center [1301, 103] width 180 height 34
